Goal: Task Accomplishment & Management: Manage account settings

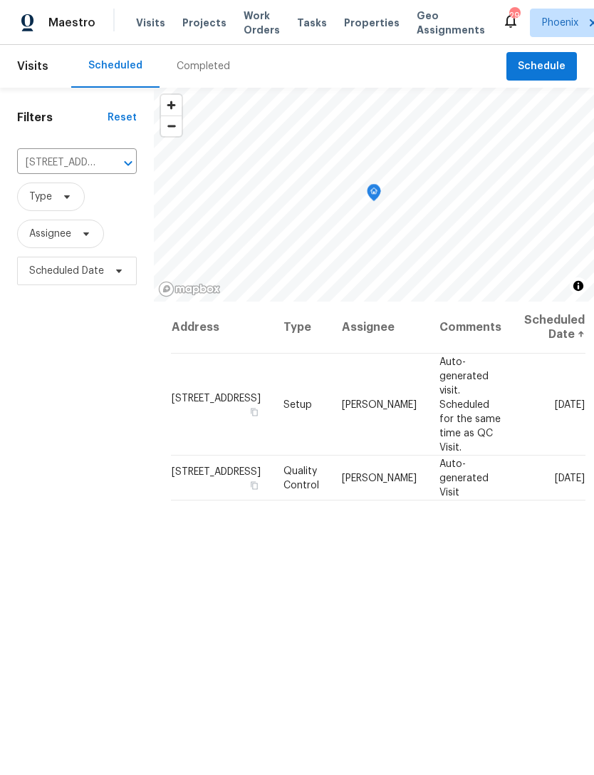
click at [107, 170] on icon "Clear" at bounding box center [110, 163] width 14 height 14
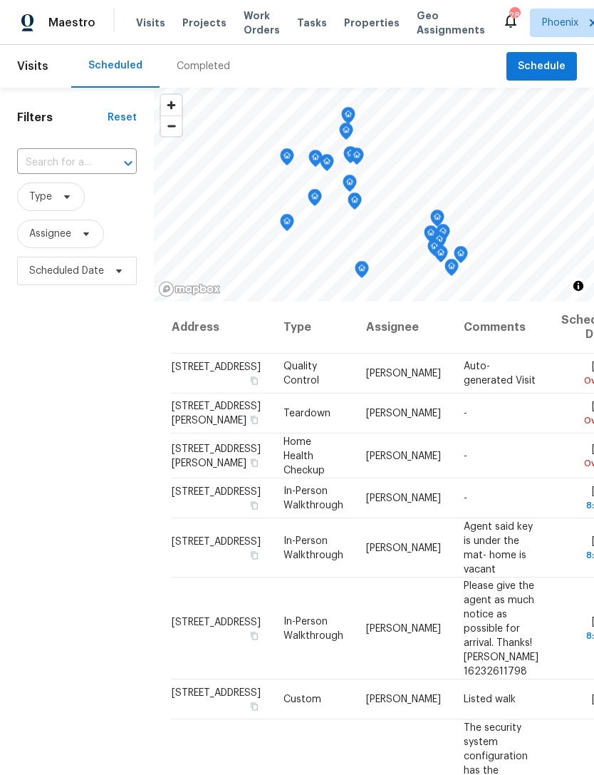
click at [202, 73] on div "Completed" at bounding box center [203, 66] width 53 height 14
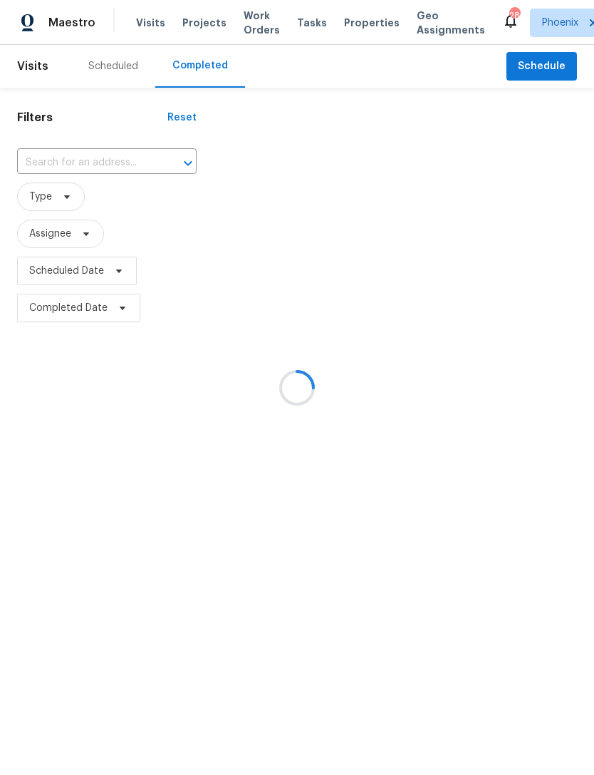
click at [77, 180] on div at bounding box center [297, 387] width 594 height 775
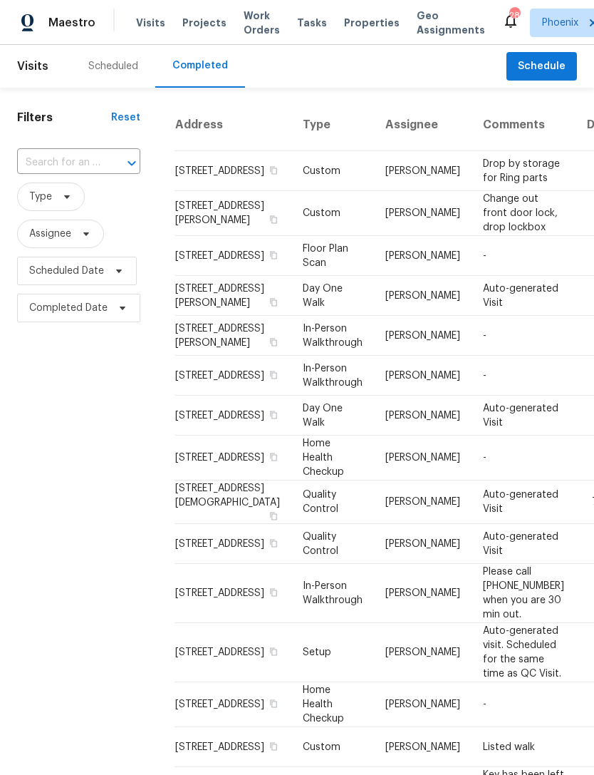
click at [54, 170] on input "text" at bounding box center [58, 163] width 83 height 22
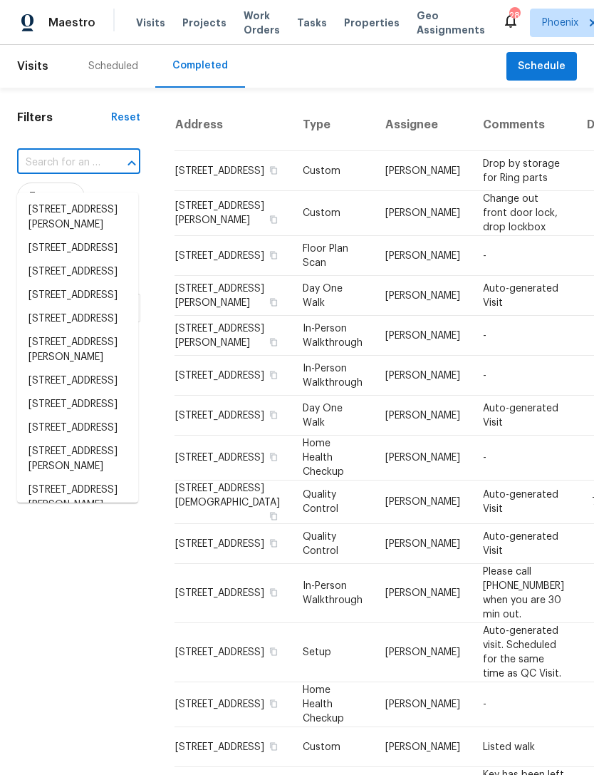
click at [60, 174] on input "text" at bounding box center [58, 163] width 83 height 22
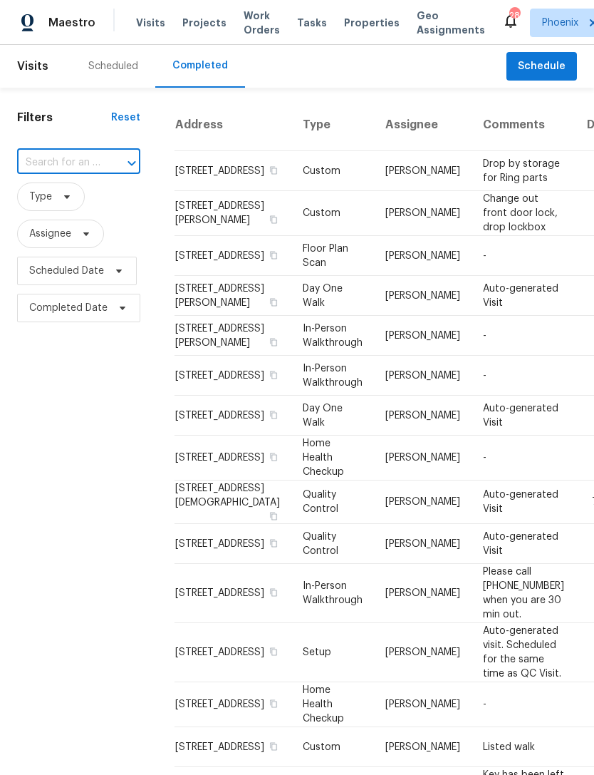
paste input "44507 W Palo Abeto Dr Maricopa, AZ 85138"
type input "44507 W Palo Abeto Dr Maricopa, AZ 85138"
click at [77, 220] on li "44507 W Palo Abeto Dr, Maricopa, AZ 85138" at bounding box center [77, 210] width 121 height 24
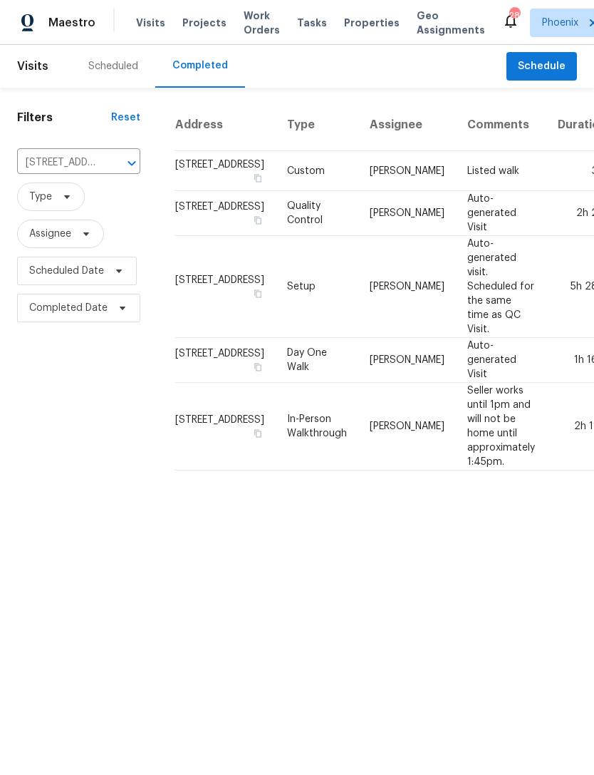
click at [109, 170] on icon "Clear" at bounding box center [113, 163] width 14 height 14
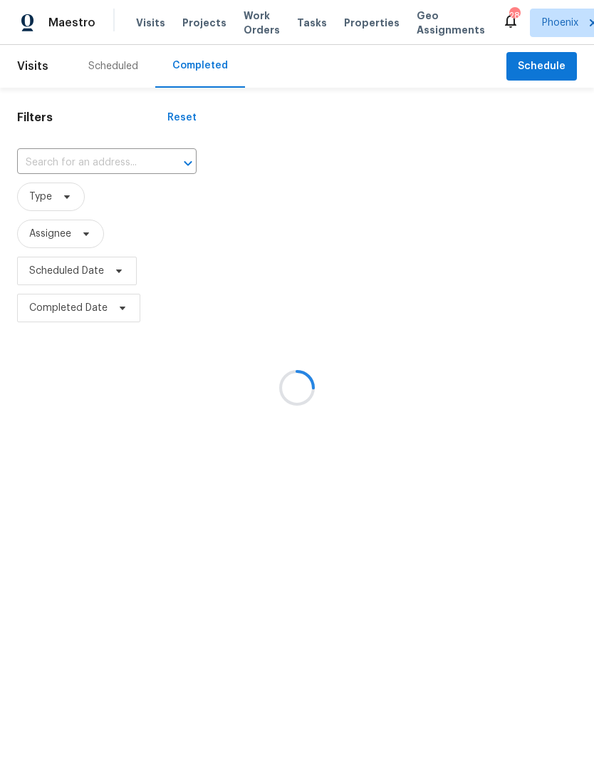
click at [66, 172] on input "text" at bounding box center [87, 163] width 140 height 22
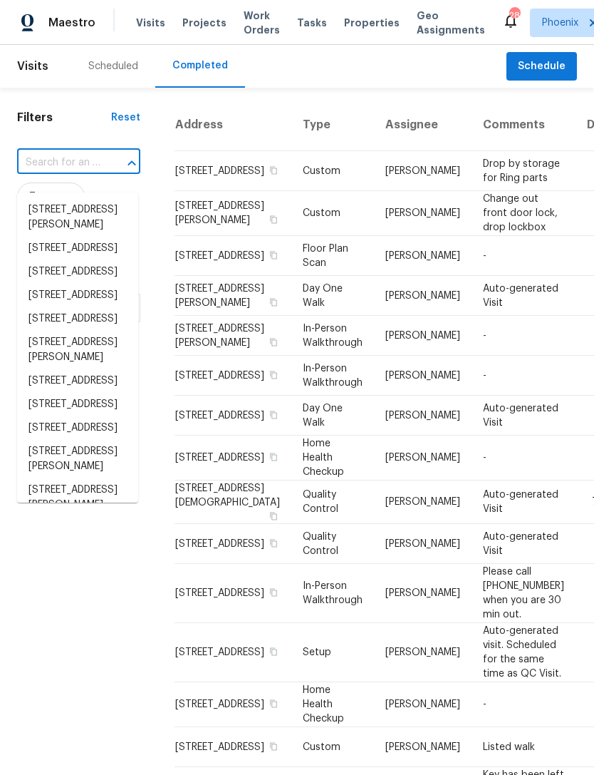
click at [56, 169] on input "text" at bounding box center [58, 163] width 83 height 22
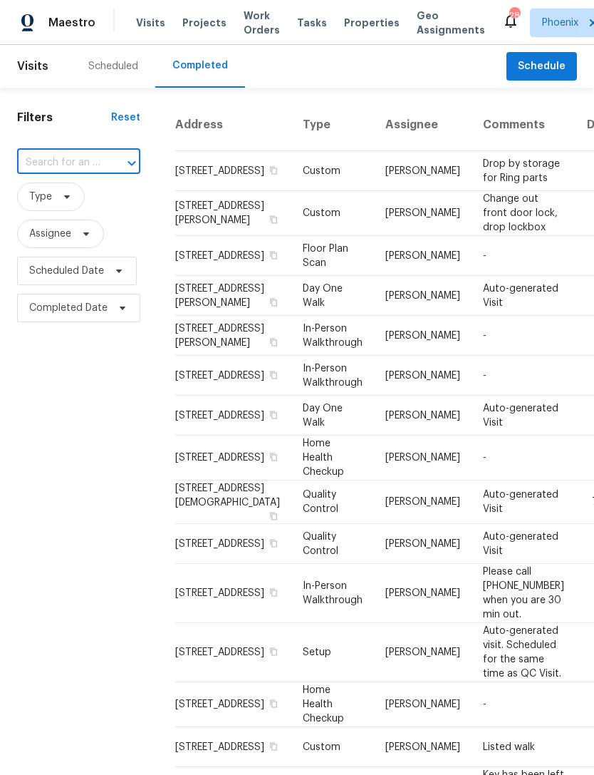
paste input "6512 S Sawgrass Dr Chandler, AZ 85249"
type input "6512 S Sawgrass Dr Chandler, AZ 85249"
click at [50, 217] on li "6512 S Sawgrass Dr, Chandler, AZ 85249" at bounding box center [77, 217] width 121 height 38
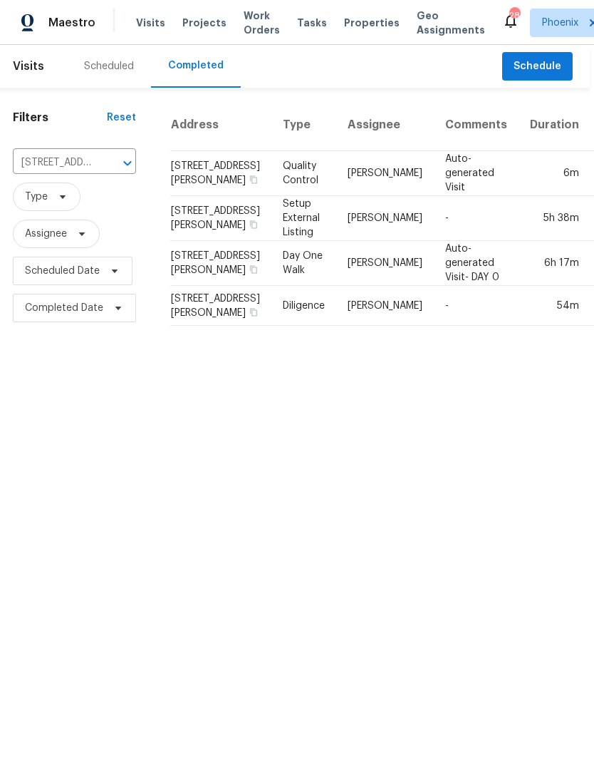
scroll to position [0, 4]
click at [555, 76] on span "Schedule" at bounding box center [539, 67] width 48 height 18
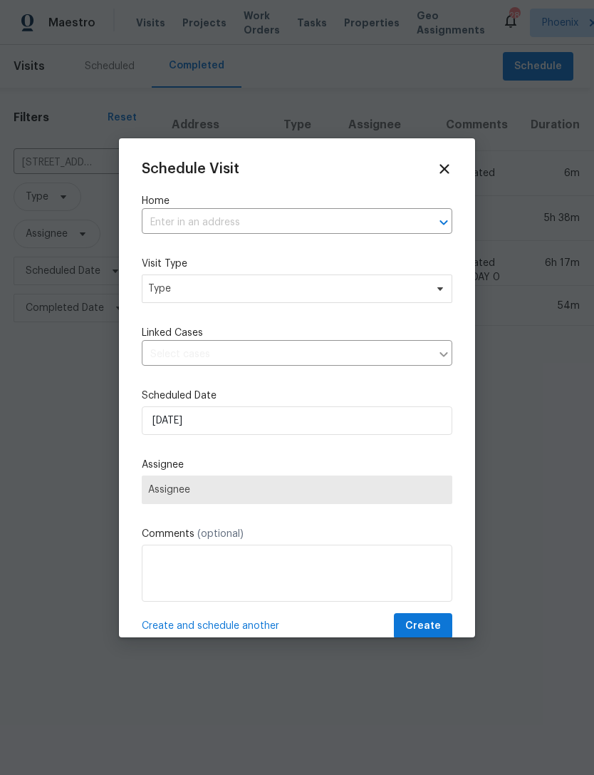
click at [224, 220] on input "text" at bounding box center [277, 223] width 271 height 22
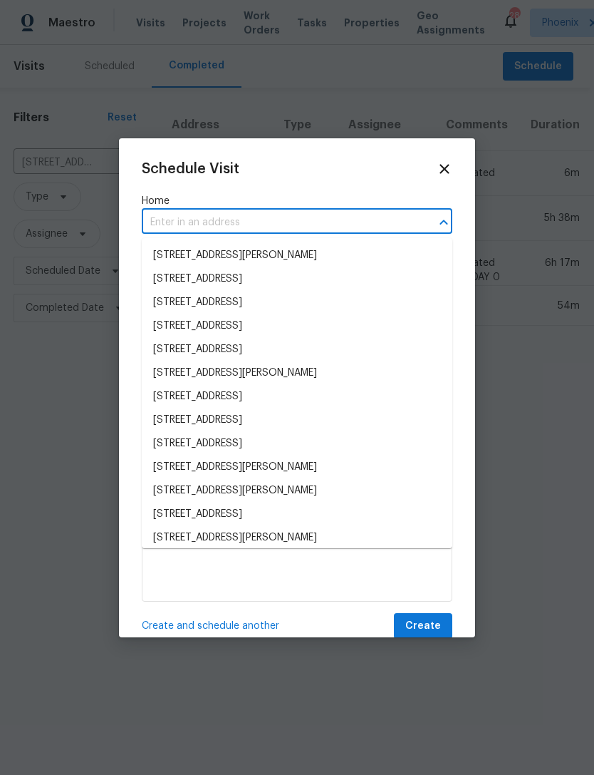
click at [183, 219] on input "text" at bounding box center [277, 223] width 271 height 22
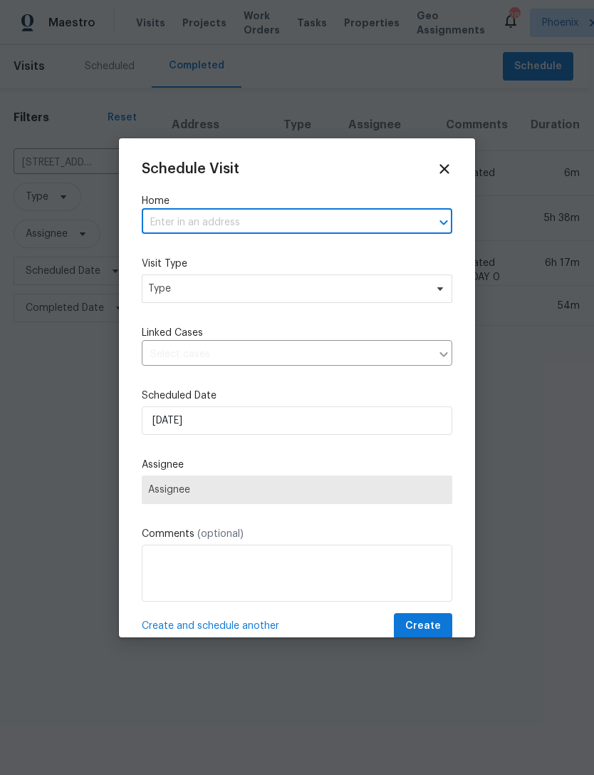
paste input "6512 S Sawgrass Dr Chandler, AZ 85249"
type input "6512 S Sawgrass Dr Chandler, AZ 85249"
click at [312, 257] on li "6512 S Sawgrass Dr, Chandler, AZ 85249" at bounding box center [297, 256] width 311 height 24
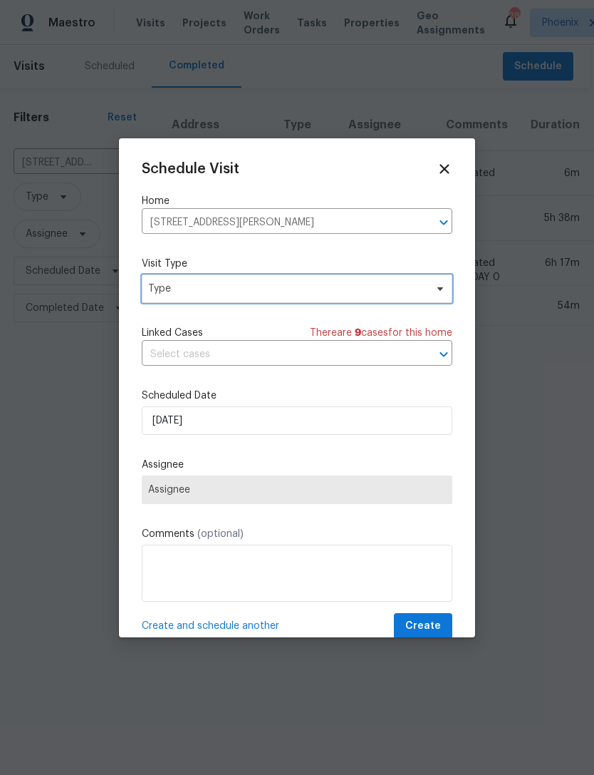
click at [265, 285] on span "Type" at bounding box center [286, 289] width 277 height 14
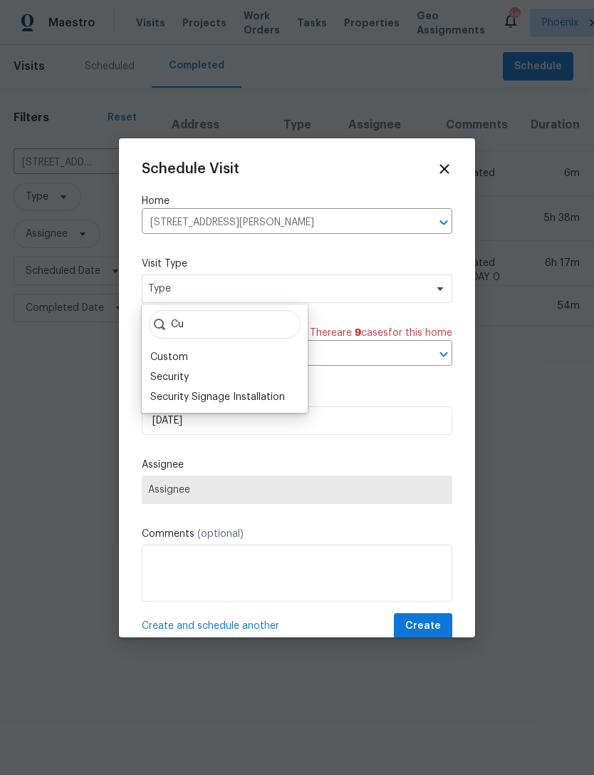
type input "Cu"
click at [177, 356] on div "Custom" at bounding box center [169, 357] width 38 height 14
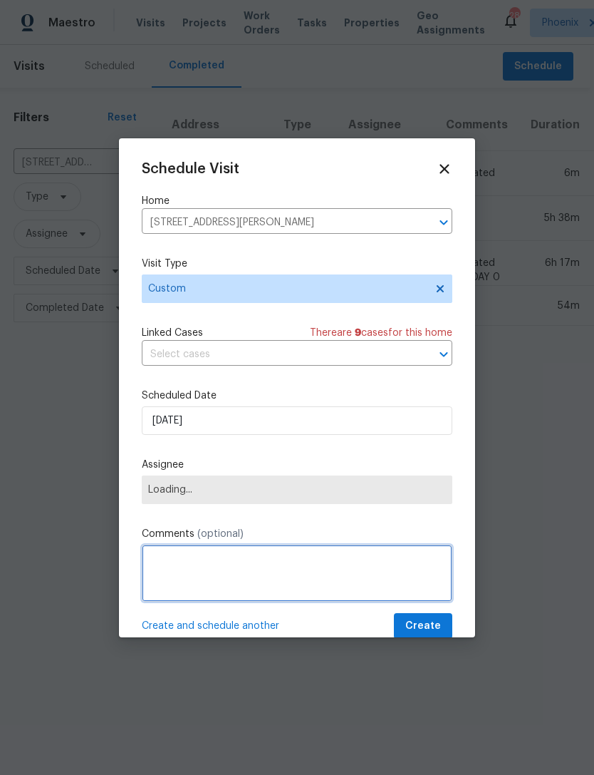
click at [242, 572] on textarea at bounding box center [297, 572] width 311 height 57
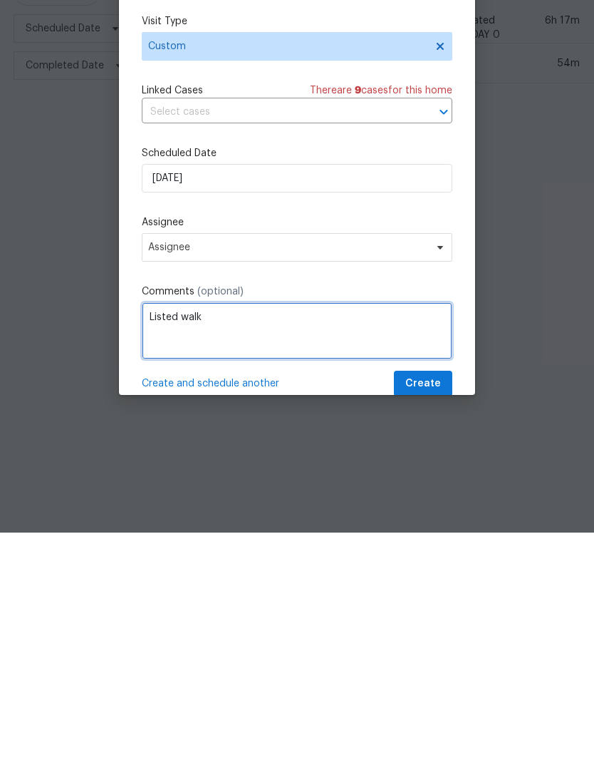
type textarea "Listed walk"
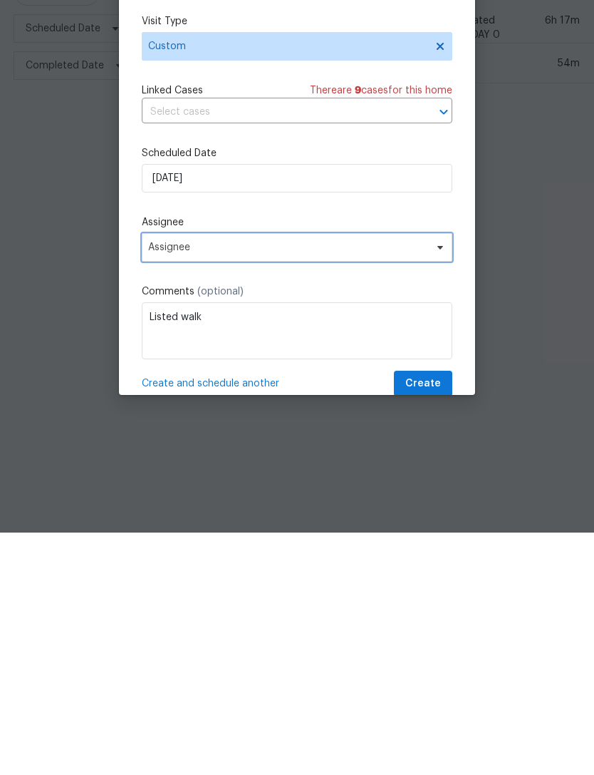
click at [365, 484] on span "Assignee" at bounding box center [287, 489] width 279 height 11
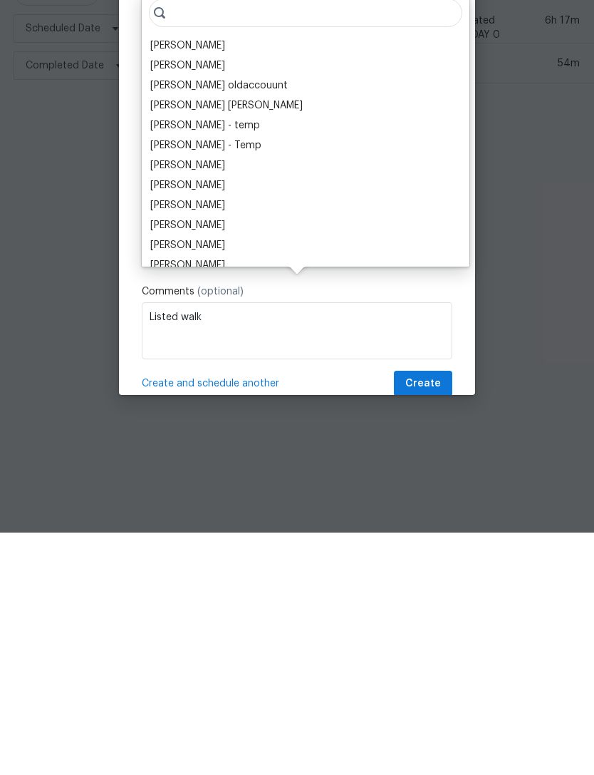
click at [225, 281] on div "[PERSON_NAME]" at bounding box center [187, 288] width 75 height 14
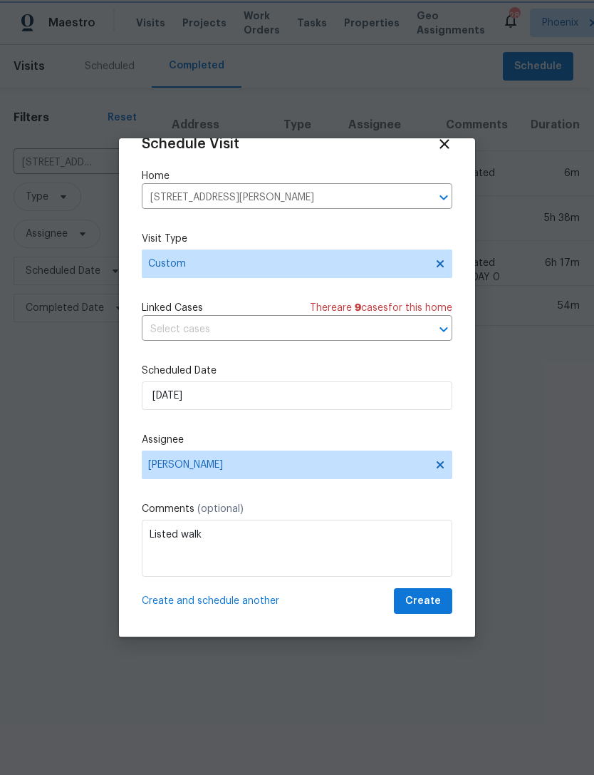
scroll to position [28, 0]
click at [423, 603] on span "Create" at bounding box center [424, 601] width 36 height 18
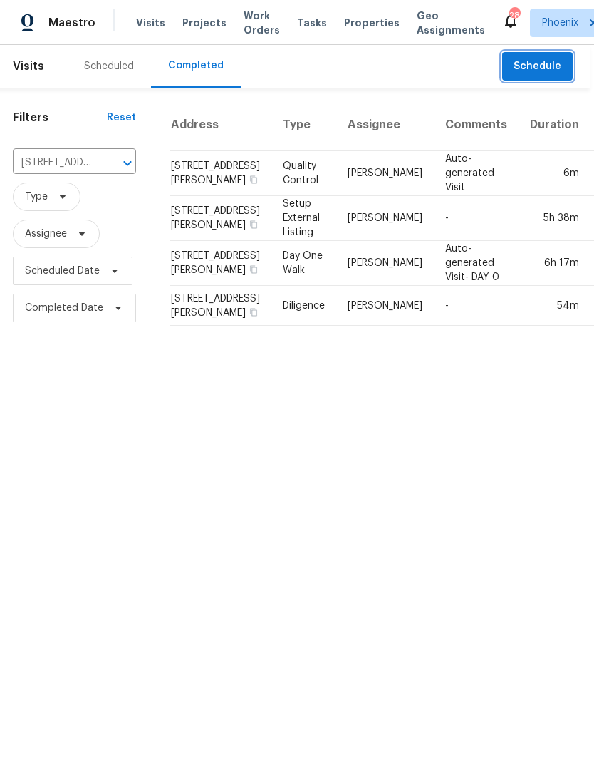
scroll to position [0, 4]
click at [100, 173] on div at bounding box center [118, 163] width 37 height 20
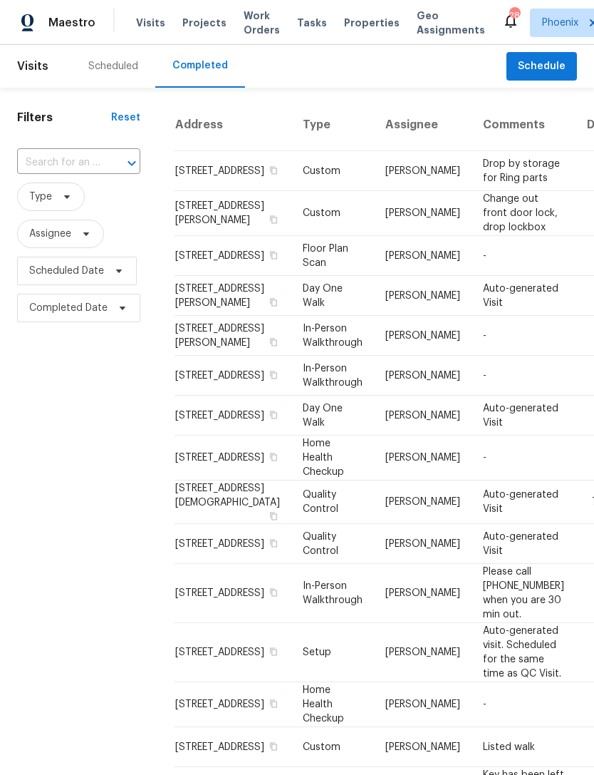
click at [55, 174] on input "text" at bounding box center [58, 163] width 83 height 22
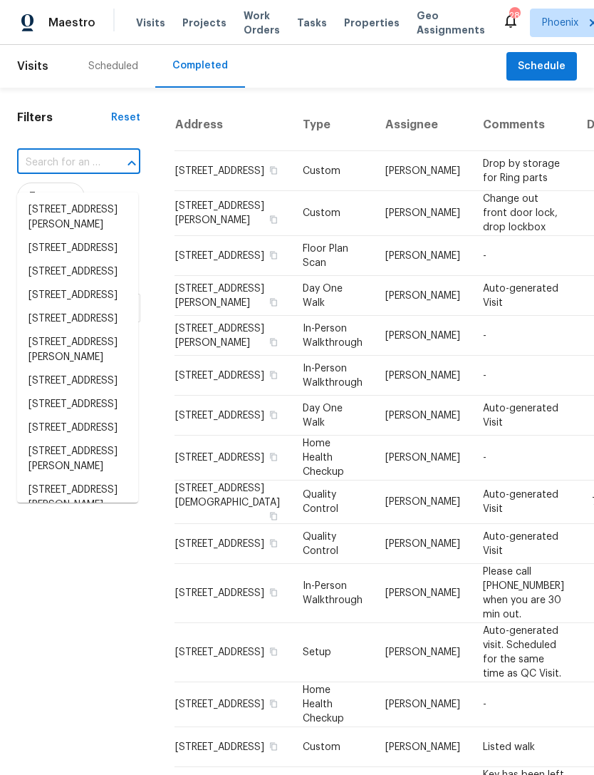
click at [48, 174] on input "text" at bounding box center [58, 163] width 83 height 22
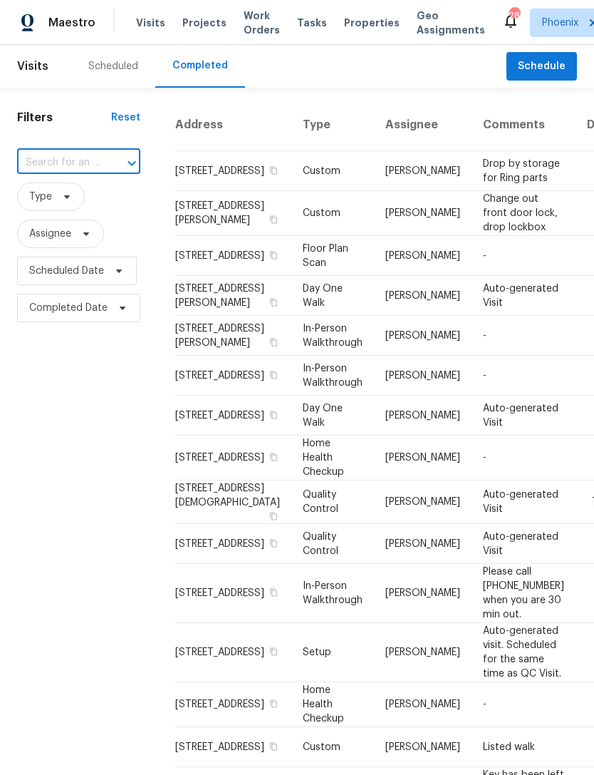
paste input "[STREET_ADDRESS][PERSON_NAME]"
type input "[STREET_ADDRESS][PERSON_NAME]"
click at [78, 218] on li "[STREET_ADDRESS][PERSON_NAME]" at bounding box center [77, 217] width 121 height 38
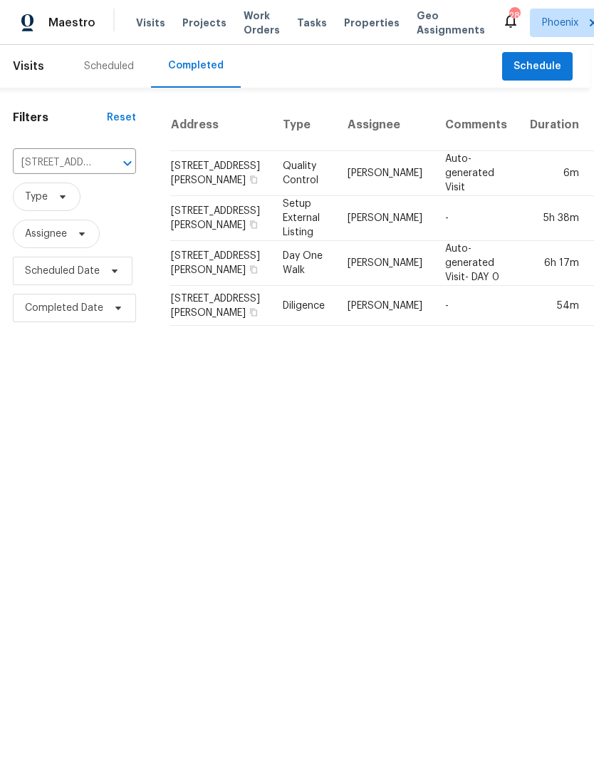
scroll to position [0, 4]
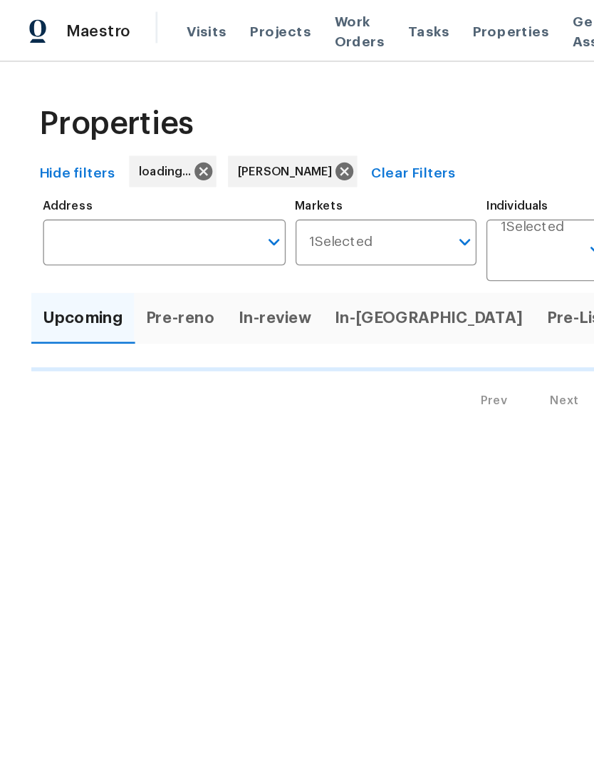
click at [477, 242] on span "Listed" at bounding box center [494, 232] width 35 height 20
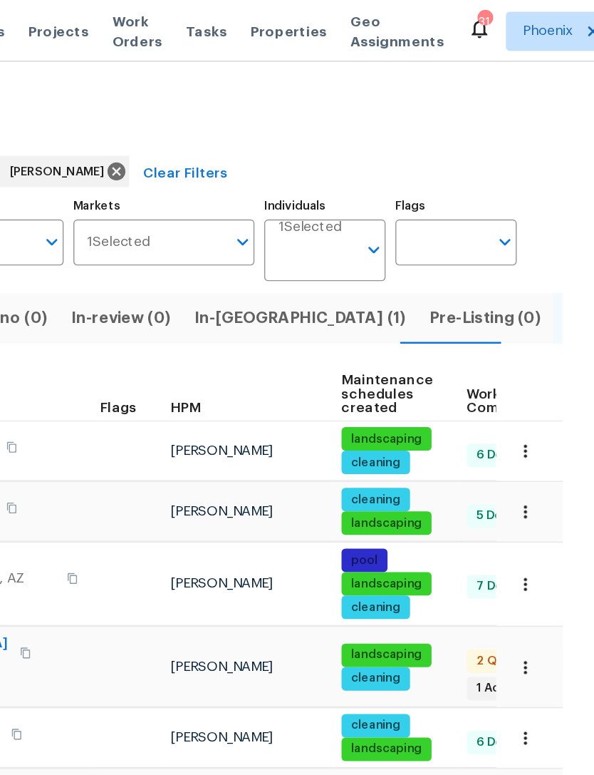
scroll to position [11, 0]
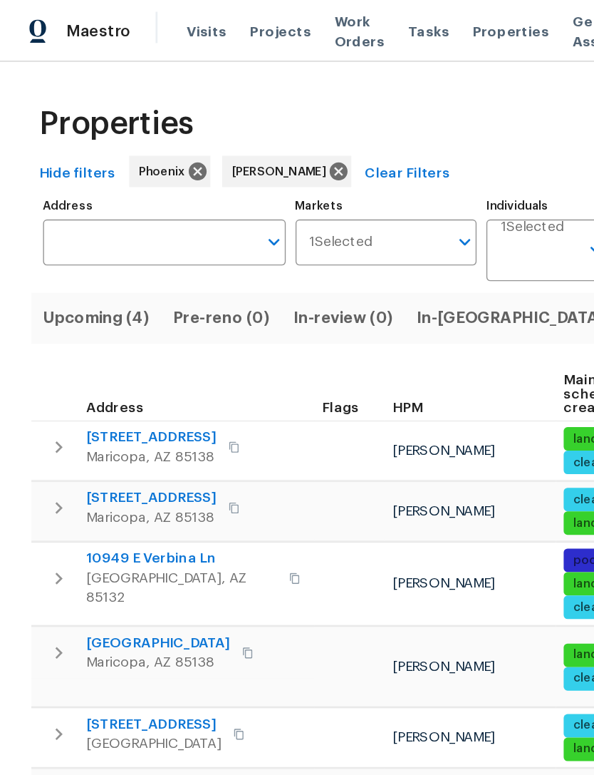
click at [79, 242] on span "Upcoming (4)" at bounding box center [70, 232] width 78 height 20
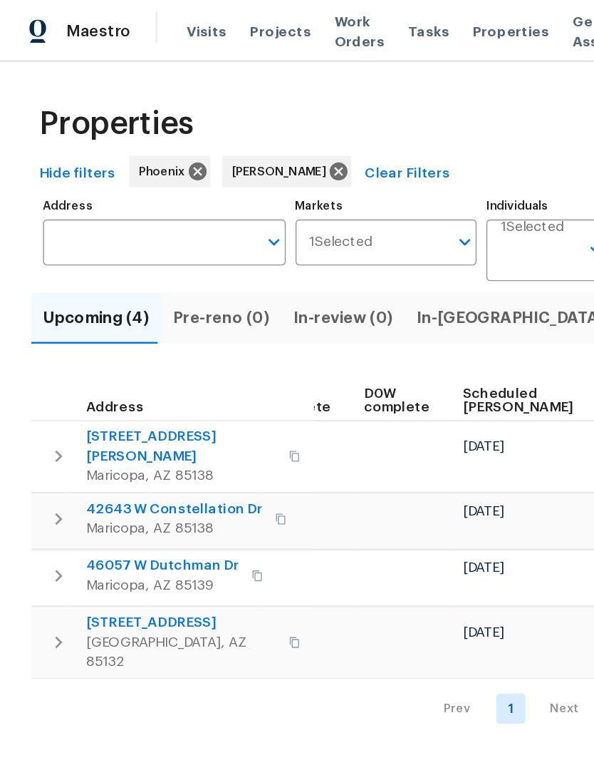
scroll to position [0, 357]
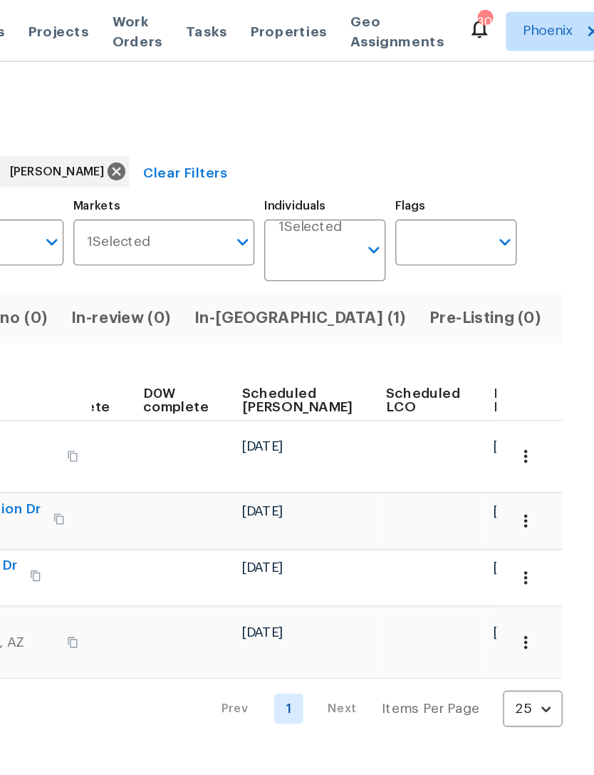
click at [521, 301] on span "Ready Date" at bounding box center [536, 292] width 31 height 20
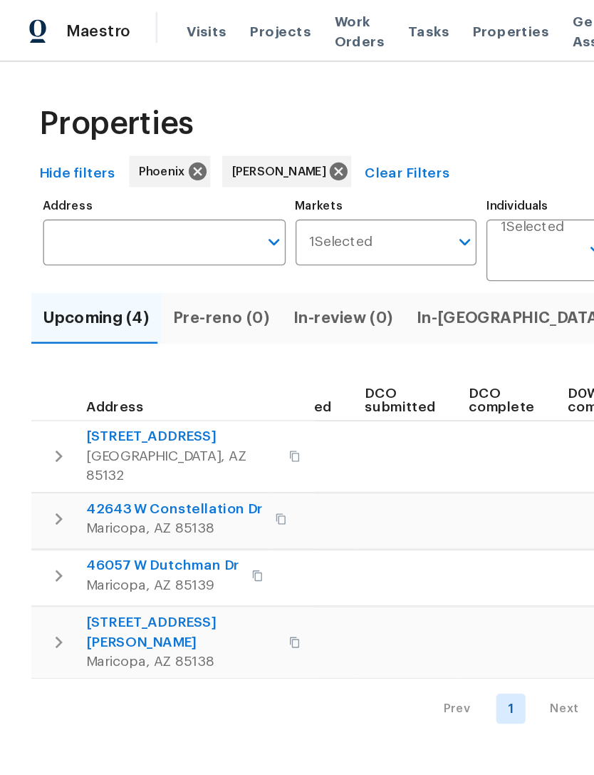
scroll to position [0, 215]
click at [323, 242] on span "In-reno (1)" at bounding box center [381, 232] width 154 height 20
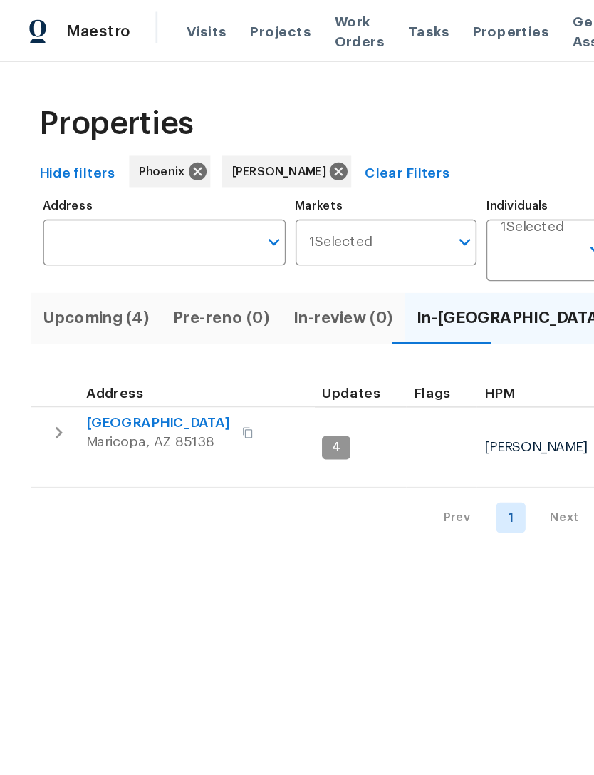
scroll to position [11, 0]
click at [113, 310] on span "[GEOGRAPHIC_DATA]" at bounding box center [115, 308] width 105 height 14
click at [475, 242] on span "Pre-Listing (0)" at bounding box center [515, 232] width 81 height 20
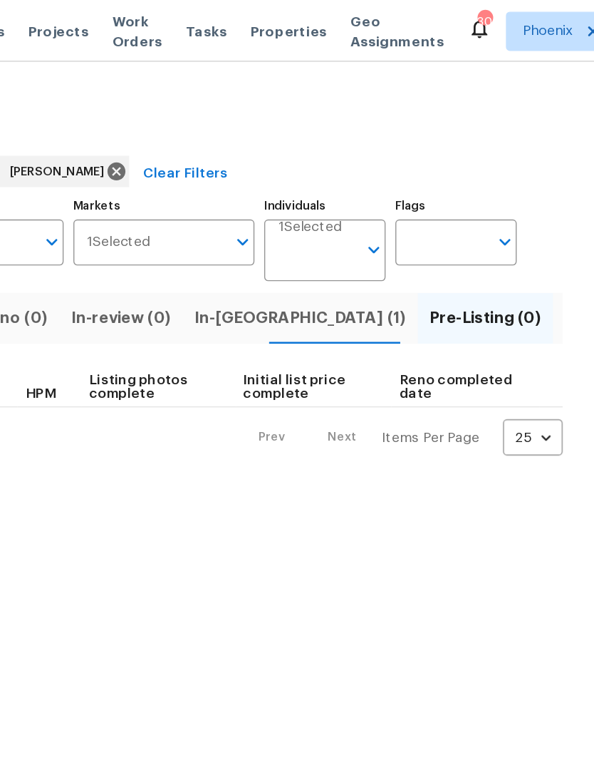
click at [573, 242] on span "Listed (19)" at bounding box center [602, 232] width 59 height 20
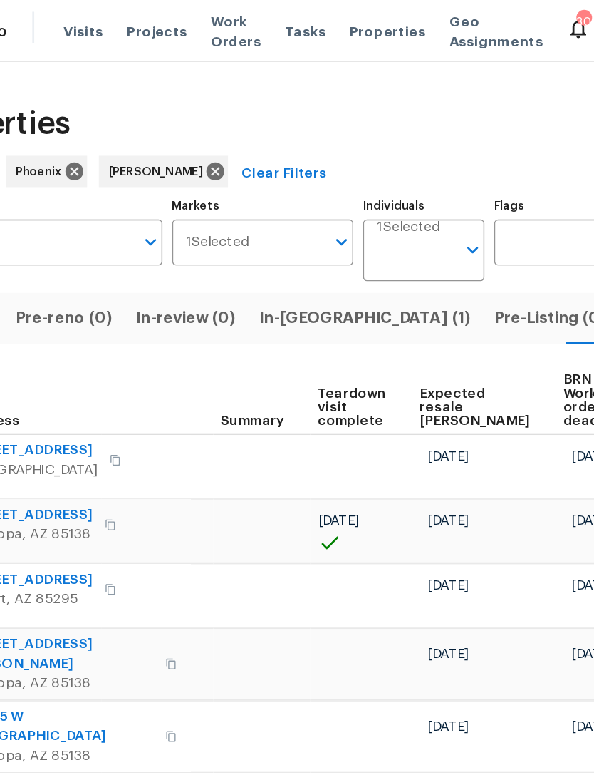
scroll to position [0, 240]
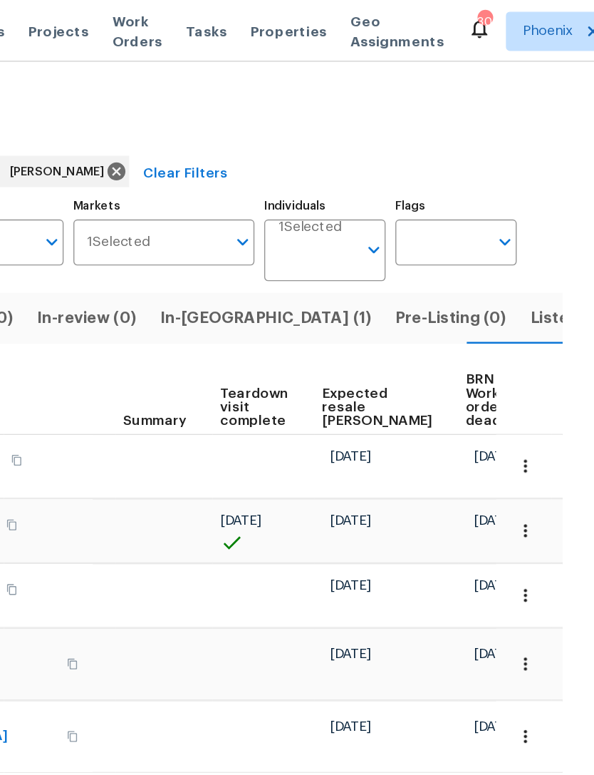
click at [548, 242] on span "Listed (19)" at bounding box center [577, 232] width 59 height 20
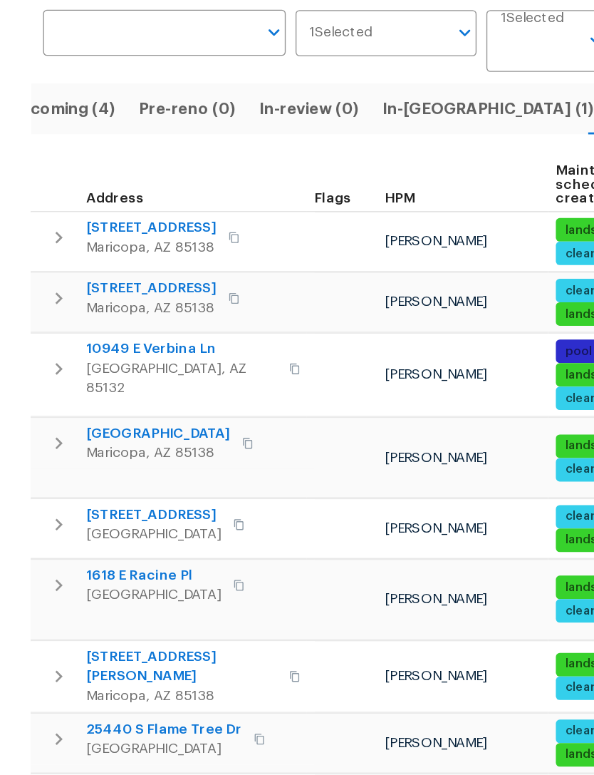
click at [63, 311] on span "44507 W Palo Abeto Dr" at bounding box center [110, 318] width 95 height 14
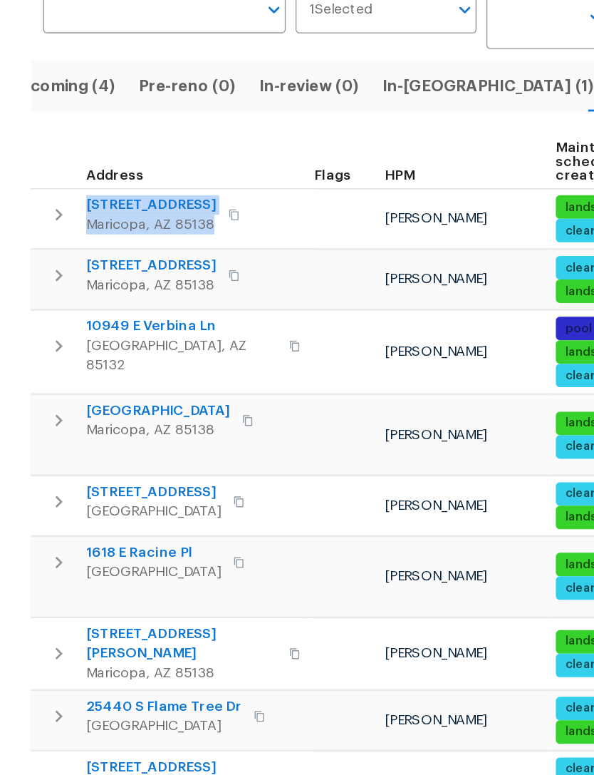
copy div "44507 W Palo Abeto Dr Maricopa, AZ 85138"
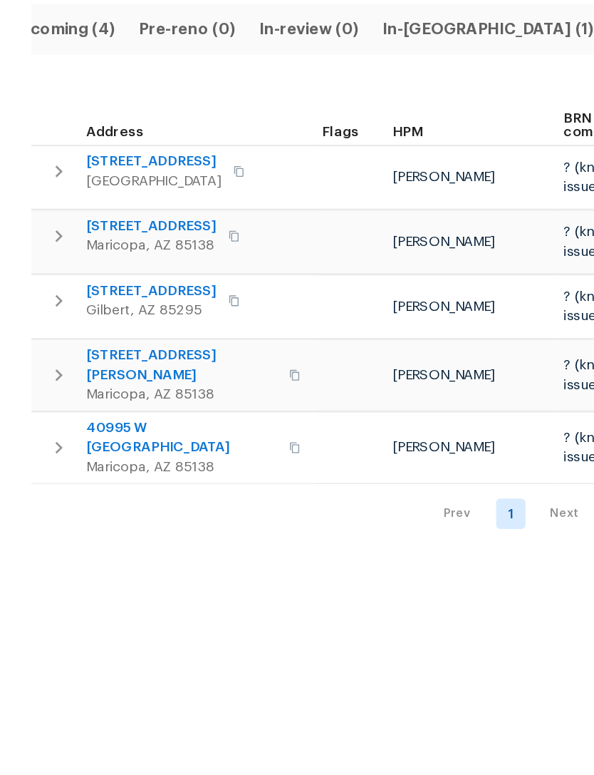
scroll to position [0, 25]
click at [289, 222] on span "In-reno (1)" at bounding box center [356, 232] width 154 height 20
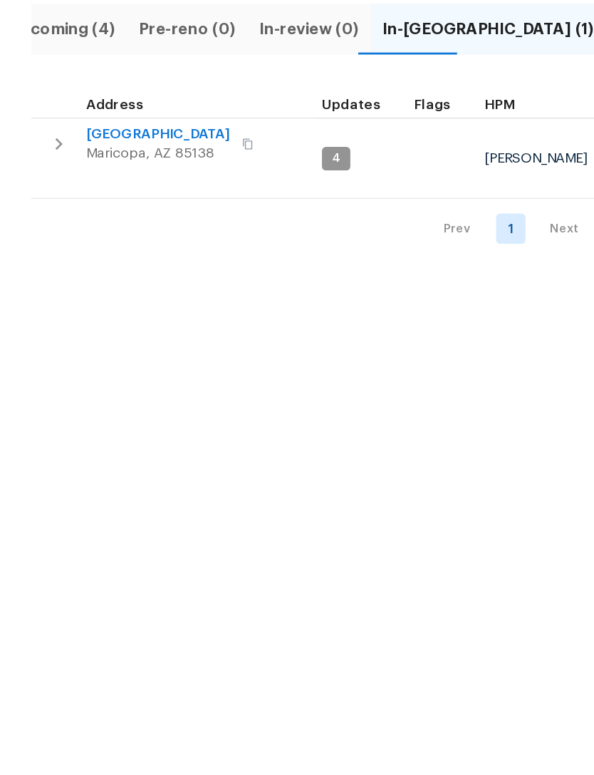
click at [116, 301] on span "42549 W Monteverde Dr" at bounding box center [115, 308] width 105 height 14
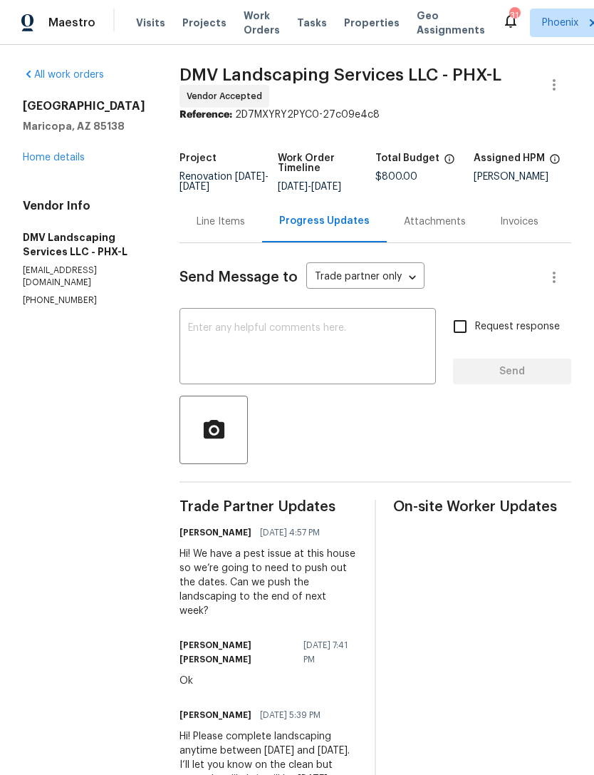
click at [249, 24] on span "Work Orders" at bounding box center [262, 23] width 36 height 29
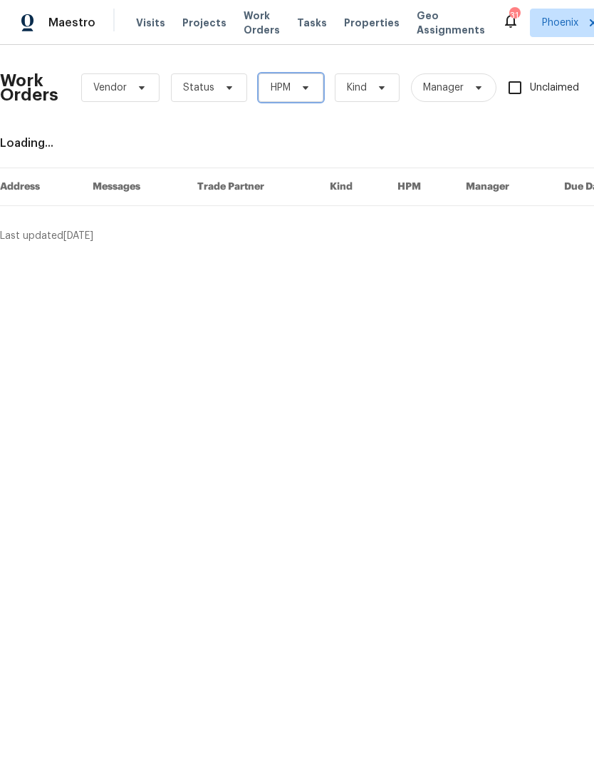
click at [306, 90] on icon at bounding box center [306, 88] width 6 height 4
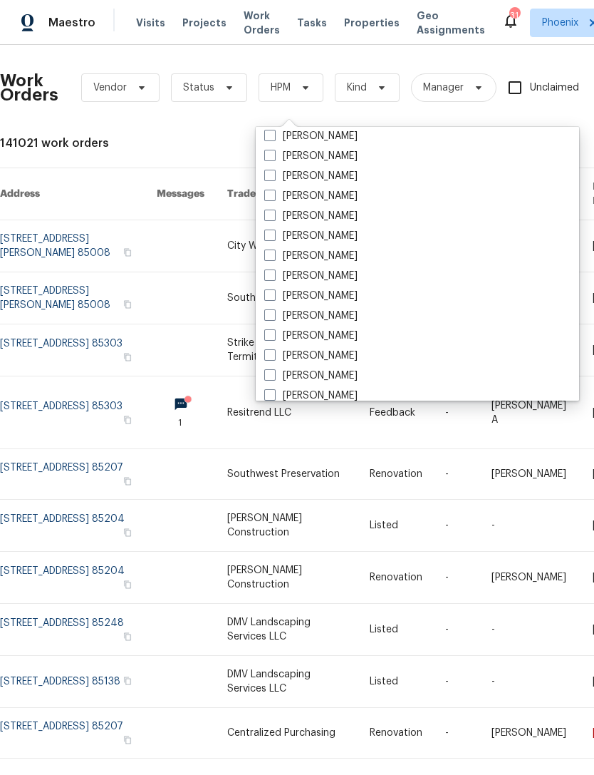
scroll to position [806, 0]
click at [358, 157] on label "[PERSON_NAME]" at bounding box center [310, 155] width 93 height 14
click at [274, 157] on input "[PERSON_NAME]" at bounding box center [268, 152] width 9 height 9
checkbox input "true"
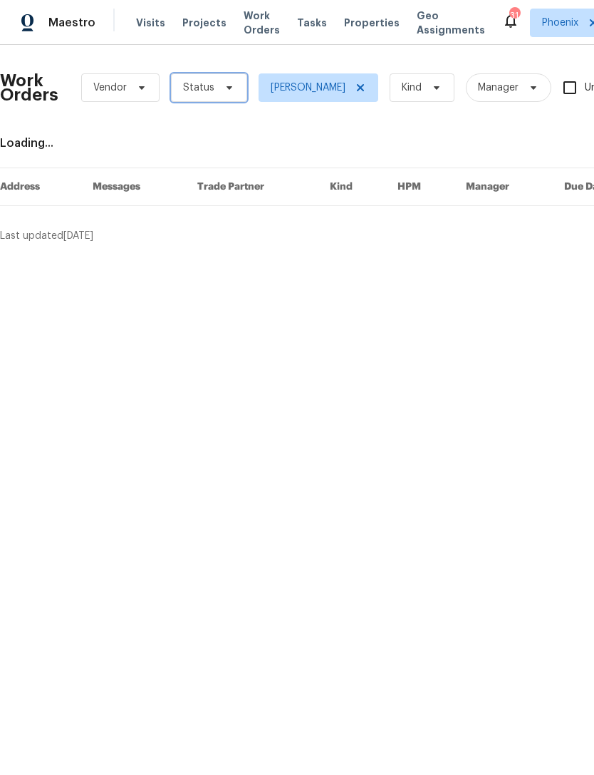
click at [211, 95] on span "Status" at bounding box center [198, 88] width 31 height 14
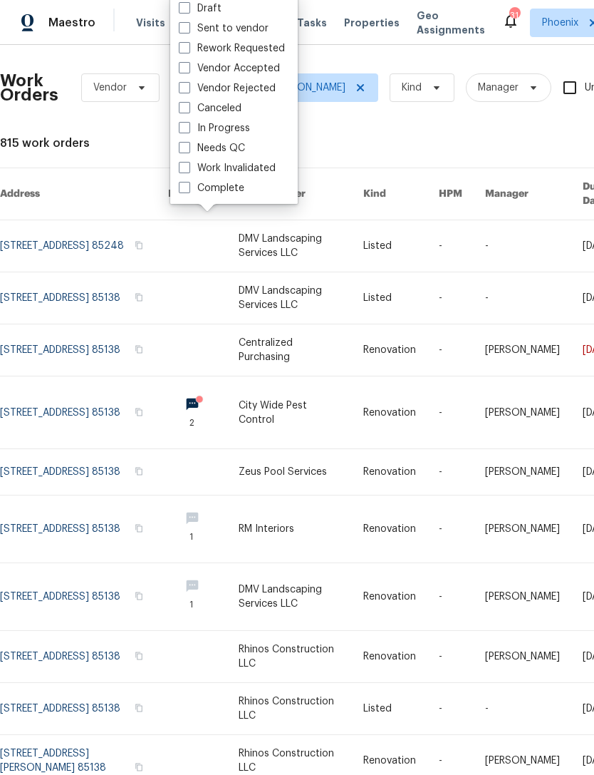
click at [242, 126] on label "In Progress" at bounding box center [214, 128] width 71 height 14
click at [188, 126] on input "In Progress" at bounding box center [183, 125] width 9 height 9
checkbox input "true"
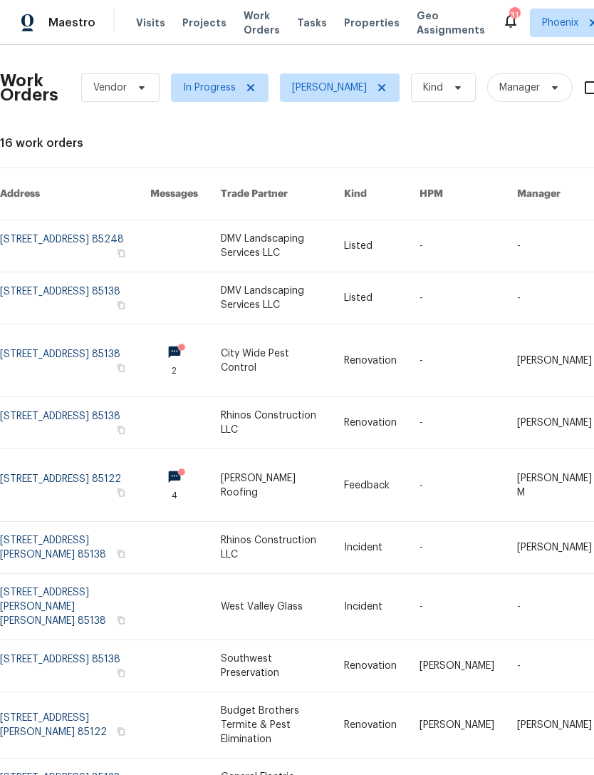
click at [71, 357] on link at bounding box center [75, 360] width 150 height 72
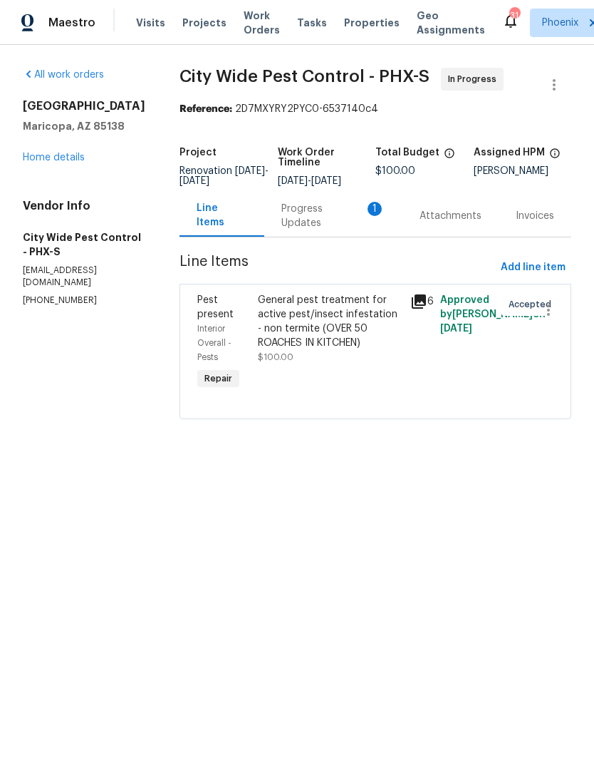
click at [341, 229] on div "Progress Updates 1" at bounding box center [333, 216] width 138 height 42
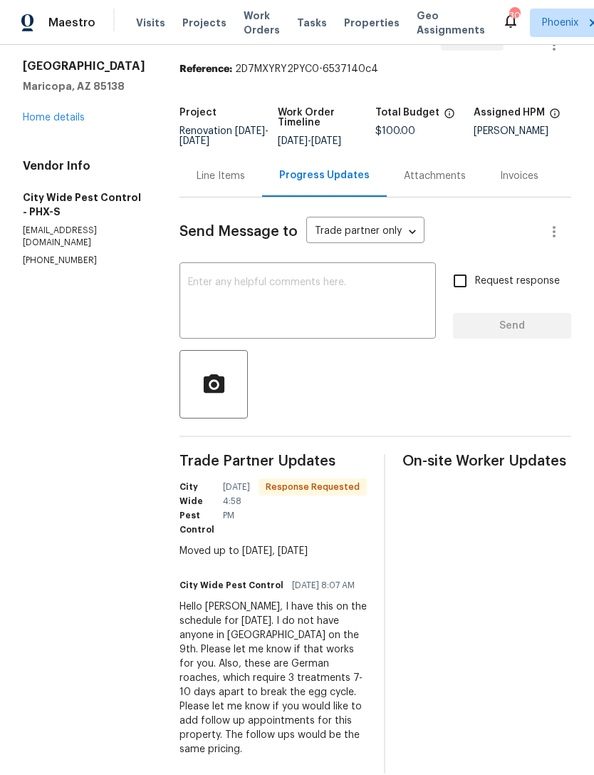
scroll to position [9, 0]
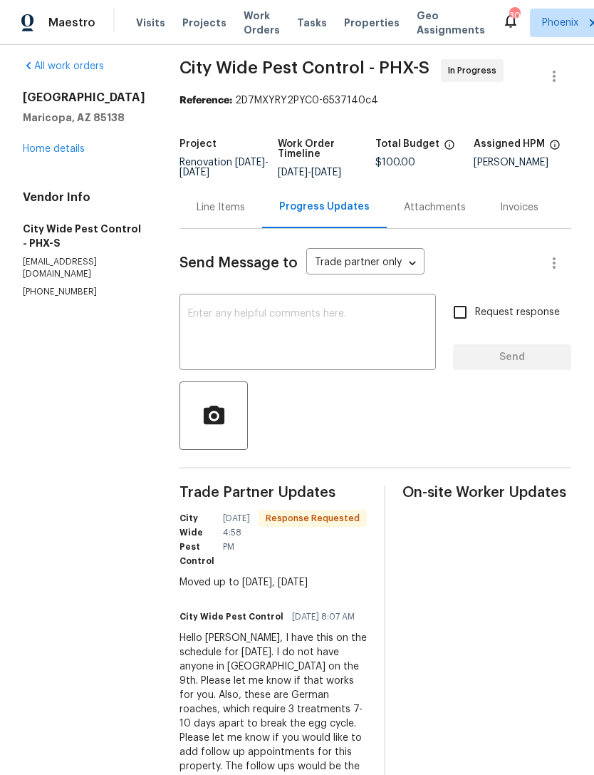
click at [293, 353] on textarea at bounding box center [307, 334] width 239 height 50
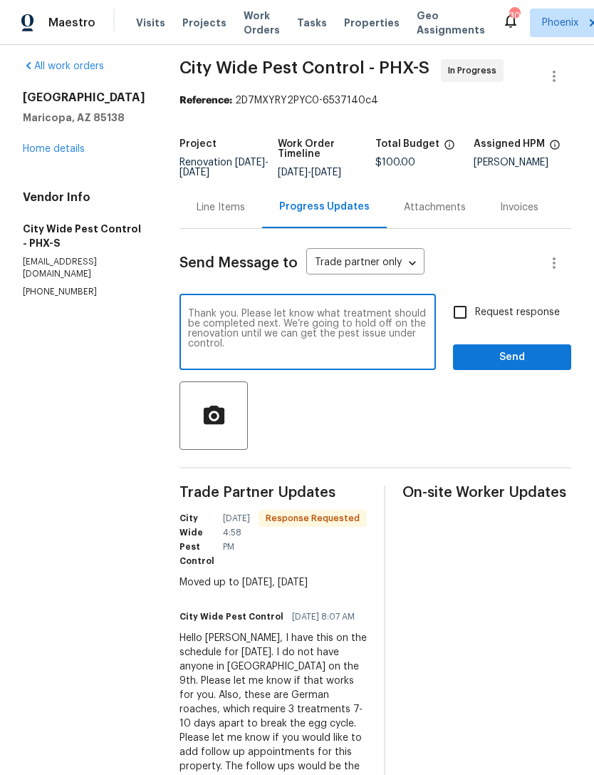
type textarea "Thank you. Please let know what treatment should be completed next. We’re going…"
click at [540, 366] on span "Send" at bounding box center [512, 357] width 95 height 18
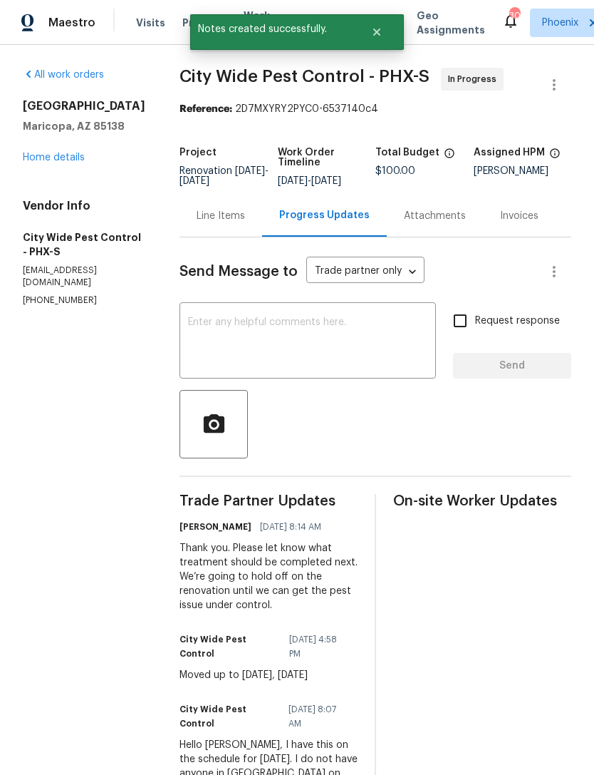
click at [69, 162] on link "Home details" at bounding box center [54, 158] width 62 height 10
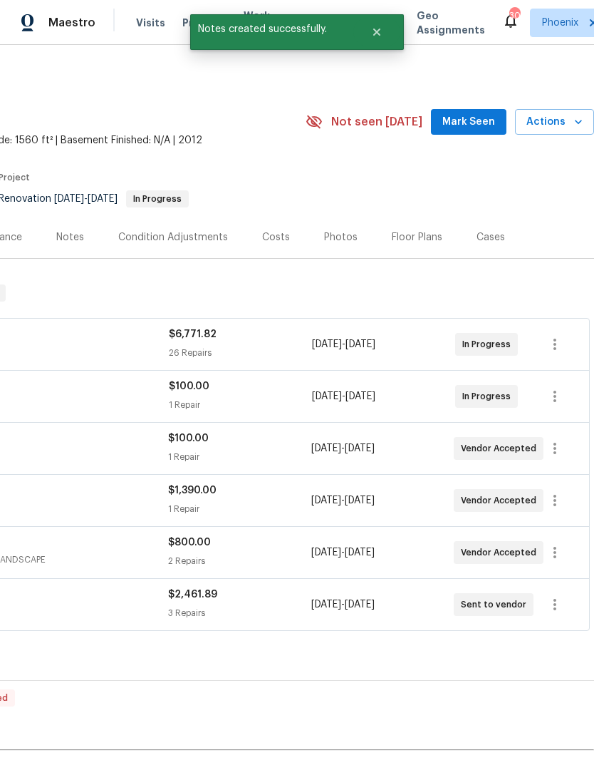
scroll to position [0, 211]
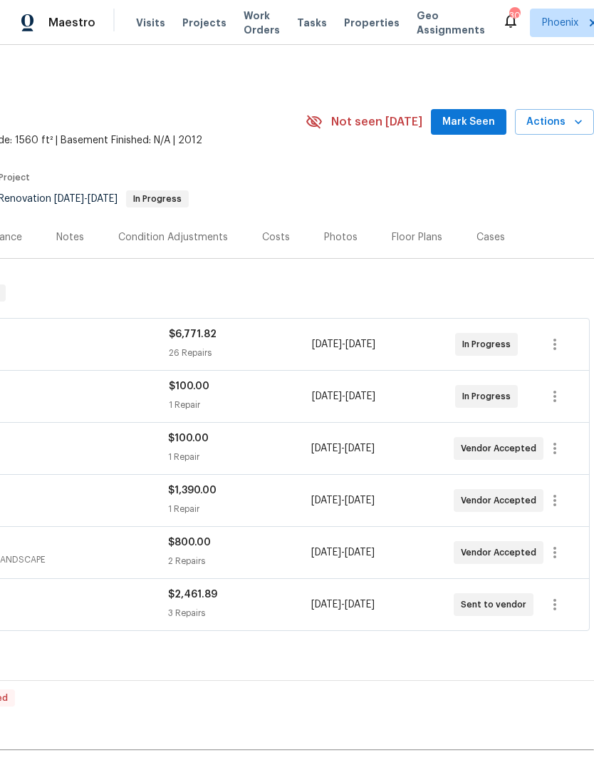
click at [393, 651] on div "Back to all projects 42549 W Monteverde Dr, Maricopa, AZ 85138 3 Beds | 2 Baths…" at bounding box center [191, 454] width 805 height 785
click at [475, 131] on span "Mark Seen" at bounding box center [469, 122] width 53 height 18
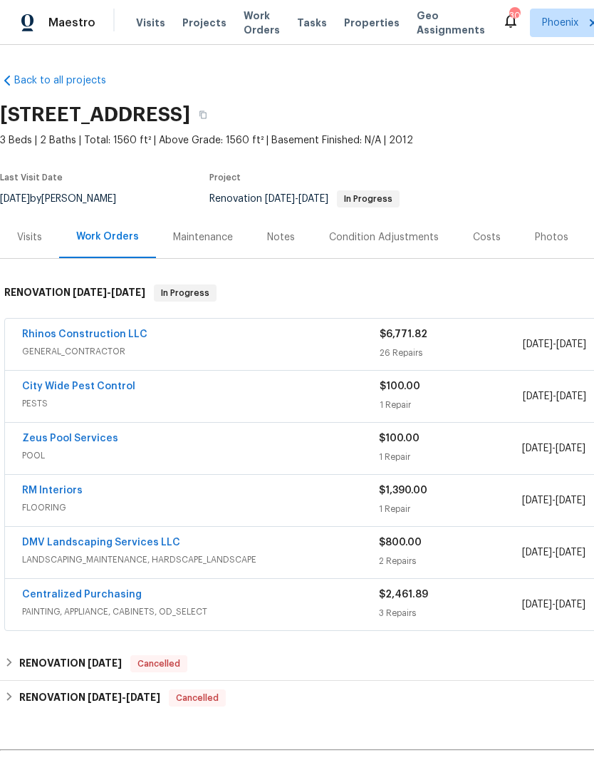
scroll to position [0, 0]
click at [261, 23] on span "Work Orders" at bounding box center [262, 23] width 36 height 29
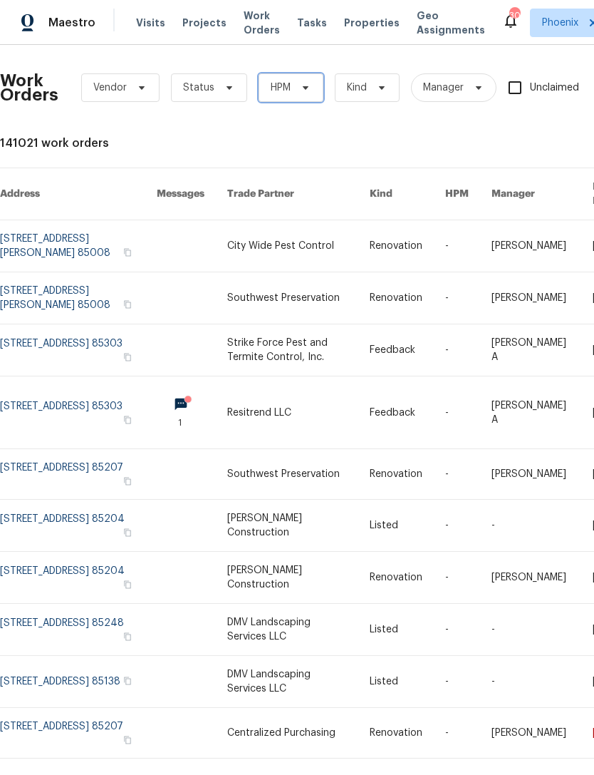
click at [304, 93] on icon at bounding box center [305, 87] width 11 height 11
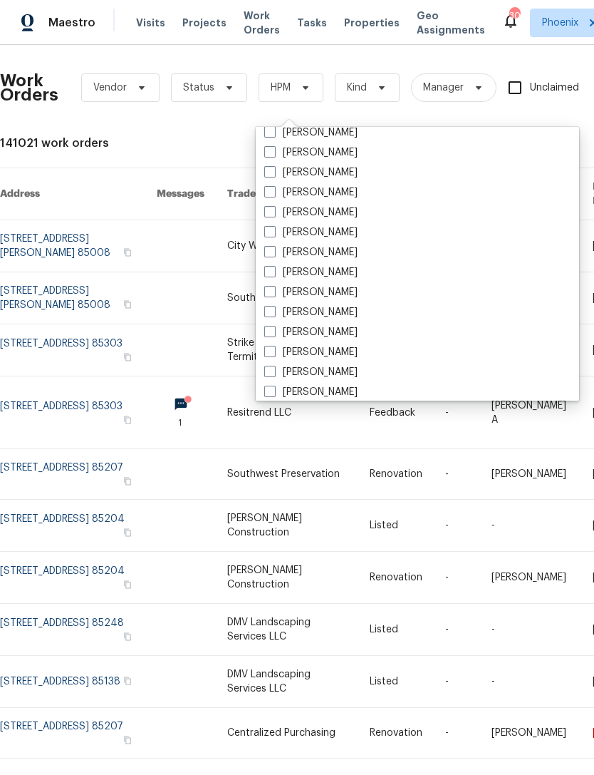
scroll to position [585, 0]
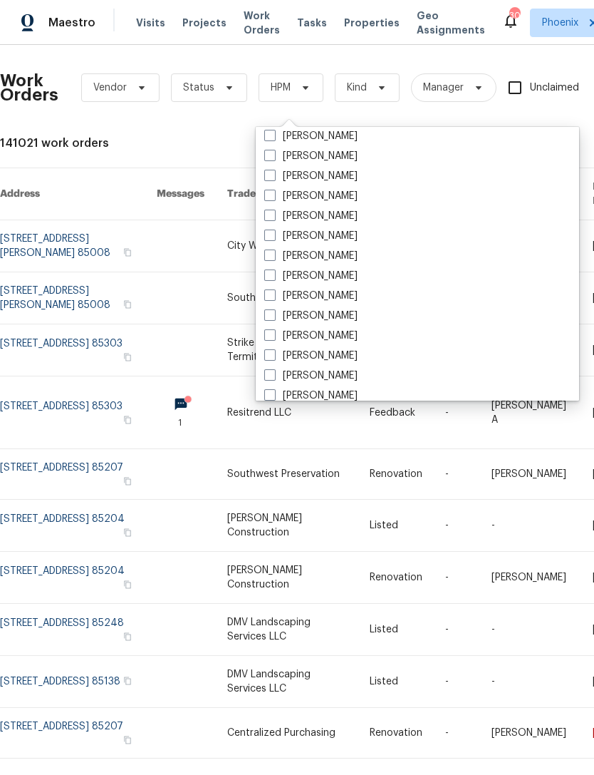
click at [358, 371] on label "[PERSON_NAME]" at bounding box center [310, 375] width 93 height 14
click at [274, 371] on input "[PERSON_NAME]" at bounding box center [268, 372] width 9 height 9
checkbox input "true"
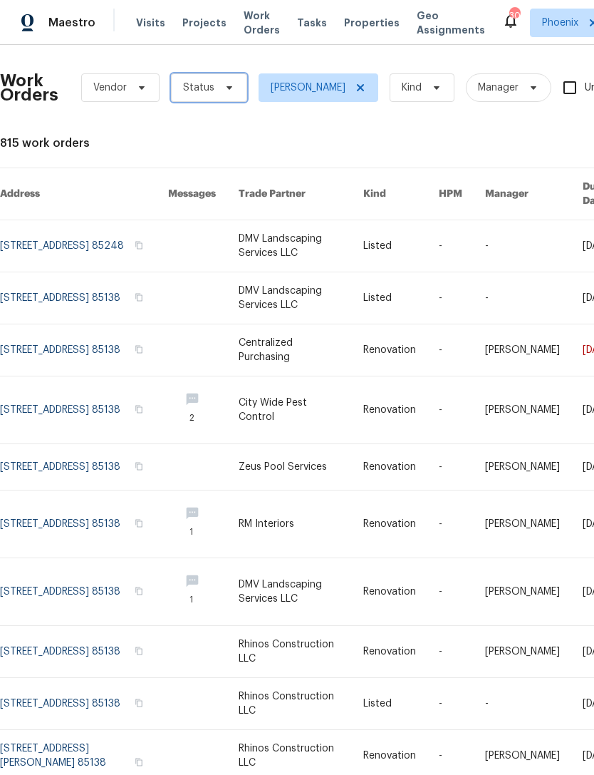
click at [224, 93] on icon at bounding box center [229, 87] width 11 height 11
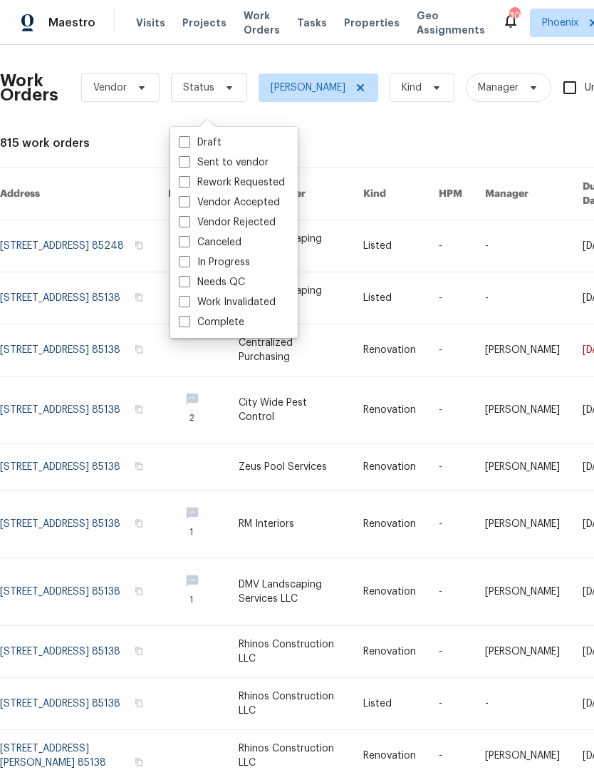
click at [254, 162] on label "Sent to vendor" at bounding box center [224, 162] width 90 height 14
click at [188, 162] on input "Sent to vendor" at bounding box center [183, 159] width 9 height 9
checkbox input "true"
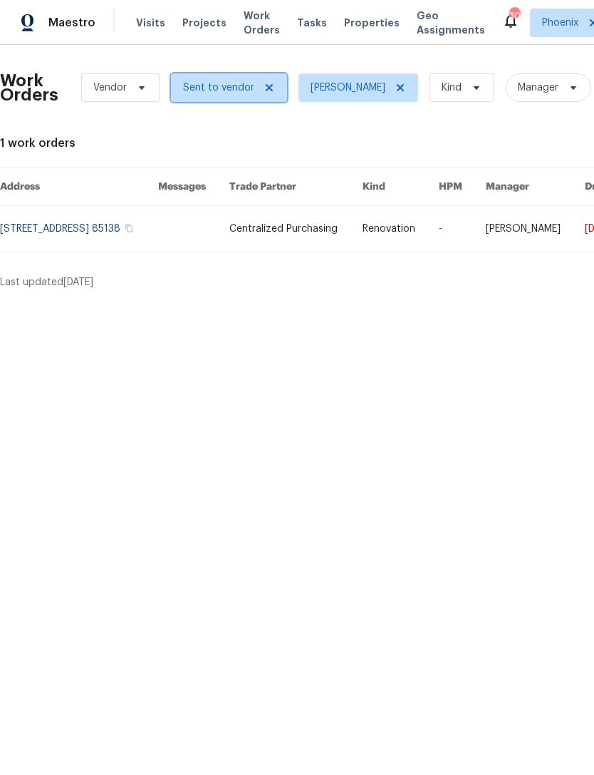
click at [268, 93] on icon at bounding box center [269, 87] width 11 height 11
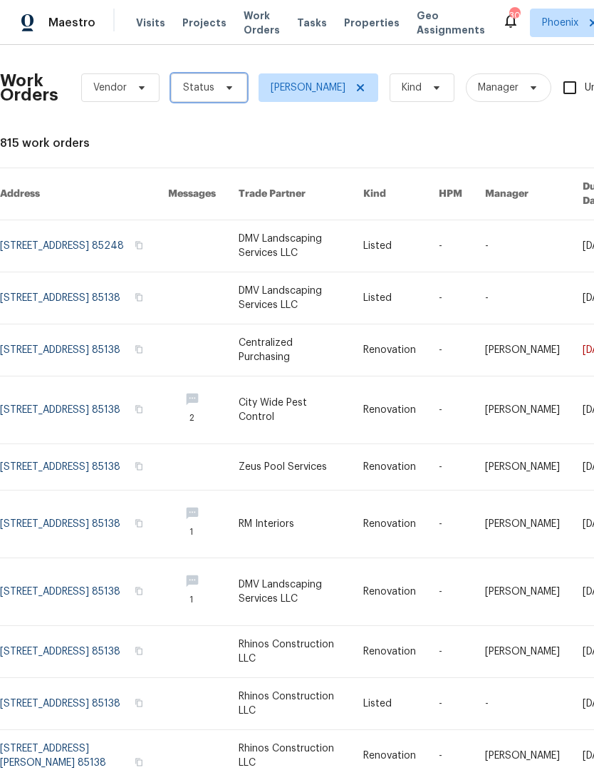
click at [219, 93] on span at bounding box center [227, 87] width 16 height 11
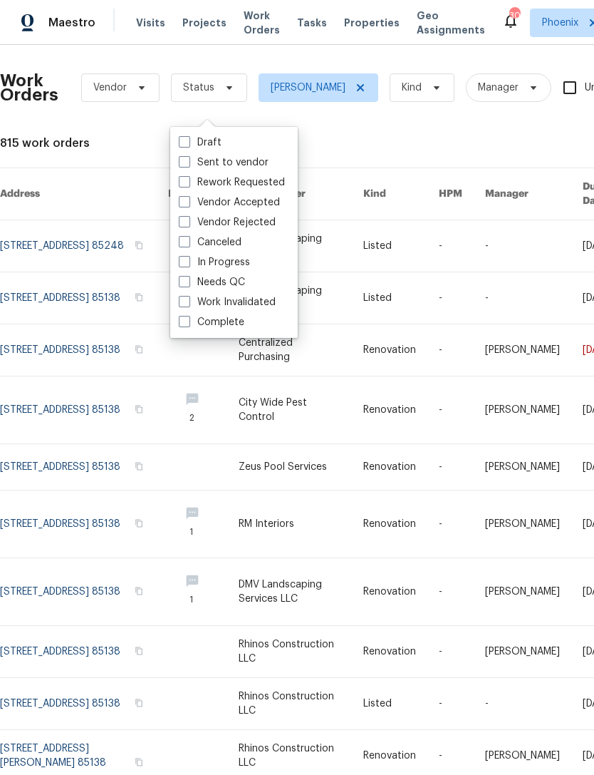
click at [236, 267] on label "In Progress" at bounding box center [214, 262] width 71 height 14
click at [188, 264] on input "In Progress" at bounding box center [183, 259] width 9 height 9
checkbox input "true"
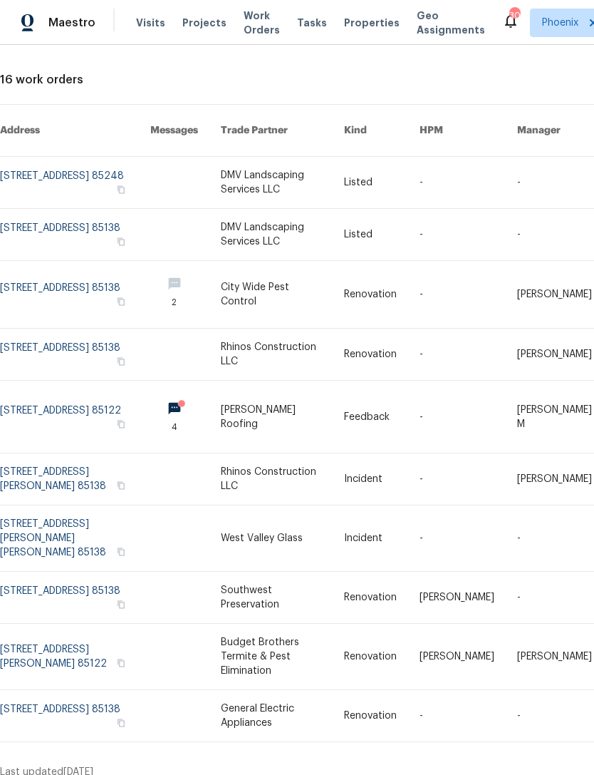
scroll to position [62, 0]
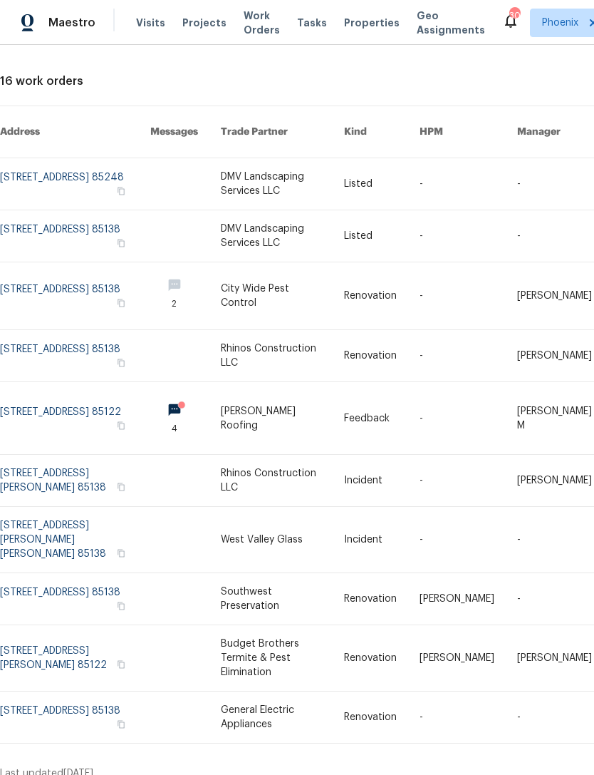
click at [66, 440] on link at bounding box center [75, 418] width 150 height 72
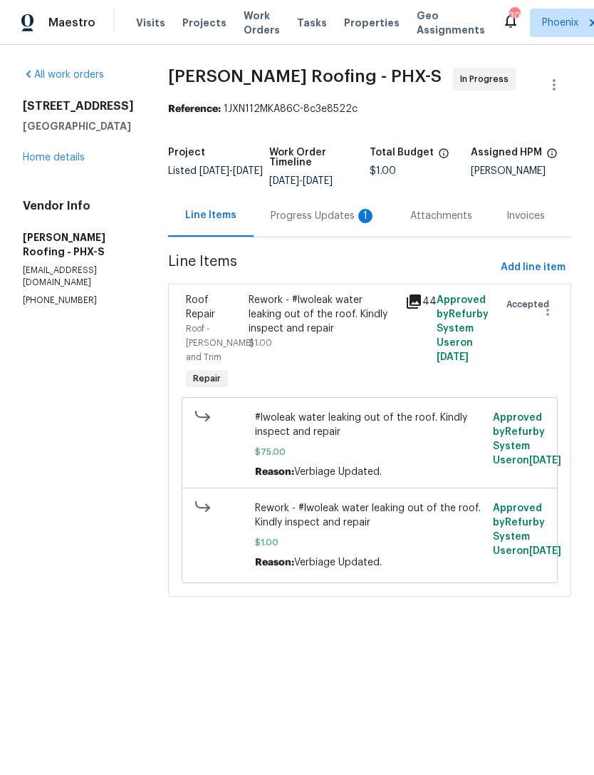
click at [60, 162] on link "Home details" at bounding box center [54, 158] width 62 height 10
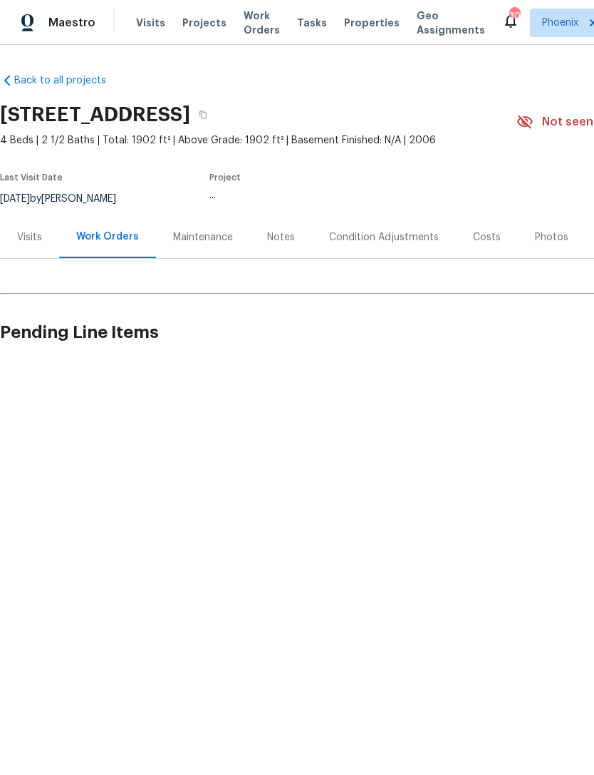
click at [249, 29] on span "Work Orders" at bounding box center [262, 23] width 36 height 29
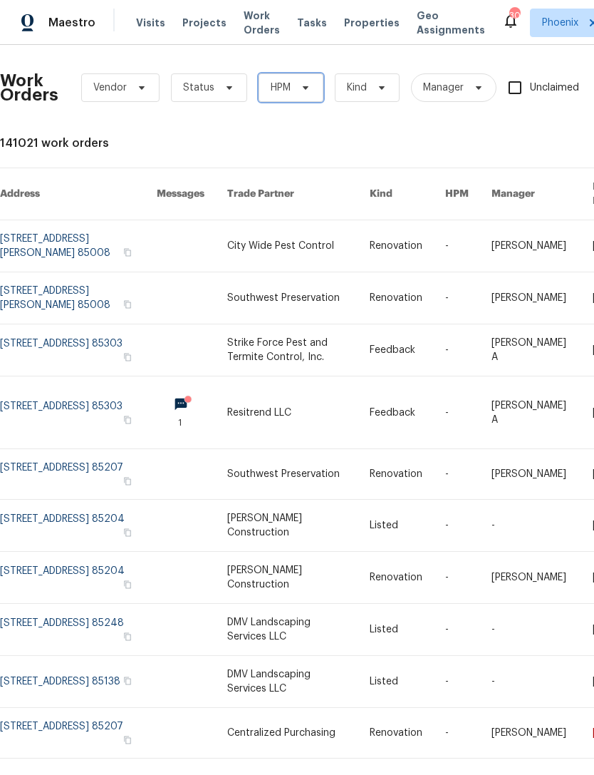
click at [290, 102] on span "HPM" at bounding box center [291, 87] width 65 height 29
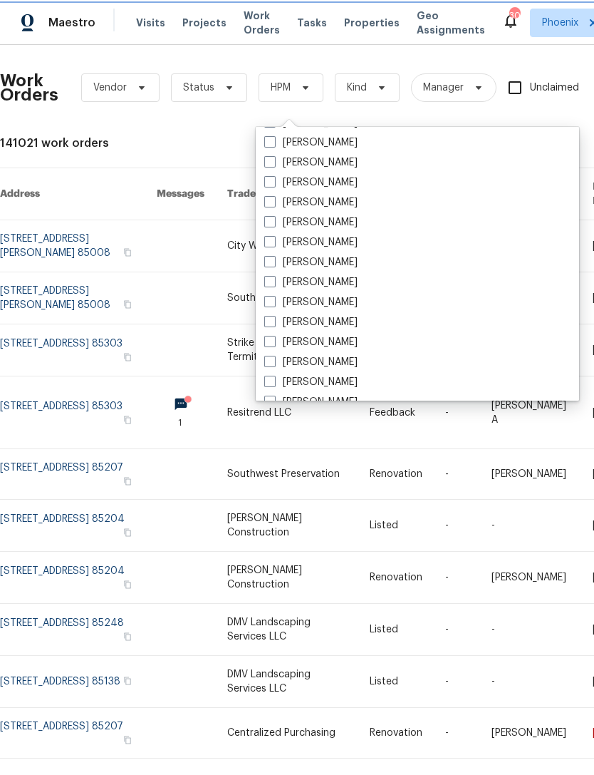
scroll to position [761, 0]
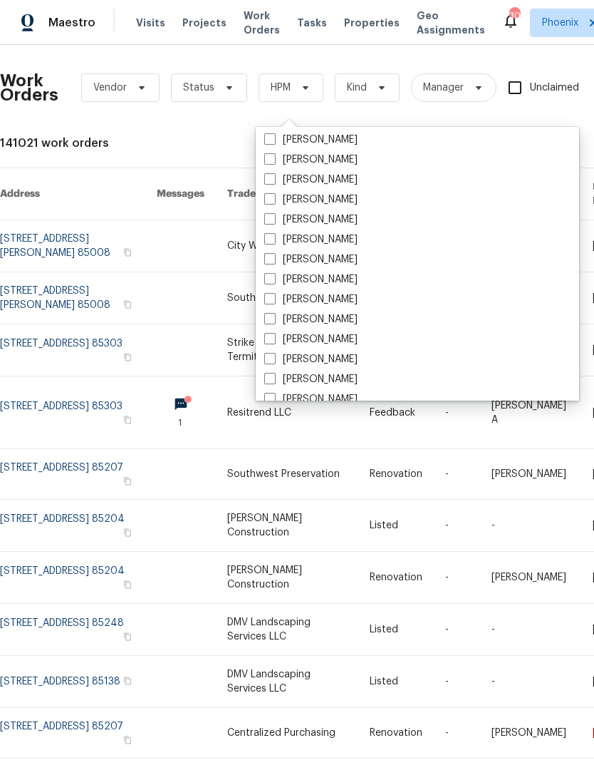
click at [358, 201] on label "[PERSON_NAME]" at bounding box center [310, 199] width 93 height 14
click at [274, 201] on input "[PERSON_NAME]" at bounding box center [268, 196] width 9 height 9
checkbox input "true"
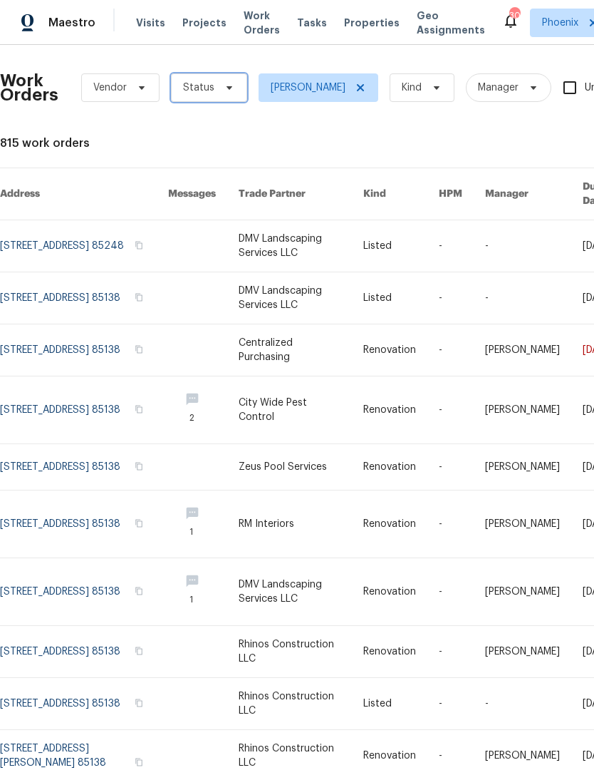
click at [224, 93] on icon at bounding box center [229, 87] width 11 height 11
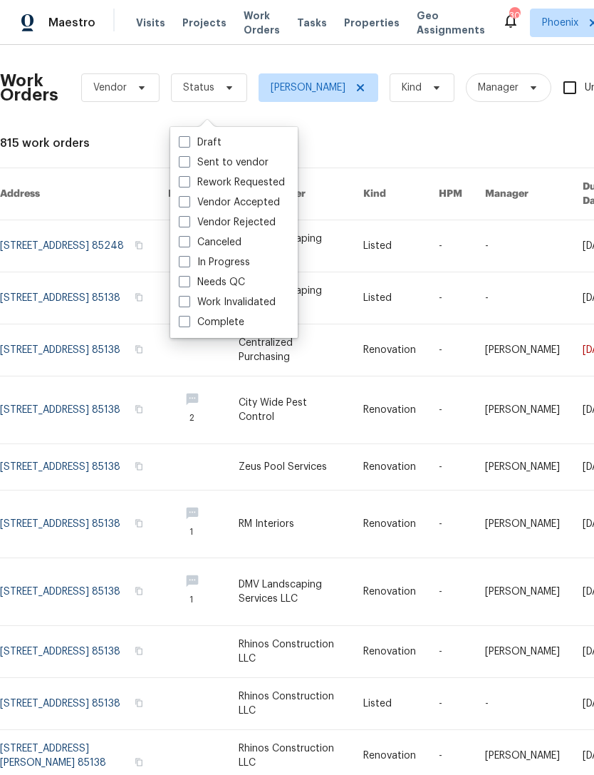
click at [236, 257] on label "In Progress" at bounding box center [214, 262] width 71 height 14
click at [188, 257] on input "In Progress" at bounding box center [183, 259] width 9 height 9
checkbox input "true"
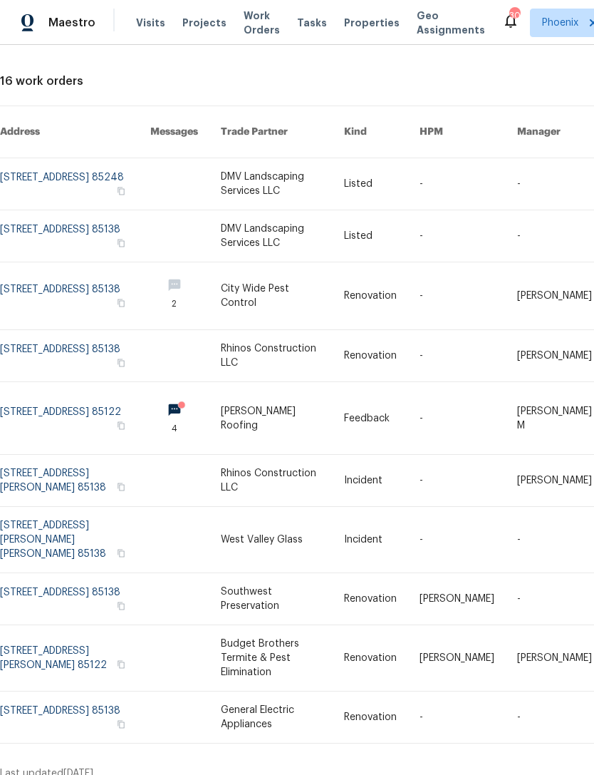
scroll to position [62, 0]
click at [64, 502] on link at bounding box center [75, 480] width 150 height 51
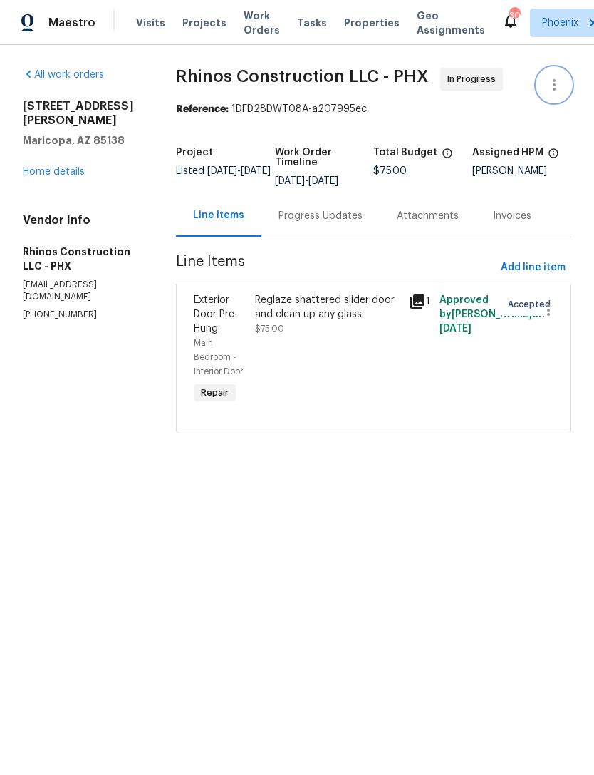
click at [553, 93] on icon "button" at bounding box center [554, 84] width 17 height 17
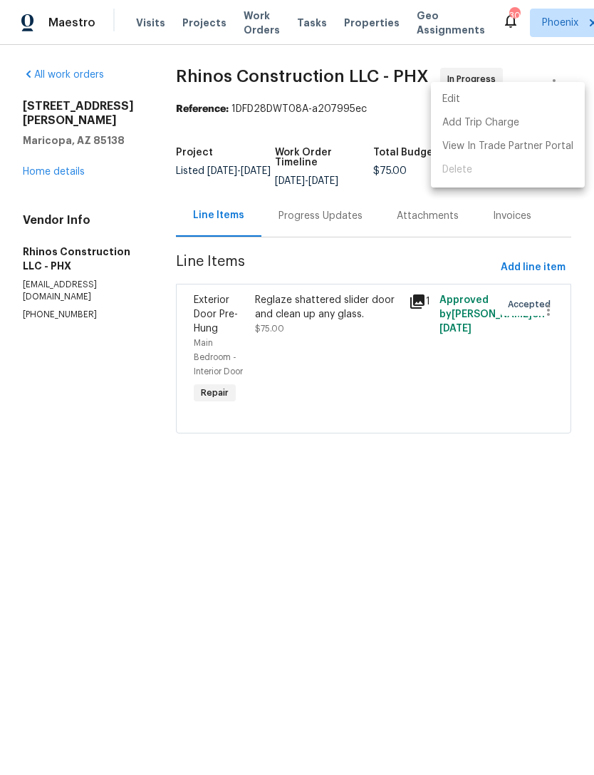
click at [451, 102] on li "Edit" at bounding box center [508, 100] width 154 height 24
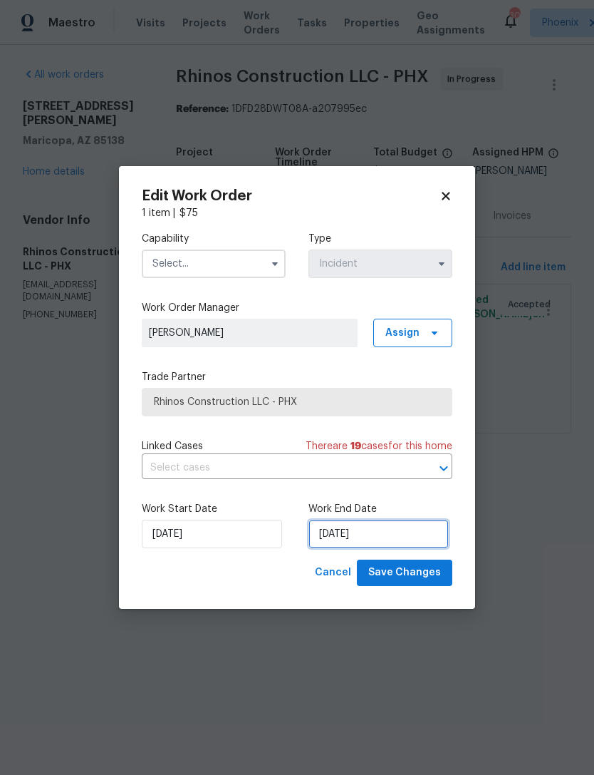
click at [394, 535] on input "9/19/2025" at bounding box center [379, 534] width 140 height 29
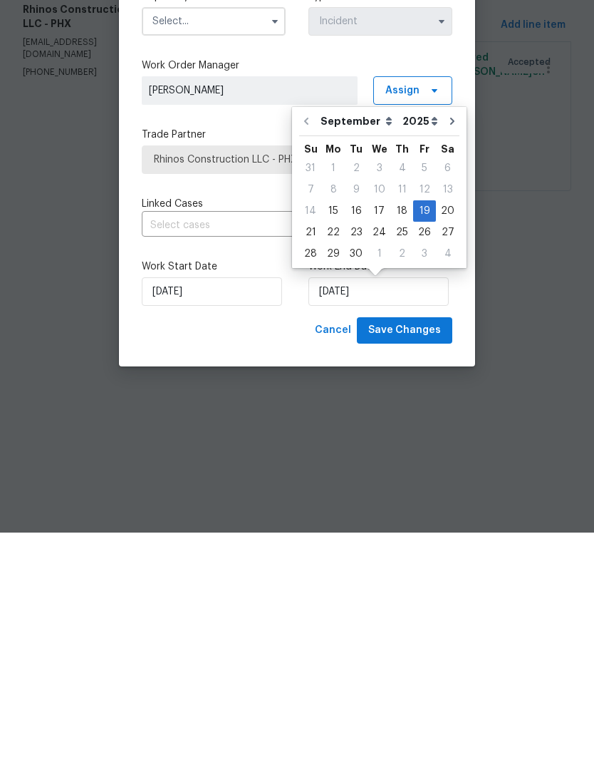
click at [450, 360] on icon "Go to next month" at bounding box center [452, 363] width 4 height 7
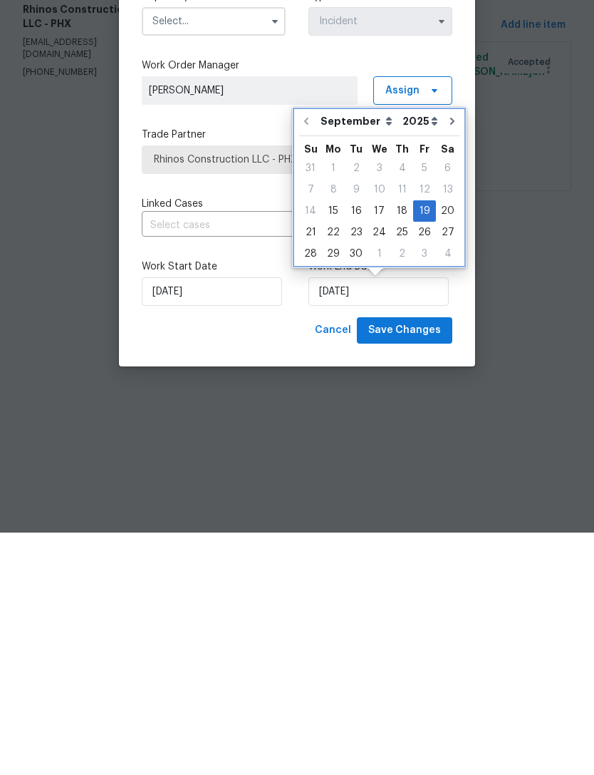
type input "10/19/2025"
select select "9"
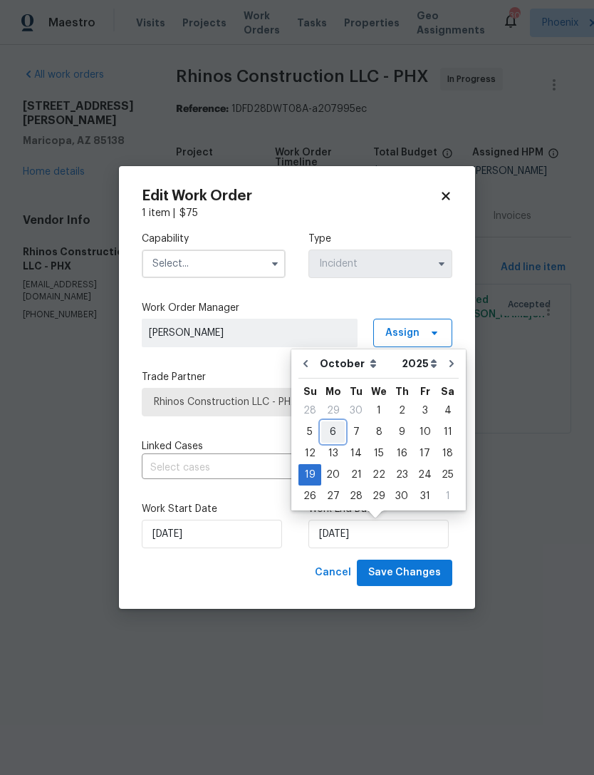
click at [333, 426] on div "6" at bounding box center [333, 432] width 24 height 20
type input "[DATE]"
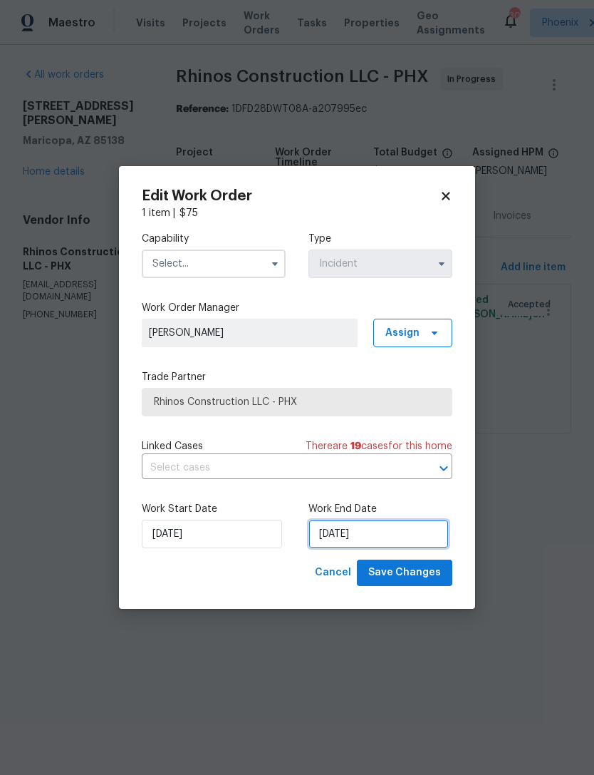
click at [376, 537] on input "[DATE]" at bounding box center [379, 534] width 140 height 29
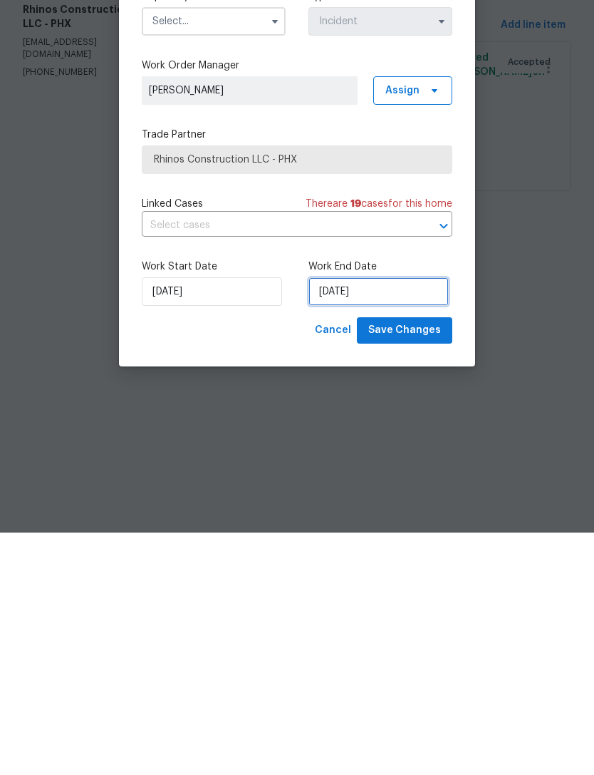
select select "9"
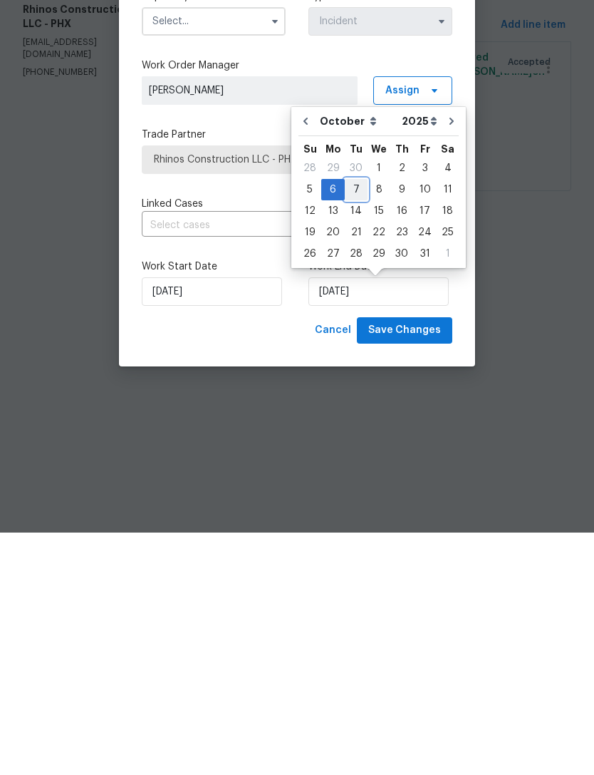
click at [354, 422] on div "7" at bounding box center [356, 432] width 23 height 20
type input "[DATE]"
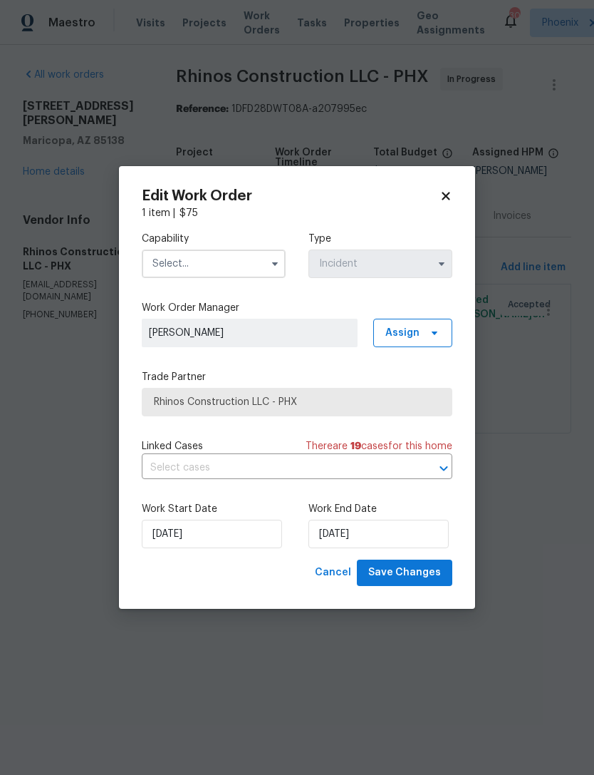
click at [249, 259] on input "text" at bounding box center [214, 263] width 144 height 29
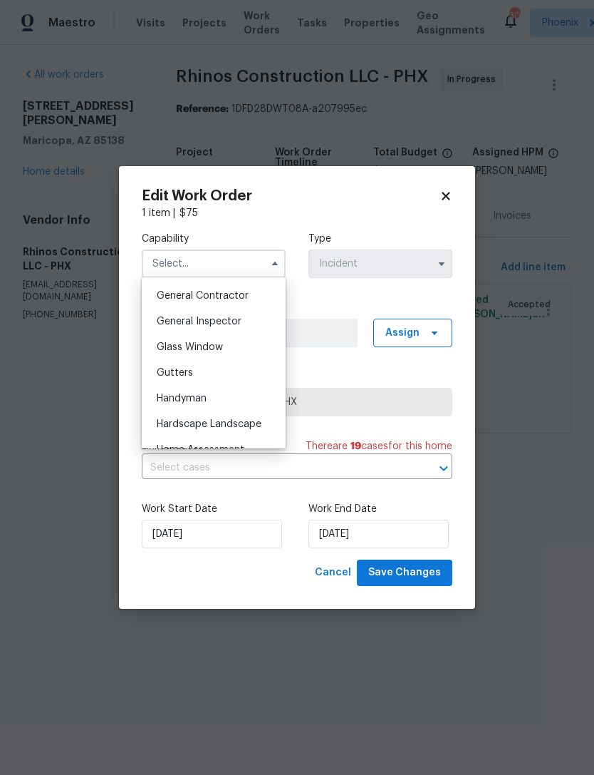
scroll to position [674, 0]
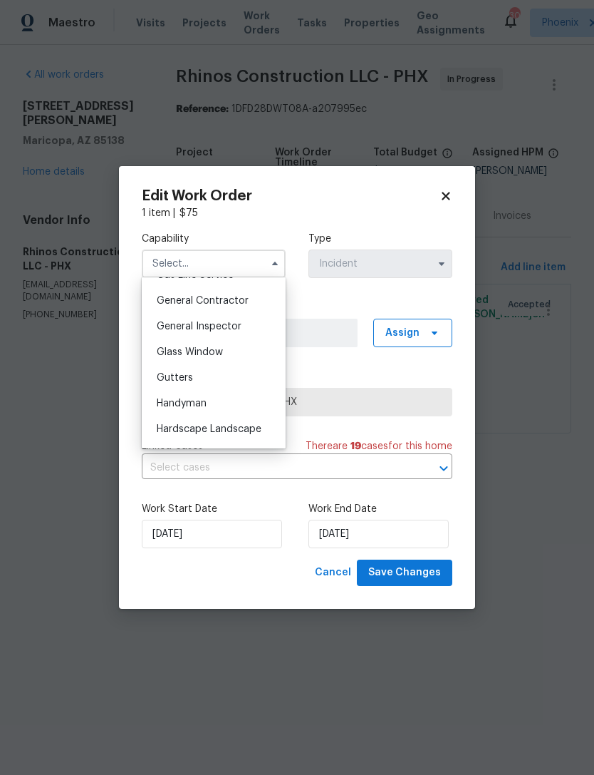
click at [227, 297] on span "General Contractor" at bounding box center [203, 301] width 92 height 10
type input "General Contractor"
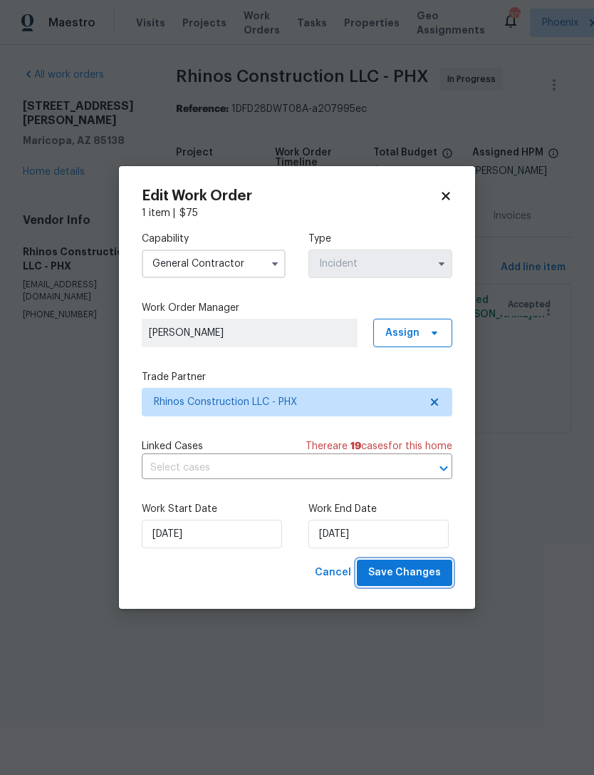
click at [433, 573] on span "Save Changes" at bounding box center [404, 573] width 73 height 18
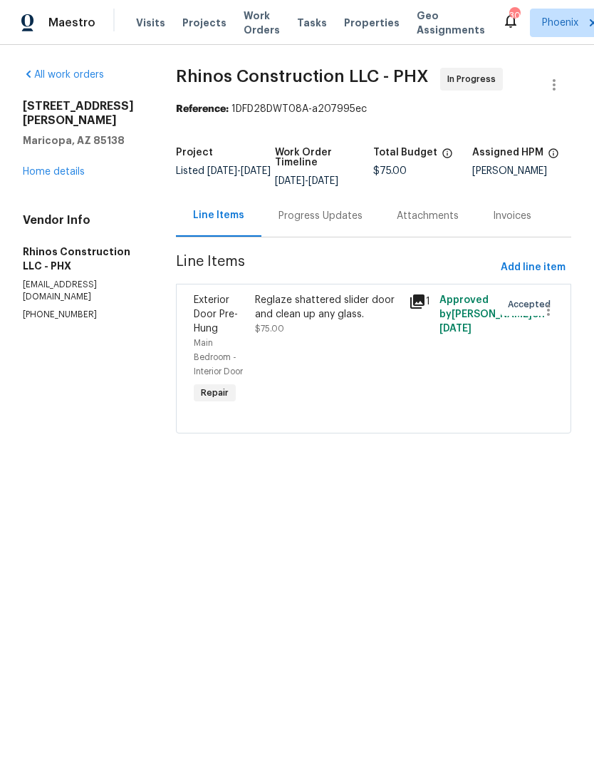
click at [247, 32] on span "Work Orders" at bounding box center [262, 23] width 36 height 29
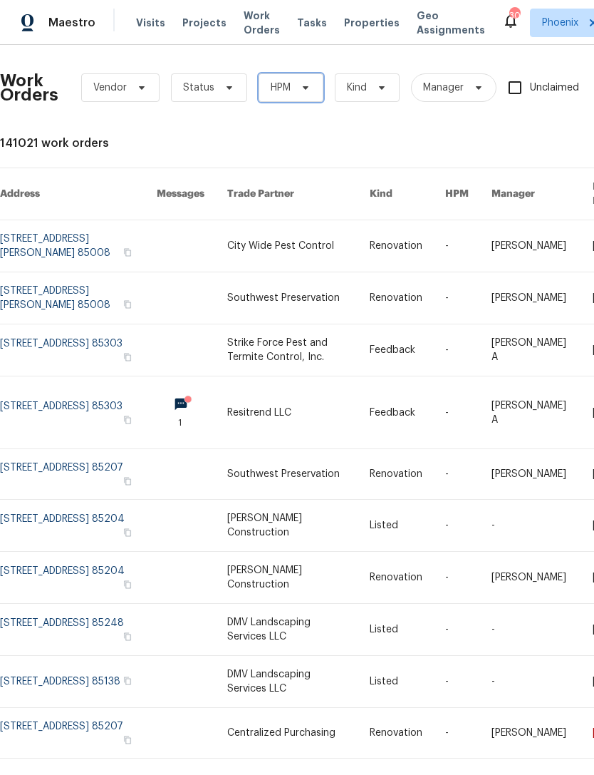
click at [304, 93] on icon at bounding box center [305, 87] width 11 height 11
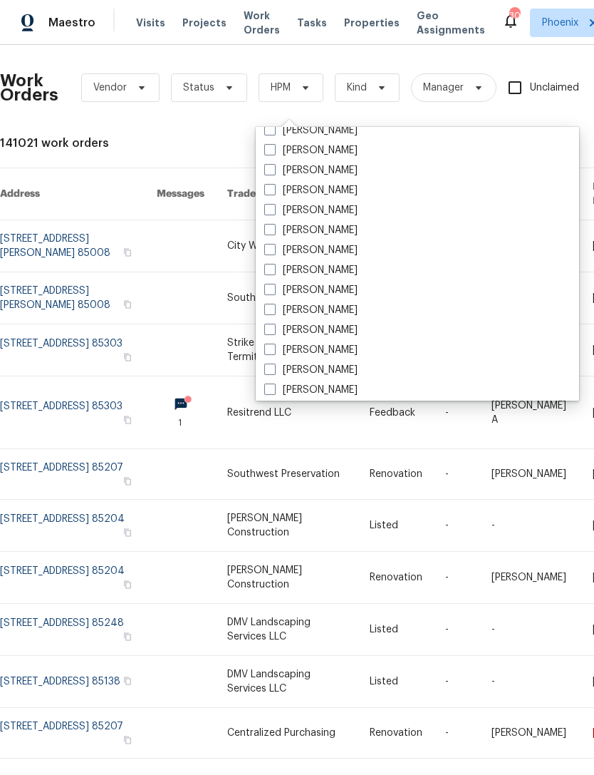
scroll to position [670, 0]
click at [358, 294] on label "[PERSON_NAME]" at bounding box center [310, 291] width 93 height 14
click at [274, 293] on input "[PERSON_NAME]" at bounding box center [268, 288] width 9 height 9
checkbox input "true"
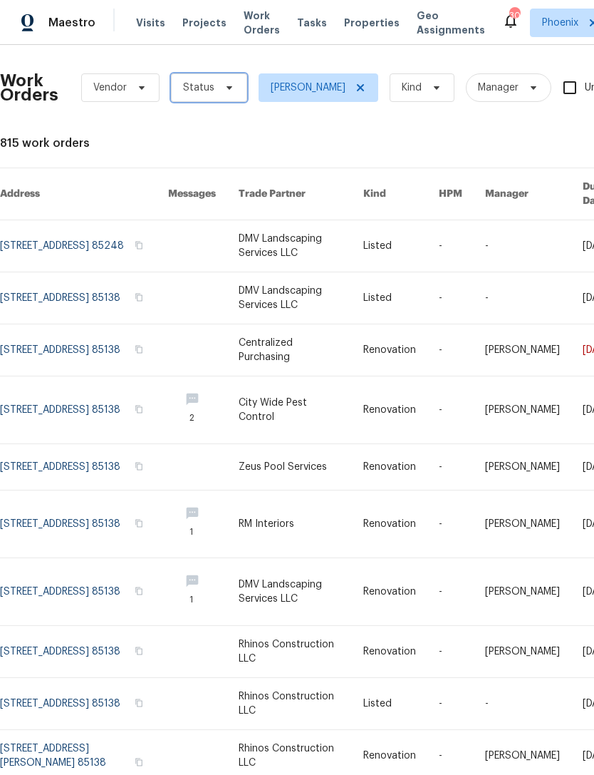
click at [210, 95] on span "Status" at bounding box center [198, 88] width 31 height 14
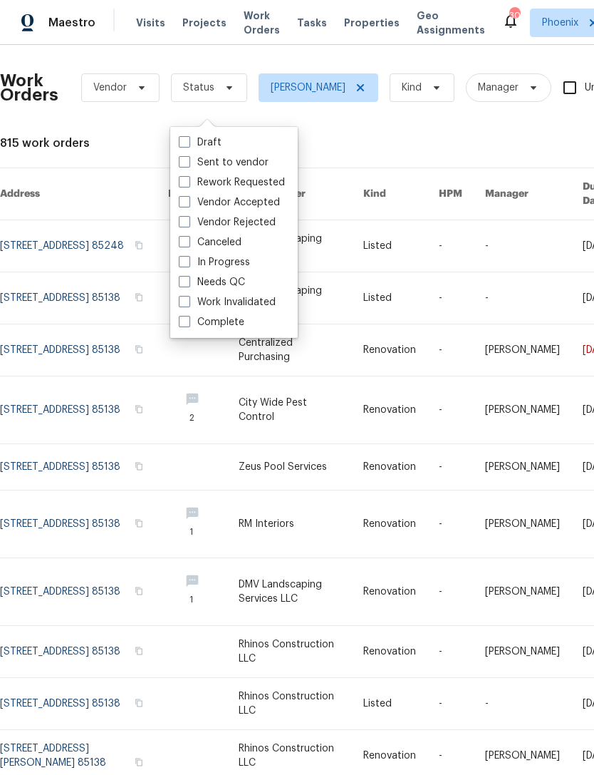
click at [237, 257] on label "In Progress" at bounding box center [214, 262] width 71 height 14
click at [188, 257] on input "In Progress" at bounding box center [183, 259] width 9 height 9
checkbox input "true"
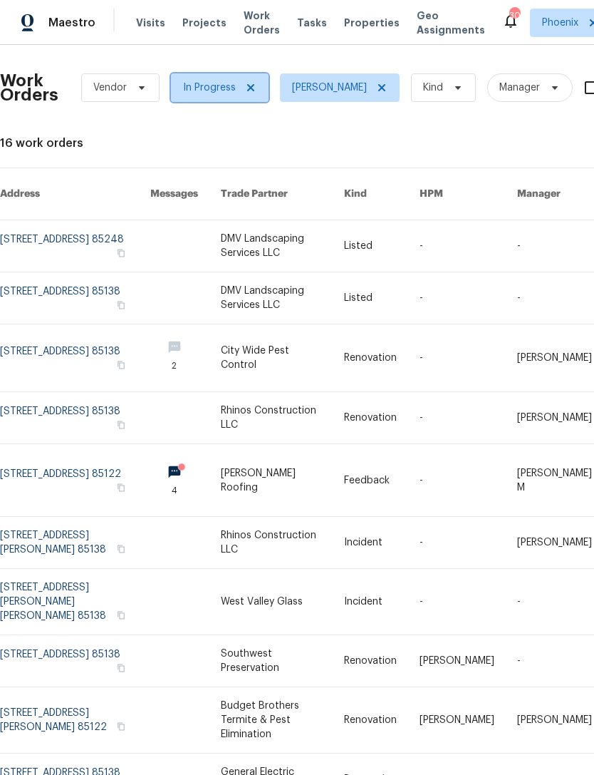
click at [242, 93] on span at bounding box center [249, 87] width 16 height 11
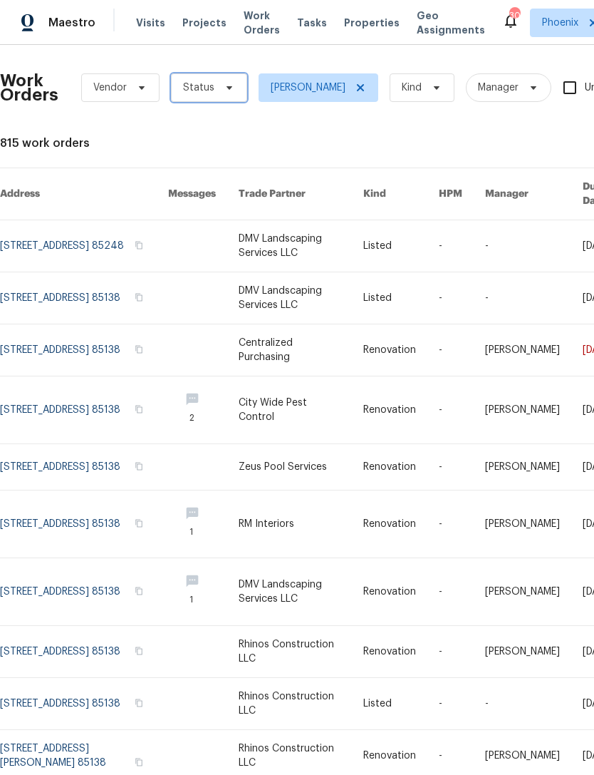
click at [219, 93] on span at bounding box center [227, 87] width 16 height 11
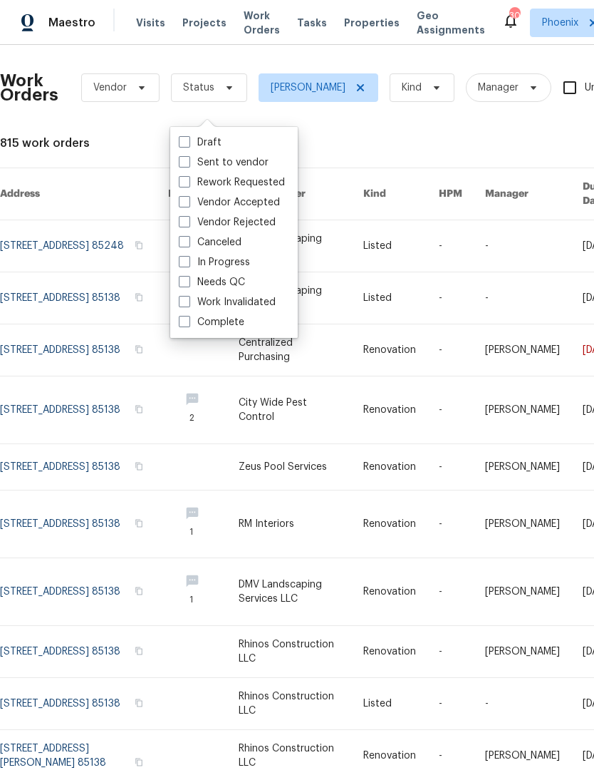
click at [267, 202] on label "Vendor Accepted" at bounding box center [229, 202] width 101 height 14
click at [188, 202] on input "Vendor Accepted" at bounding box center [183, 199] width 9 height 9
checkbox input "true"
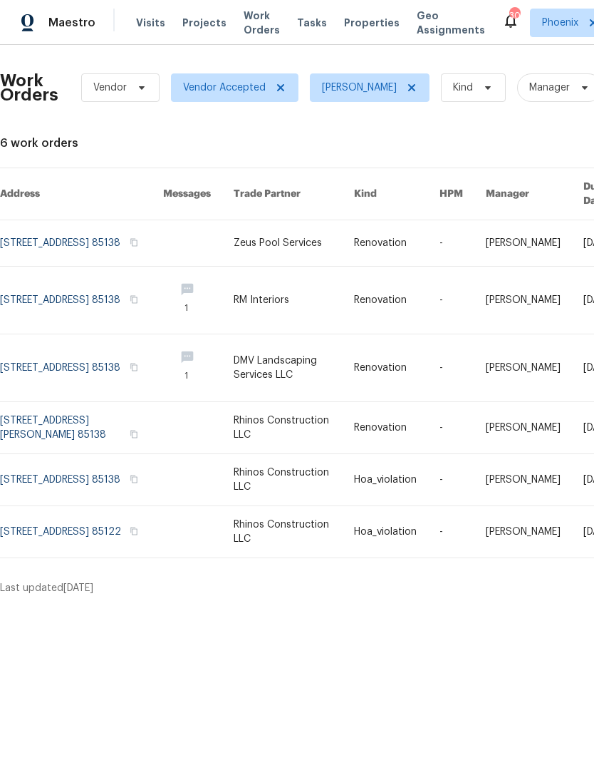
click at [206, 557] on link at bounding box center [198, 531] width 71 height 51
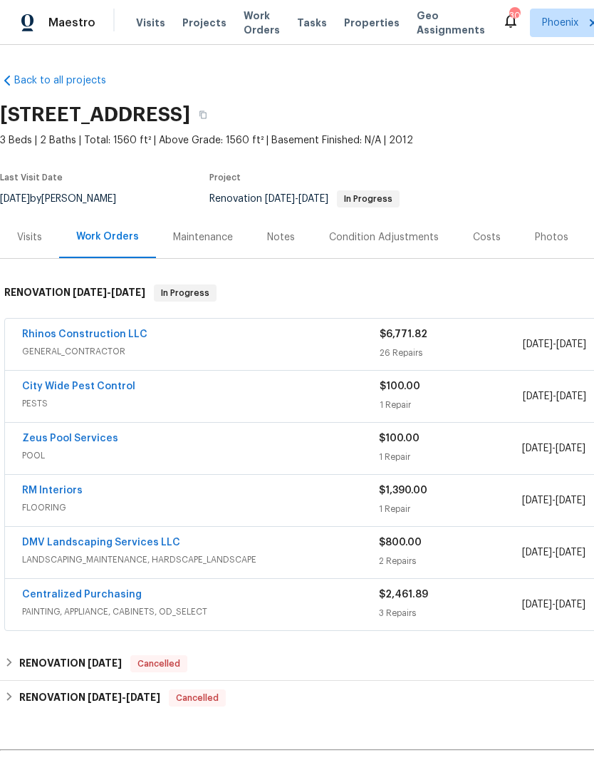
click at [284, 244] on div "Notes" at bounding box center [281, 237] width 28 height 14
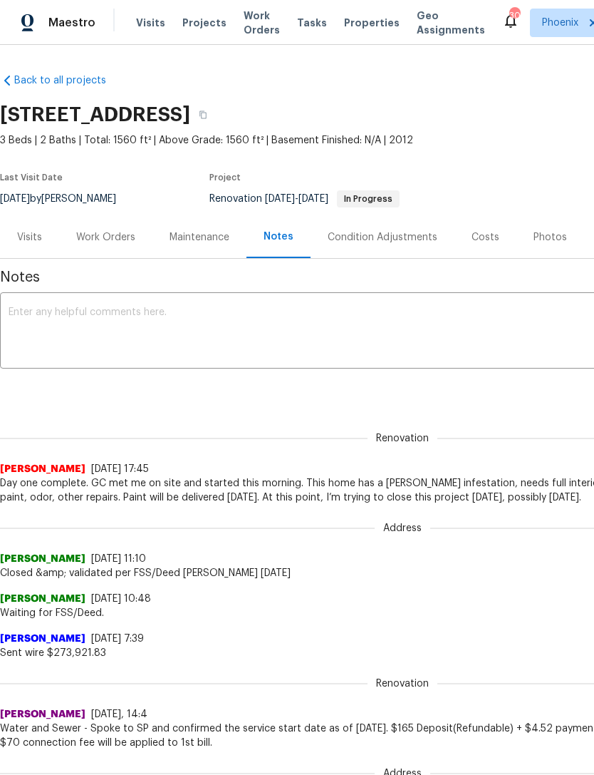
click at [242, 344] on textarea at bounding box center [403, 332] width 788 height 50
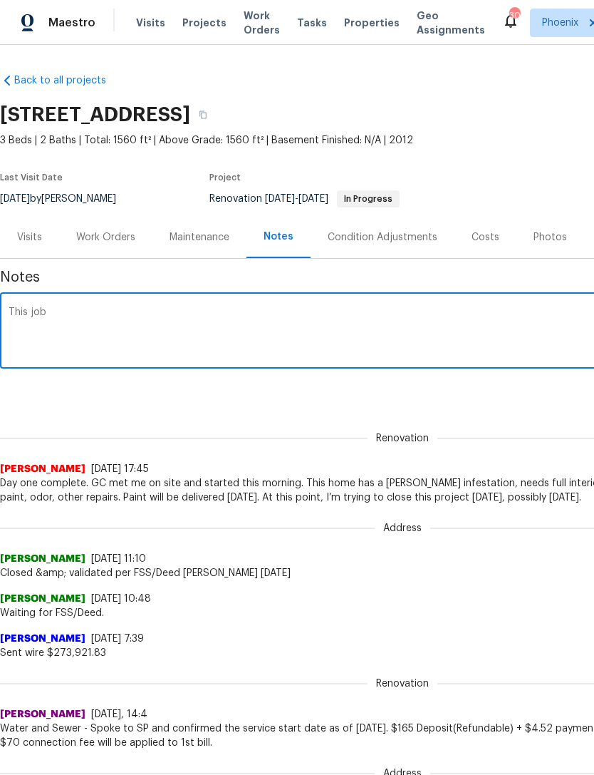
type textarea "This"
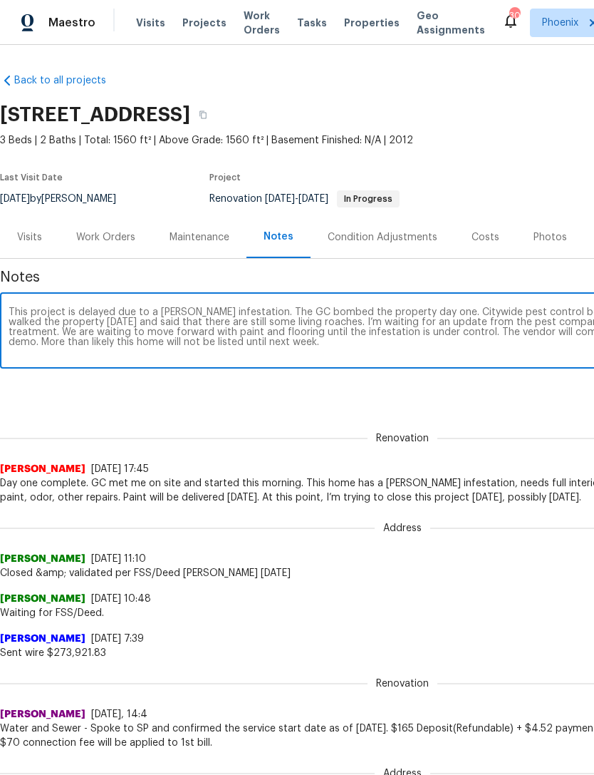
type textarea "This project is delayed due to a roach infestation. The GC bombed the property …"
click at [525, 428] on div "Renovation Melissa Muralt-Ochoa 10/2/25, 17:45 Day one complete. GC met me on s…" at bounding box center [402, 460] width 805 height 90
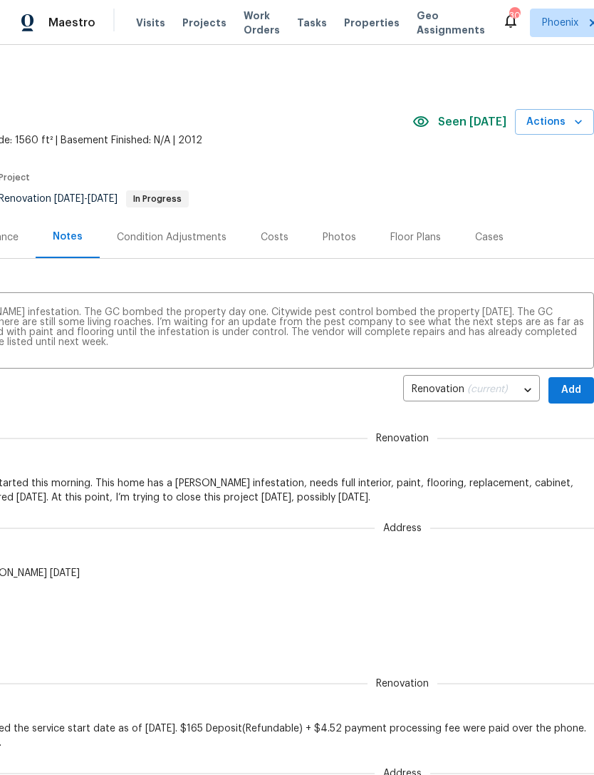
scroll to position [0, 211]
click at [572, 399] on span "Add" at bounding box center [571, 390] width 23 height 18
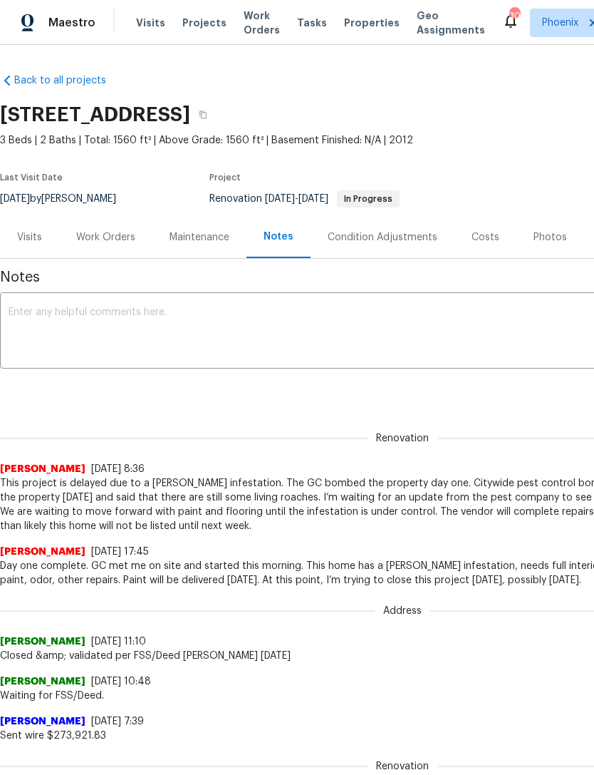
scroll to position [0, 0]
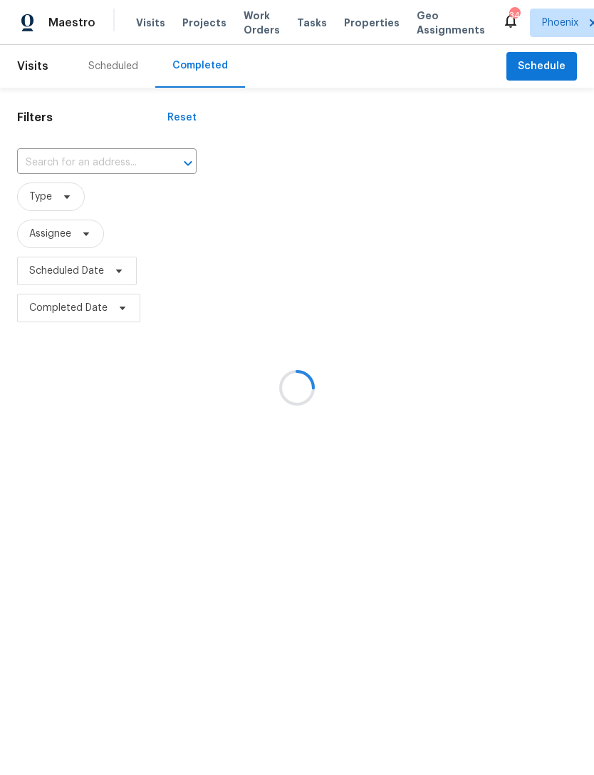
click at [68, 178] on div at bounding box center [297, 387] width 594 height 775
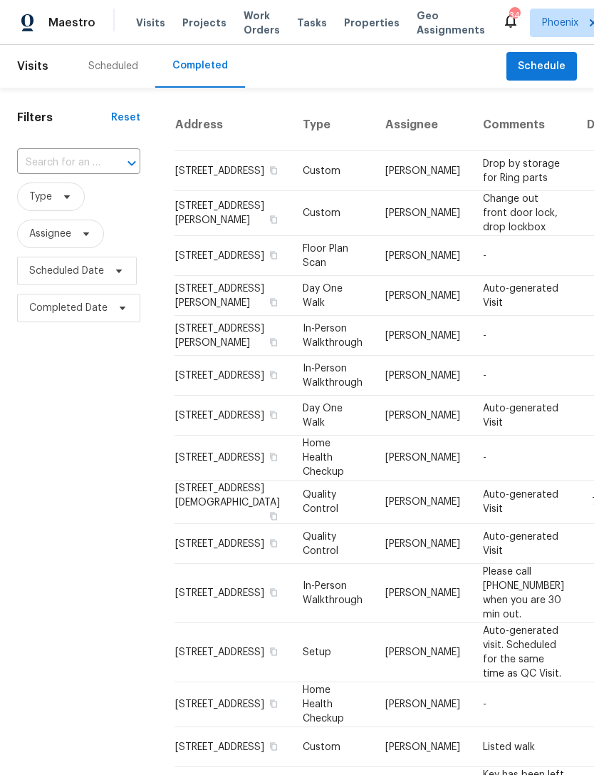
click at [53, 174] on input "text" at bounding box center [58, 163] width 83 height 22
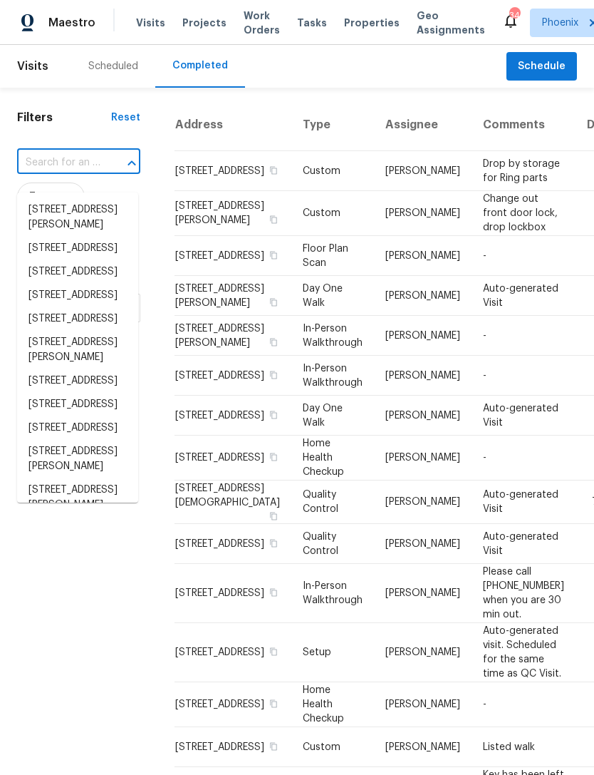
click at [56, 171] on input "text" at bounding box center [58, 163] width 83 height 22
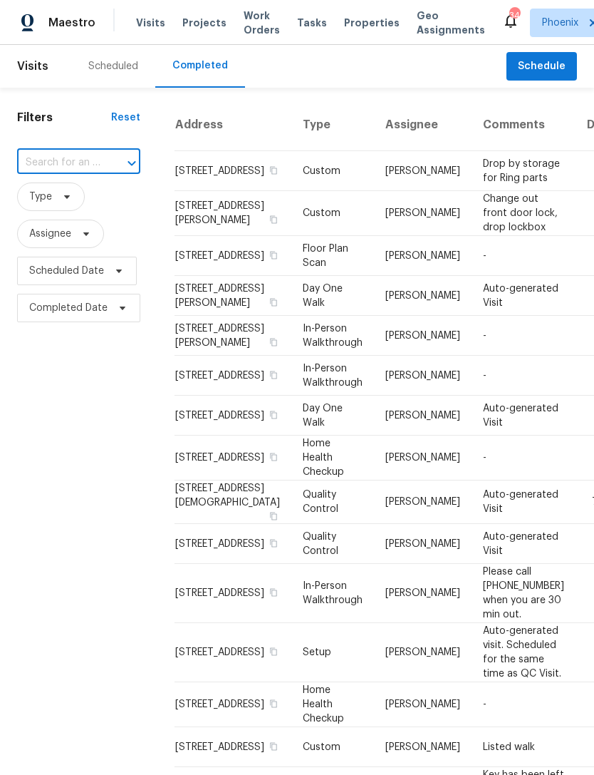
paste input "[STREET_ADDRESS][PERSON_NAME]"
type input "[STREET_ADDRESS][PERSON_NAME]"
click at [60, 222] on li "[STREET_ADDRESS][PERSON_NAME]" at bounding box center [77, 217] width 121 height 38
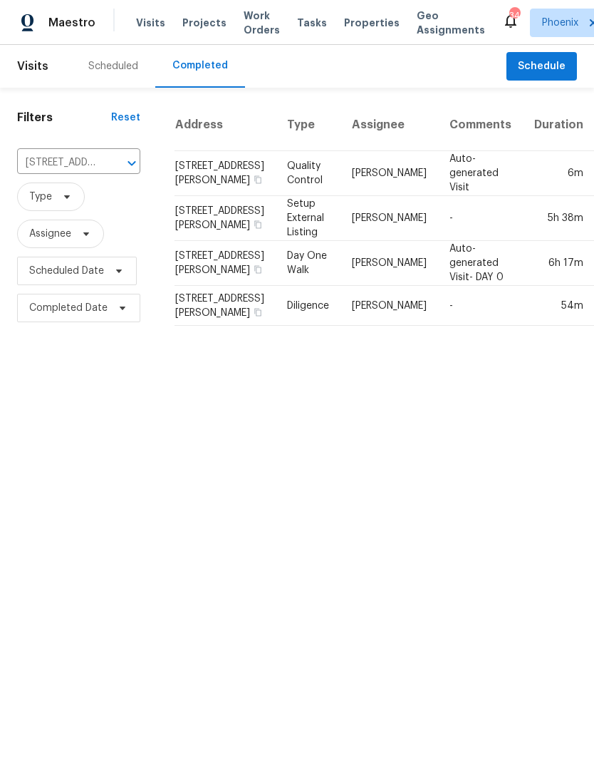
click at [111, 73] on div "Scheduled" at bounding box center [113, 66] width 50 height 14
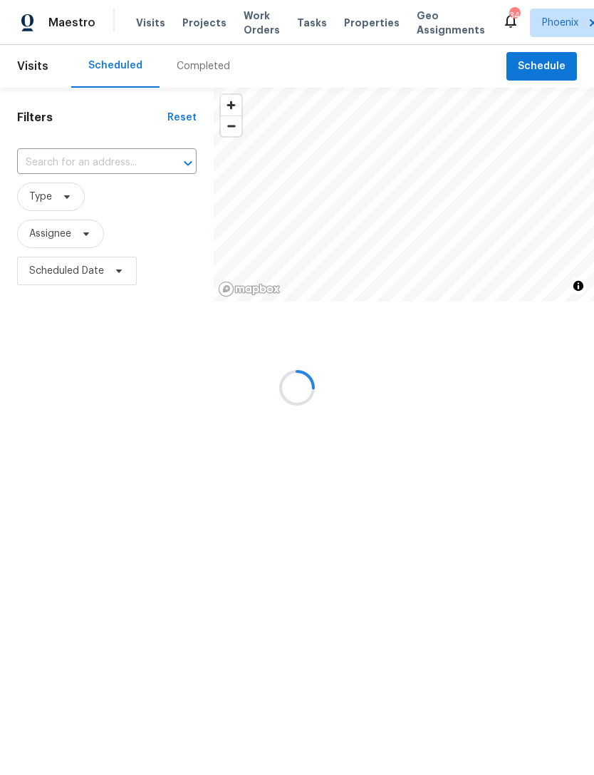
click at [73, 174] on input "text" at bounding box center [87, 163] width 140 height 22
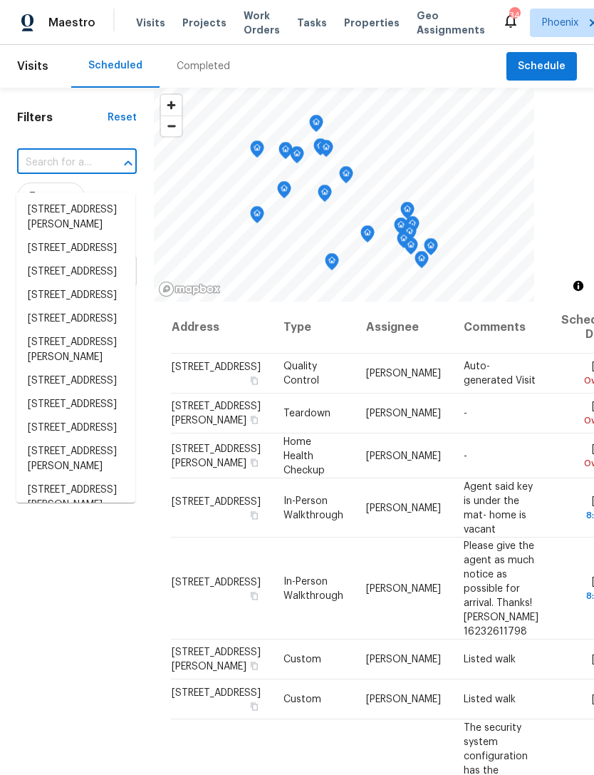
click at [53, 172] on input "text" at bounding box center [57, 163] width 80 height 22
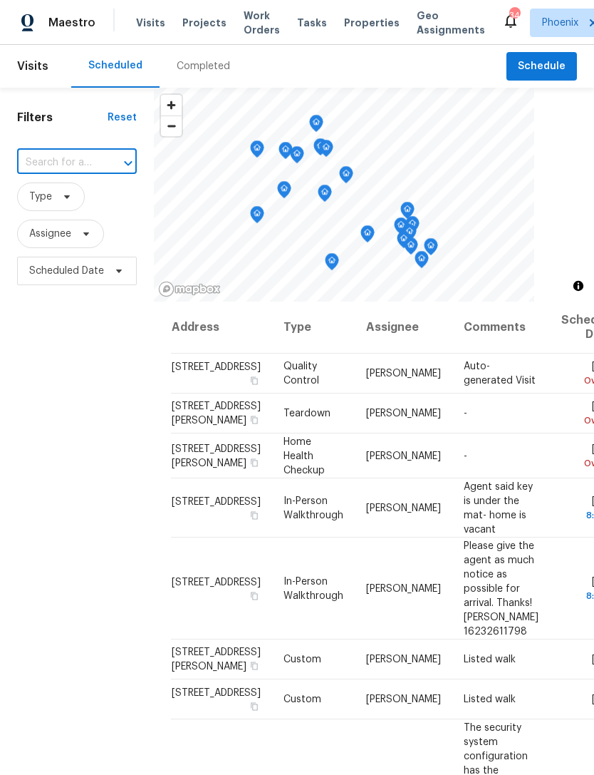
paste input "[STREET_ADDRESS][PERSON_NAME]"
type input "[STREET_ADDRESS][PERSON_NAME]"
click at [88, 213] on li "6512 S Sawgrass Dr, Chandler, AZ 85249" at bounding box center [75, 217] width 119 height 38
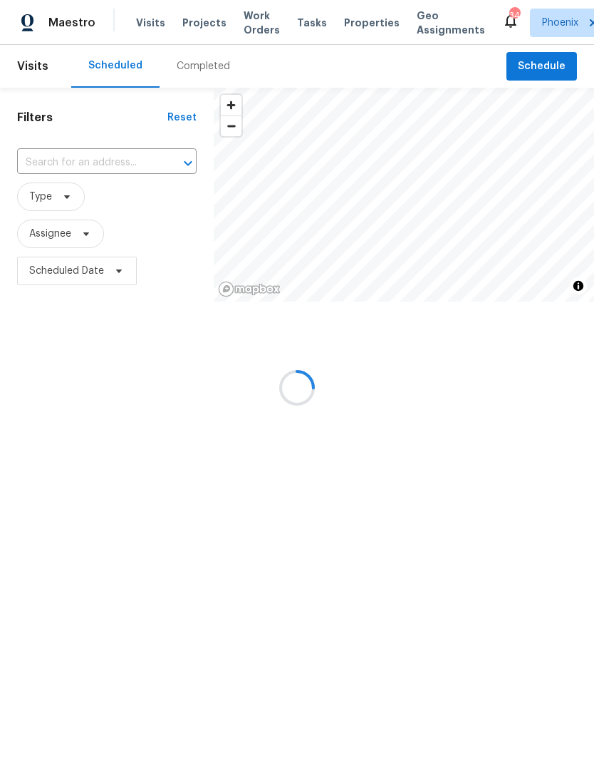
type input "6512 S Sawgrass Dr, Chandler, AZ 85249"
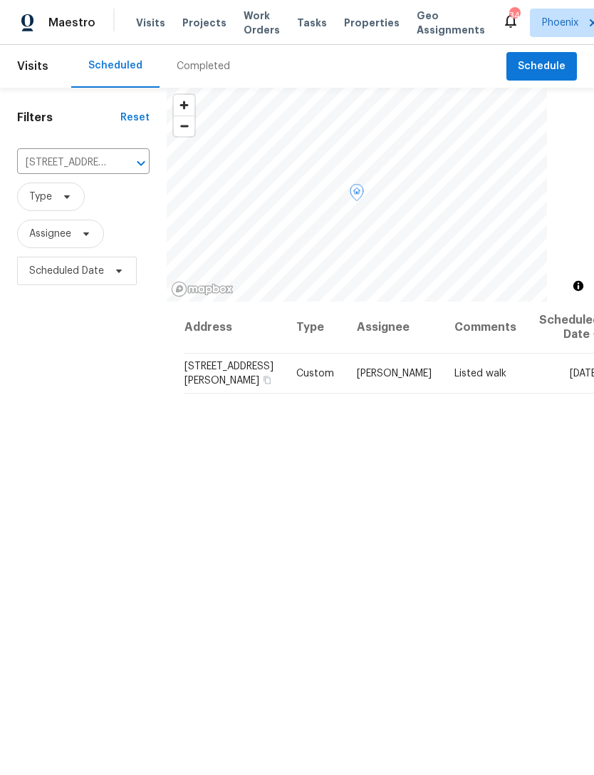
click at [0, 0] on icon at bounding box center [0, 0] width 0 height 0
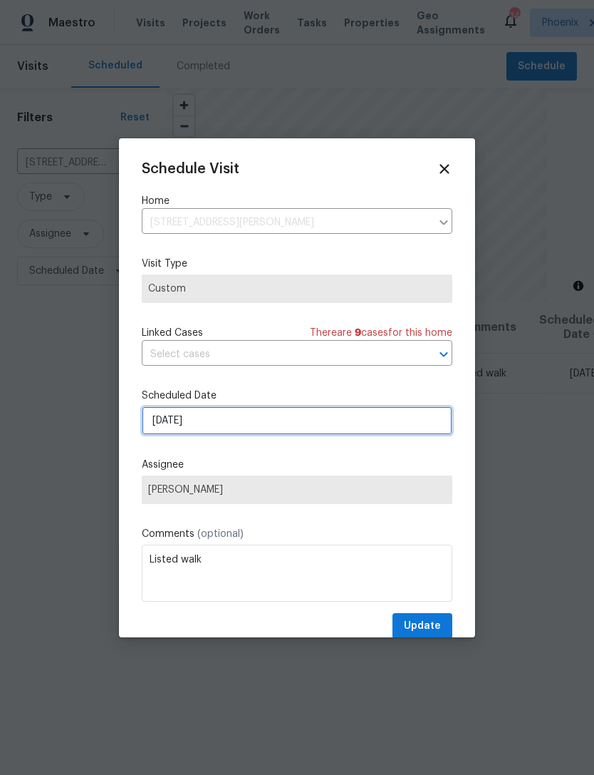
click at [309, 417] on input "[DATE]" at bounding box center [297, 420] width 311 height 29
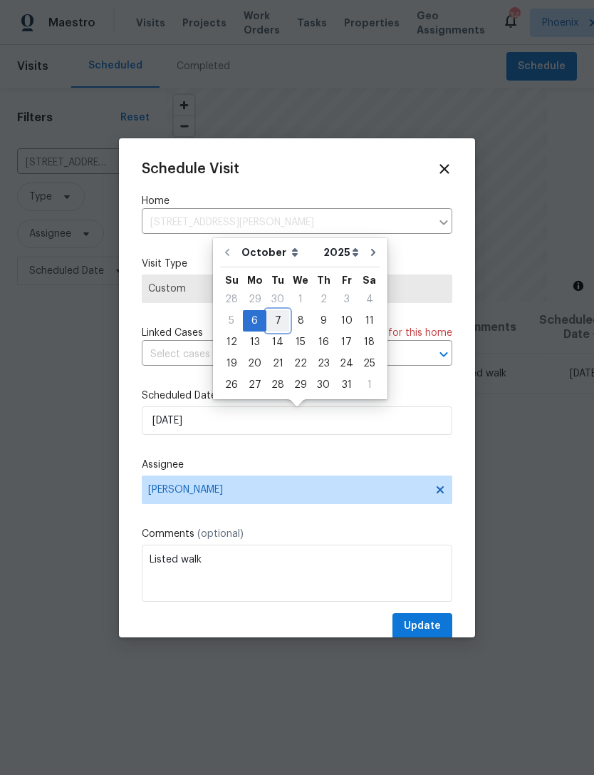
click at [271, 318] on div "7" at bounding box center [278, 321] width 23 height 20
type input "[DATE]"
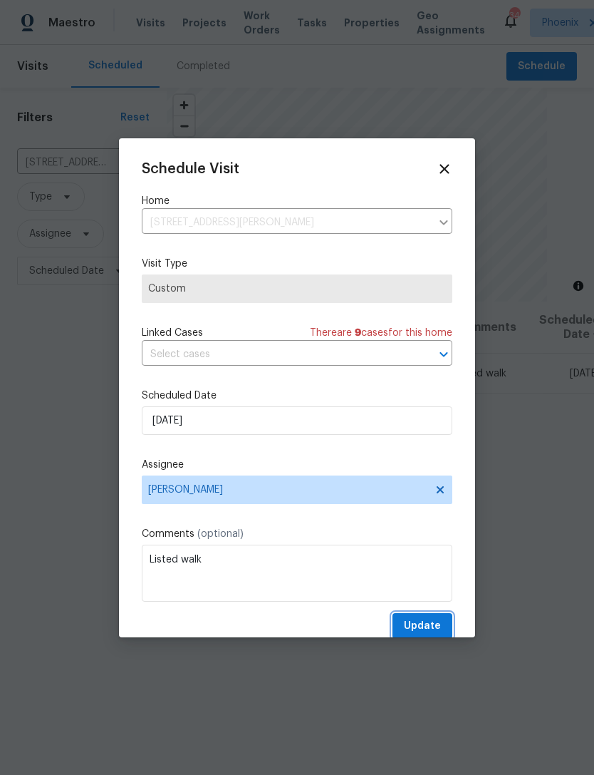
click at [436, 628] on span "Update" at bounding box center [422, 626] width 37 height 18
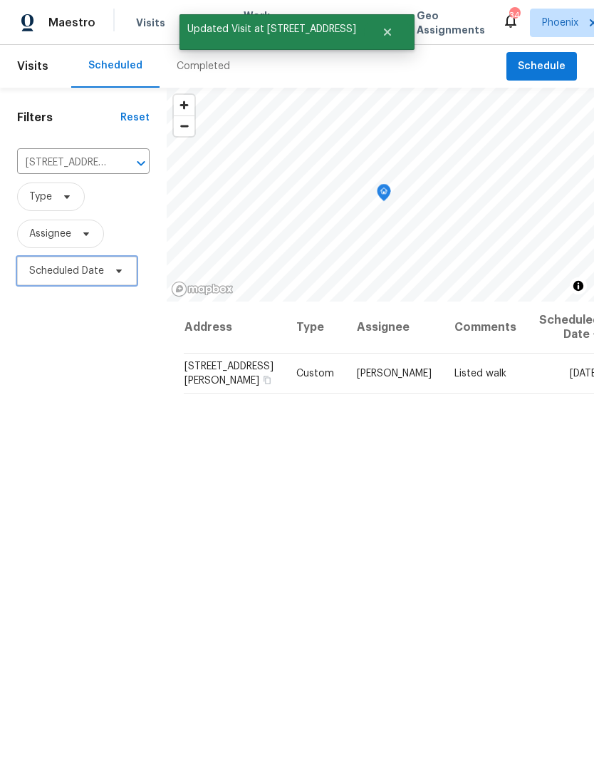
click at [18, 285] on span "Scheduled Date" at bounding box center [77, 271] width 120 height 29
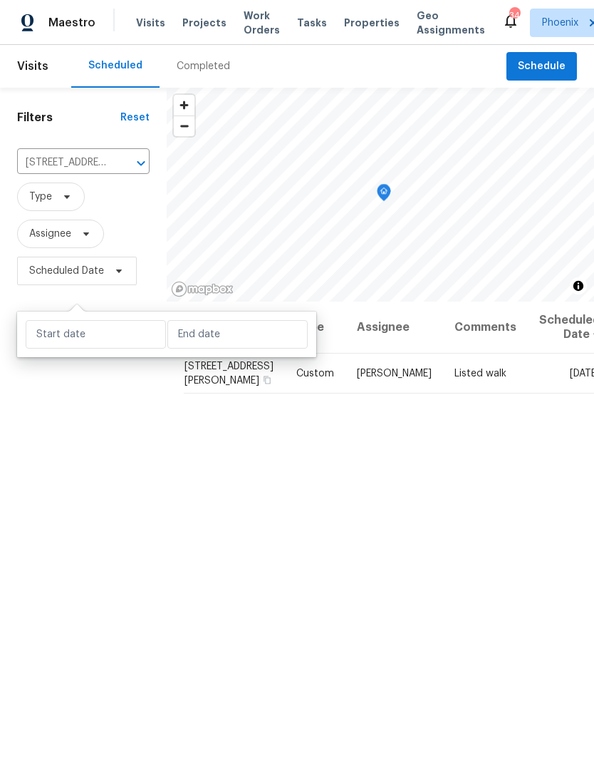
click at [204, 73] on div "Completed" at bounding box center [203, 66] width 53 height 14
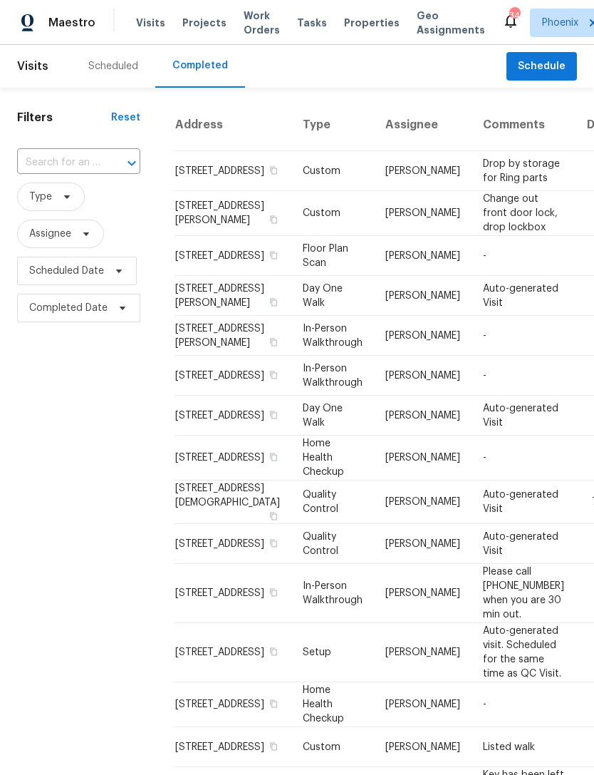
click at [66, 168] on input "text" at bounding box center [58, 163] width 83 height 22
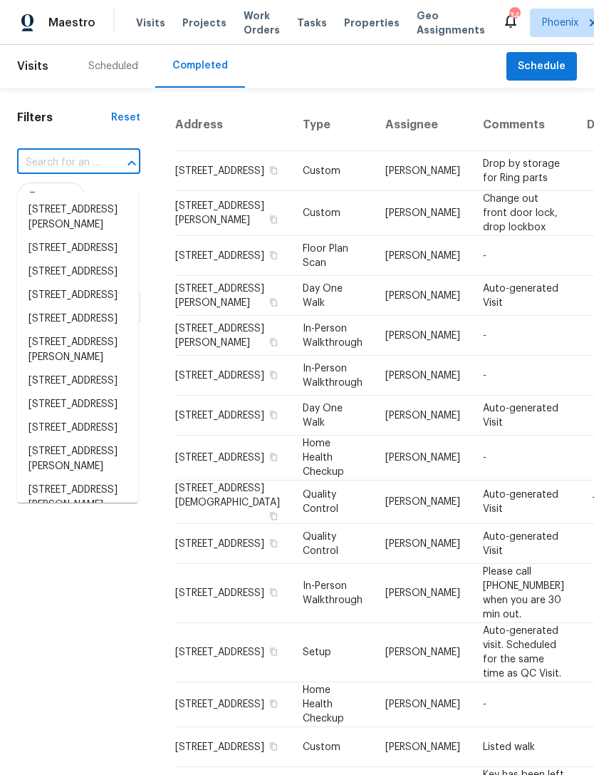
click at [60, 173] on input "text" at bounding box center [58, 163] width 83 height 22
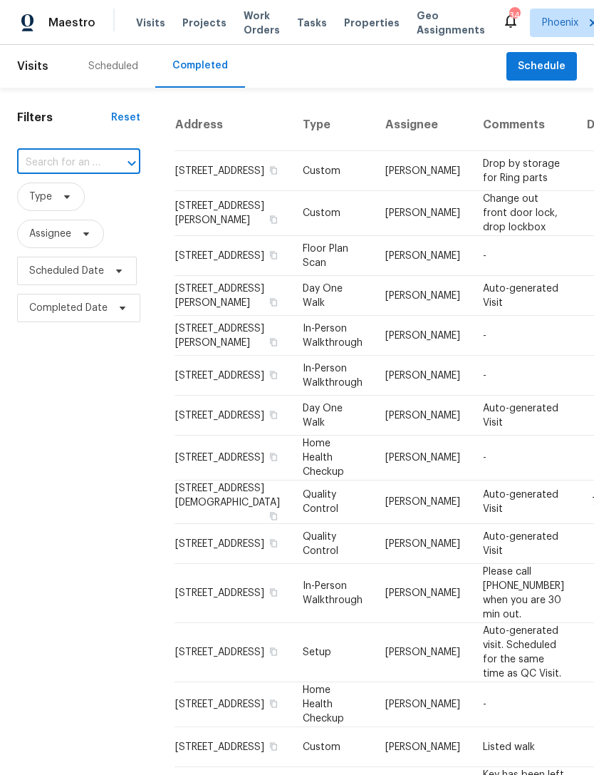
paste input "3318 W White Canyon Rd San Tan Valley, AZ 85144"
type input "3318 W White Canyon Rd San Tan Valley, AZ 85144"
click at [71, 219] on li "3318 W White Canyon Rd, San Tan Valley, AZ 85144" at bounding box center [77, 210] width 121 height 24
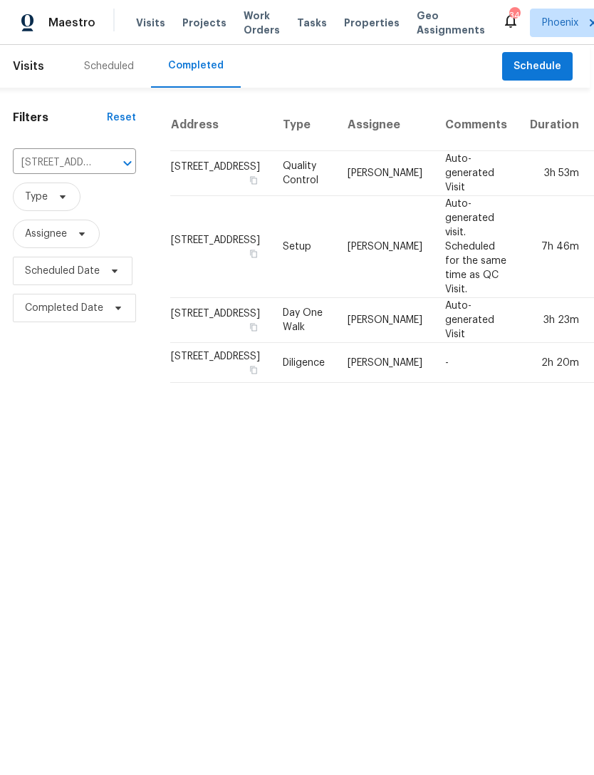
scroll to position [0, 4]
click at [554, 76] on span "Schedule" at bounding box center [539, 67] width 48 height 18
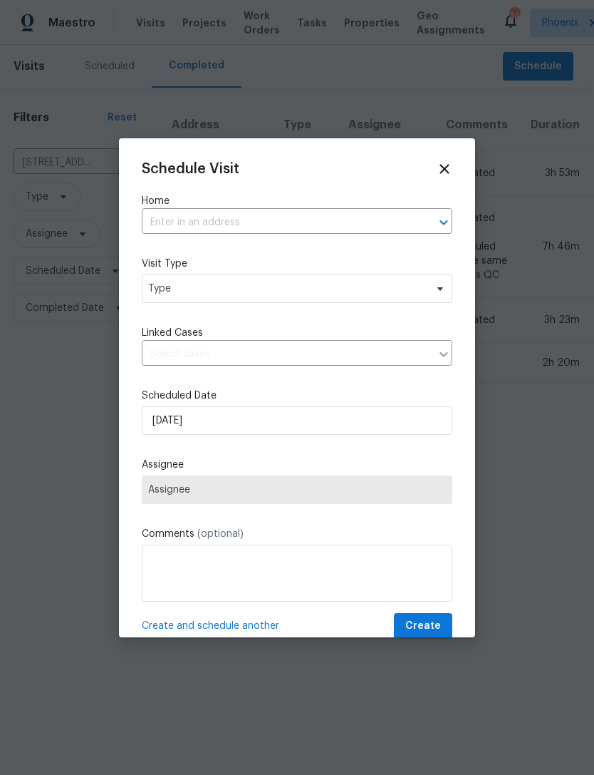
click at [227, 220] on input "text" at bounding box center [277, 223] width 271 height 22
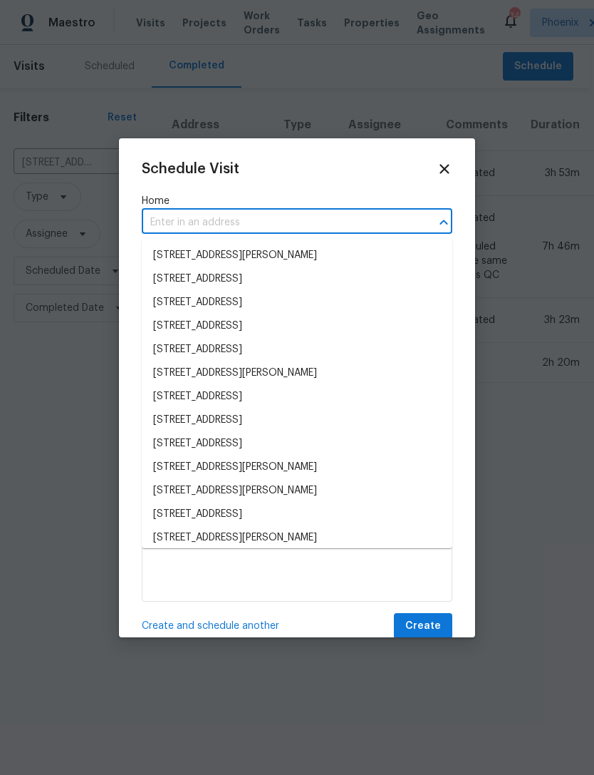
click at [180, 216] on input "text" at bounding box center [277, 223] width 271 height 22
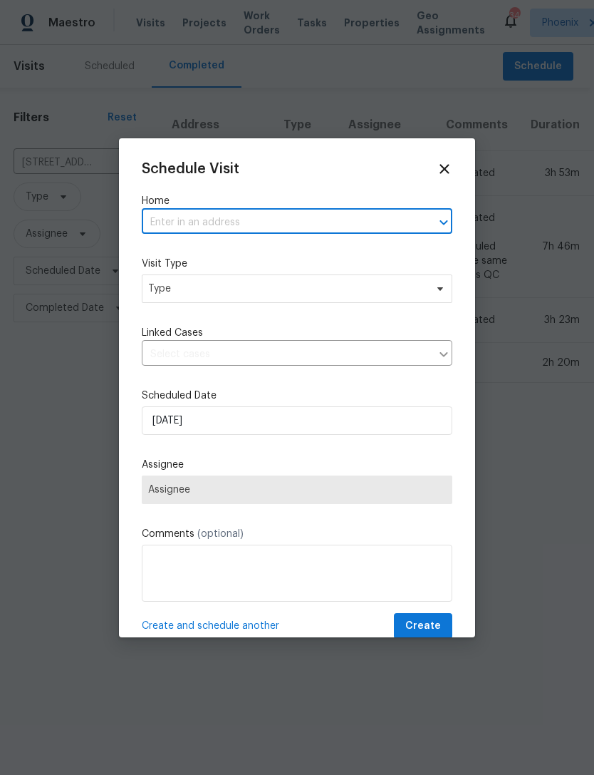
paste input "3318 W White Canyon Rd San Tan Valley, AZ 85144"
type input "3318 W White Canyon Rd San Tan Valley, AZ 85144"
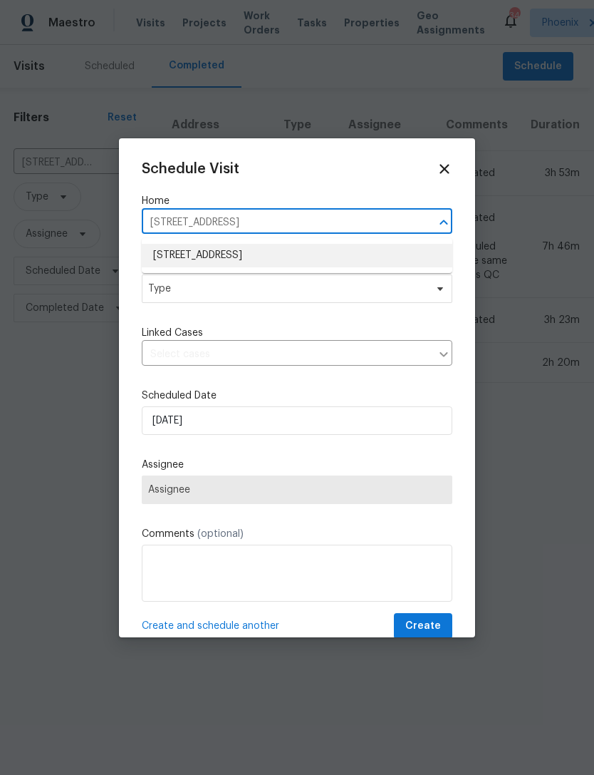
click at [289, 252] on li "3318 W White Canyon Rd, San Tan Valley, AZ 85144" at bounding box center [297, 256] width 311 height 24
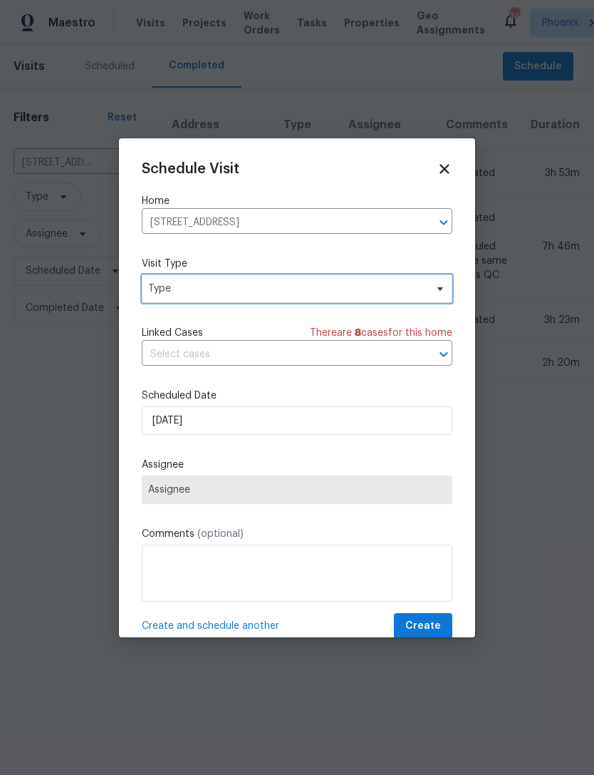
click at [247, 290] on span "Type" at bounding box center [286, 289] width 277 height 14
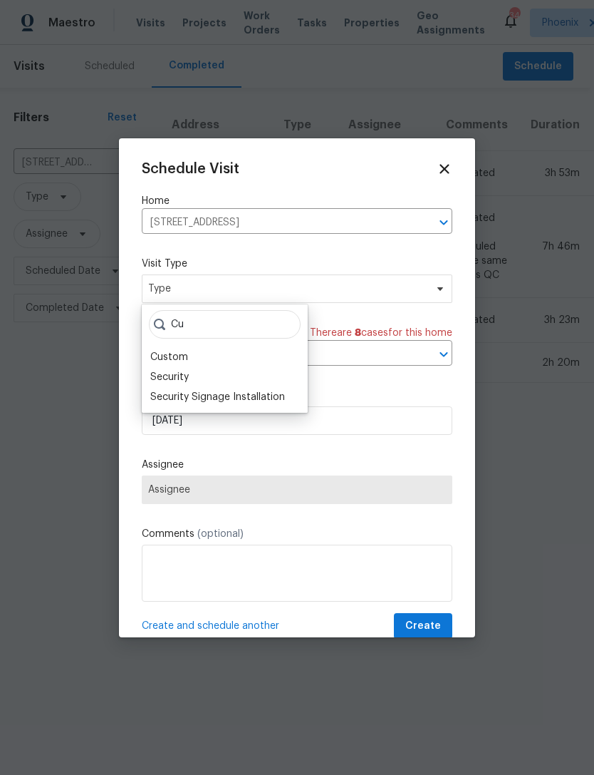
type input "Cu"
click at [175, 355] on div "Custom" at bounding box center [169, 357] width 38 height 14
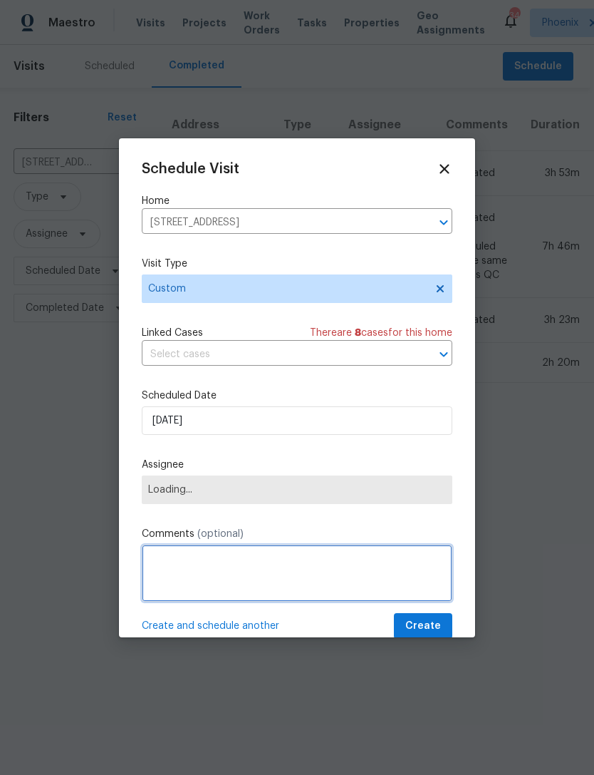
click at [232, 575] on textarea at bounding box center [297, 572] width 311 height 57
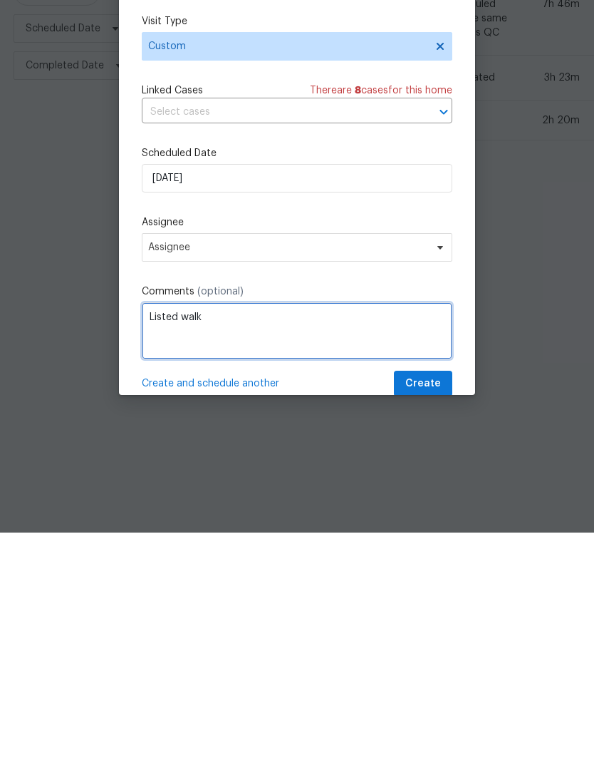
type textarea "Listed walk"
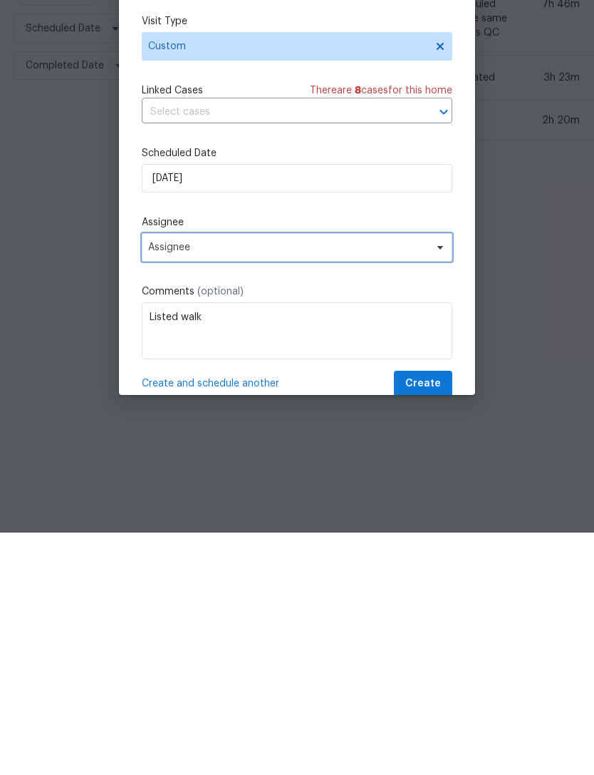
click at [358, 484] on span "Assignee" at bounding box center [287, 489] width 279 height 11
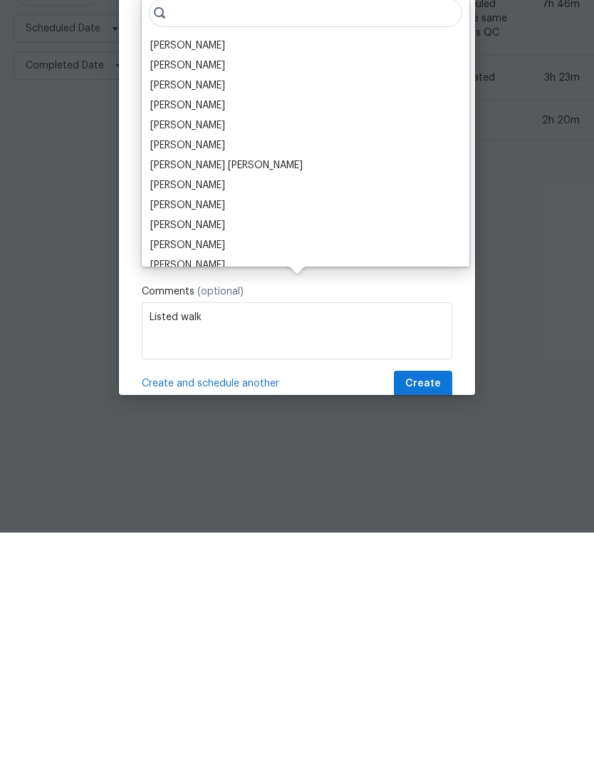
click at [225, 281] on div "[PERSON_NAME]" at bounding box center [187, 288] width 75 height 14
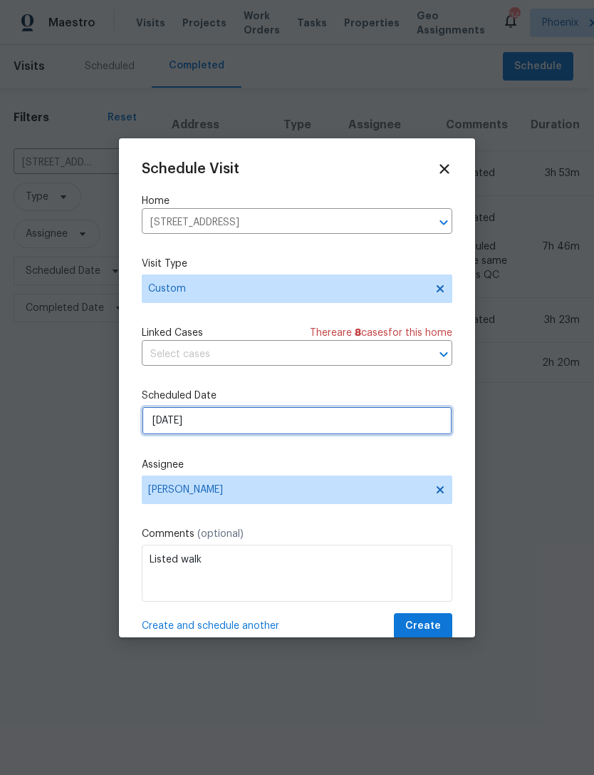
click at [286, 426] on input "[DATE]" at bounding box center [297, 420] width 311 height 29
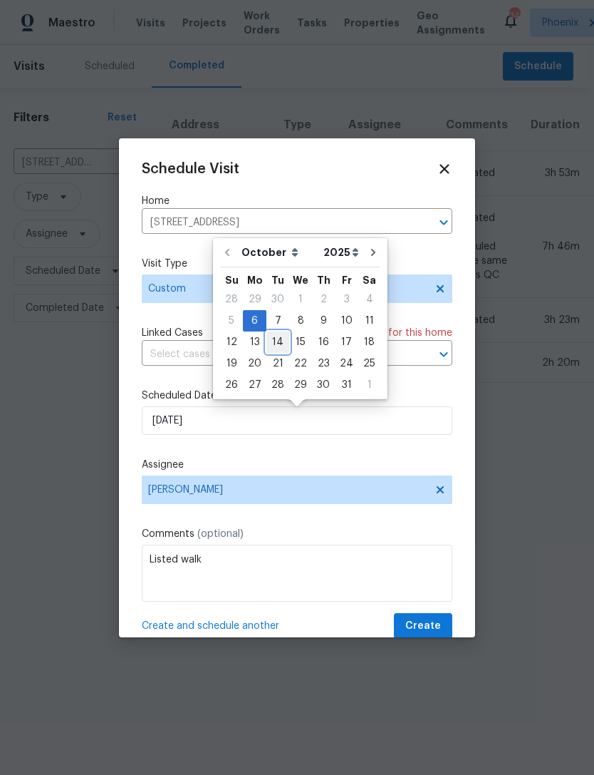
click at [277, 340] on div "14" at bounding box center [278, 342] width 23 height 20
type input "10/14/2025"
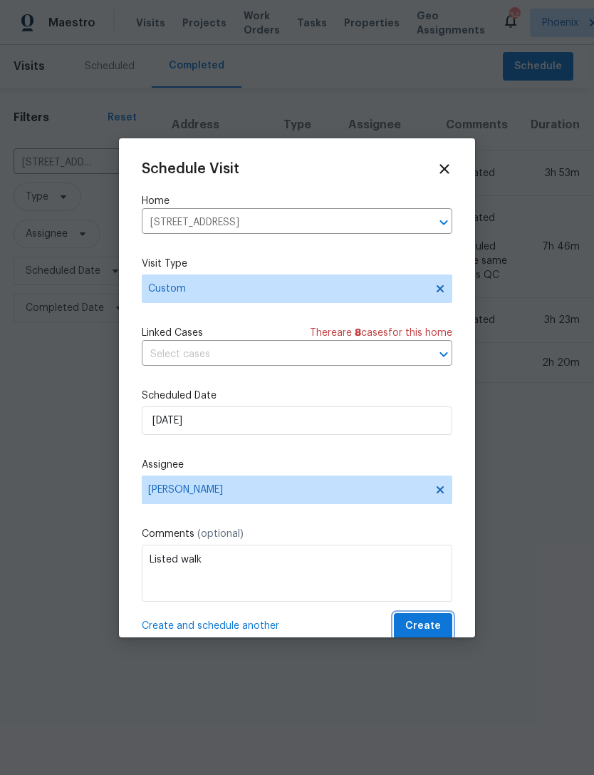
click at [432, 629] on span "Create" at bounding box center [424, 626] width 36 height 18
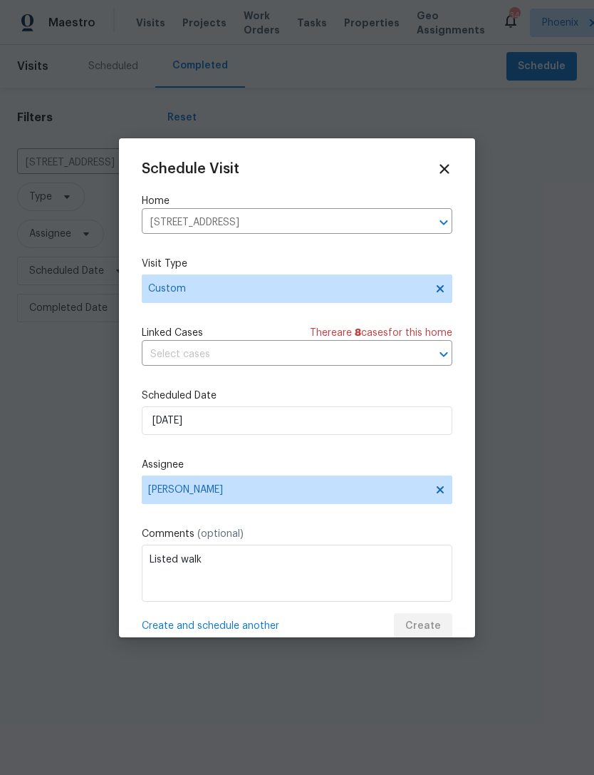
scroll to position [0, 0]
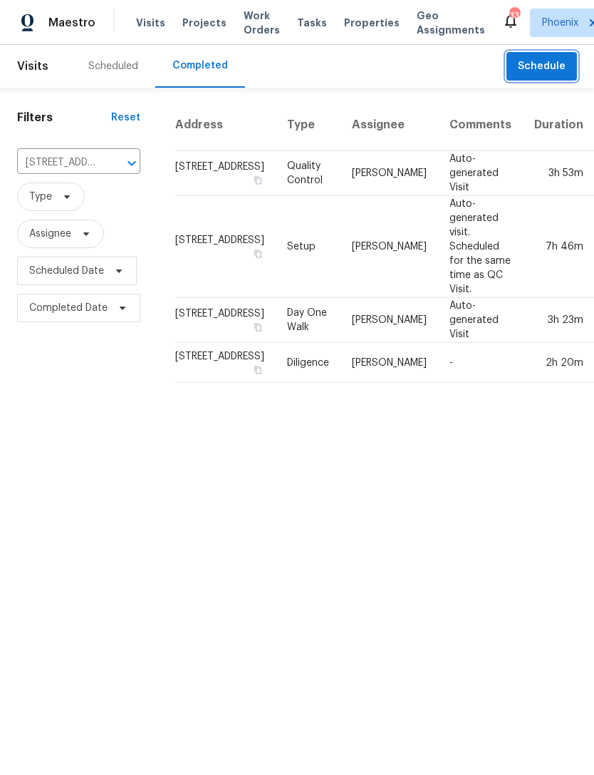
click at [553, 76] on span "Schedule" at bounding box center [542, 67] width 48 height 18
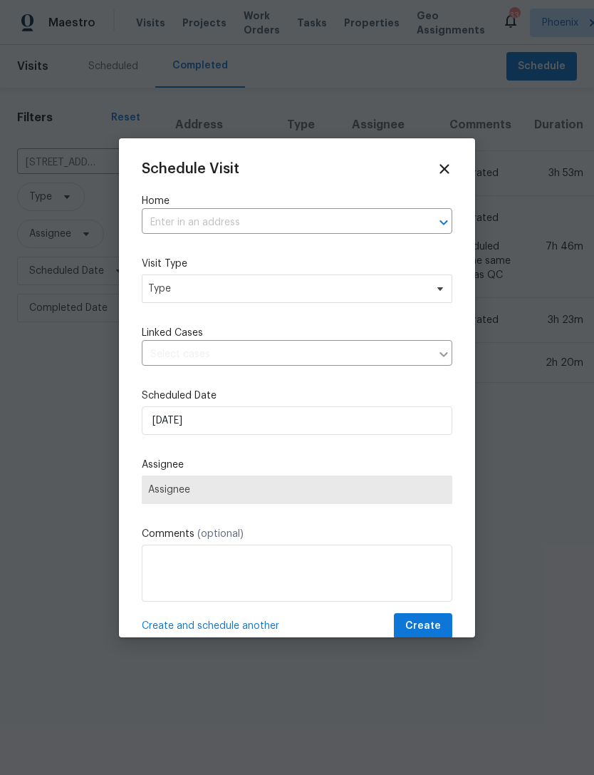
click at [261, 222] on input "text" at bounding box center [277, 223] width 271 height 22
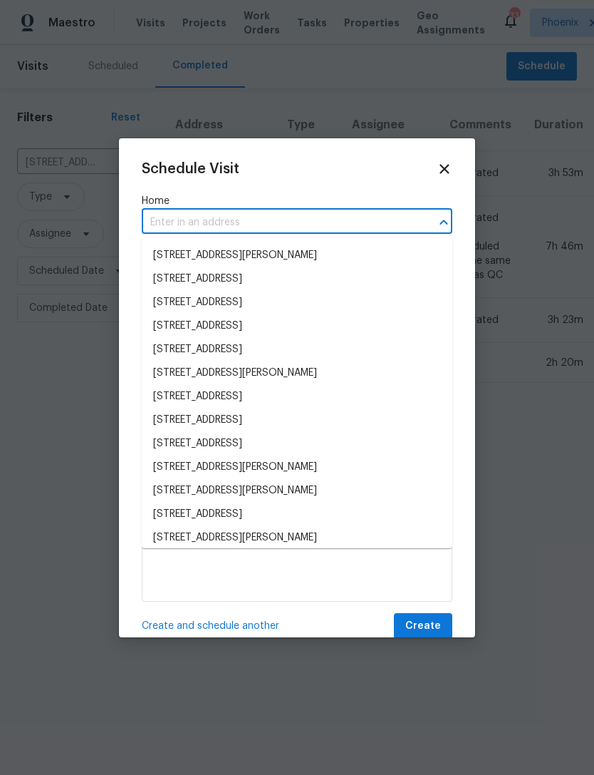
click at [177, 219] on input "text" at bounding box center [277, 223] width 271 height 22
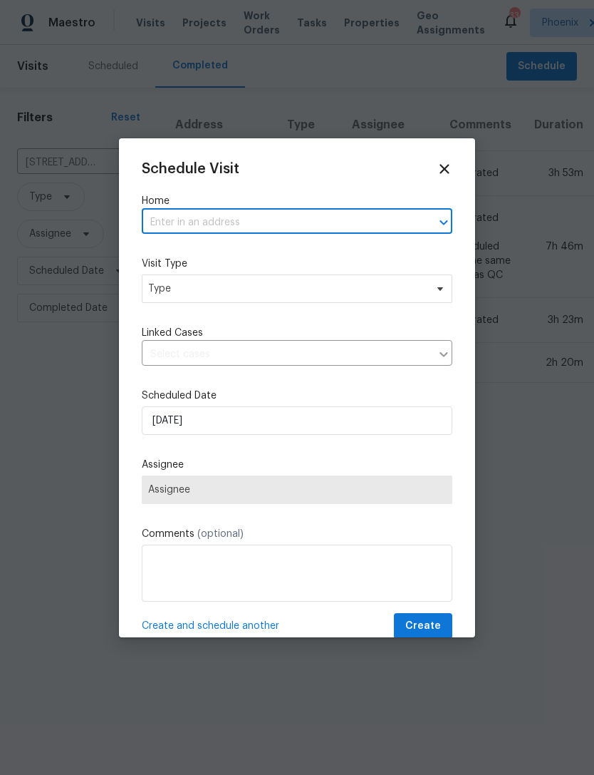
paste input "19707 N Pepka Ct Maricopa, AZ 85138"
type input "19707 N Pepka Ct Maricopa, AZ 85138"
click at [451, 164] on icon at bounding box center [445, 169] width 16 height 16
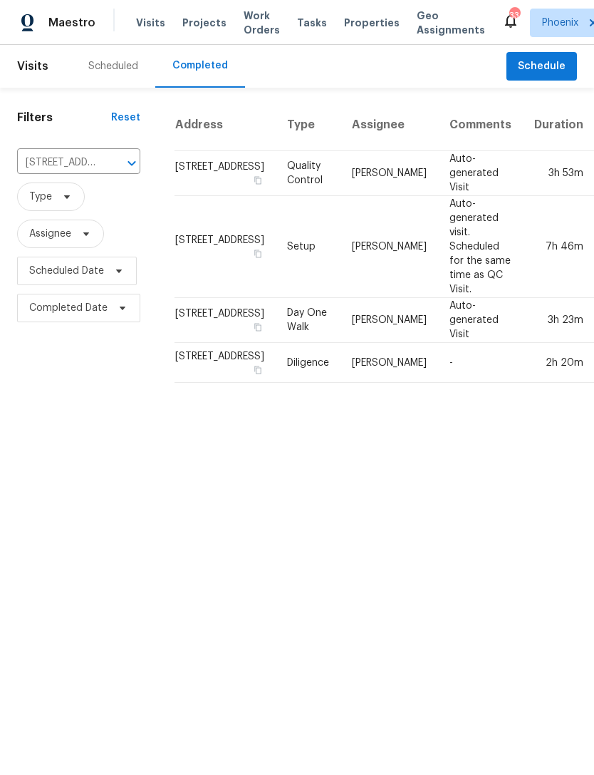
click at [120, 73] on div "Scheduled" at bounding box center [113, 66] width 50 height 14
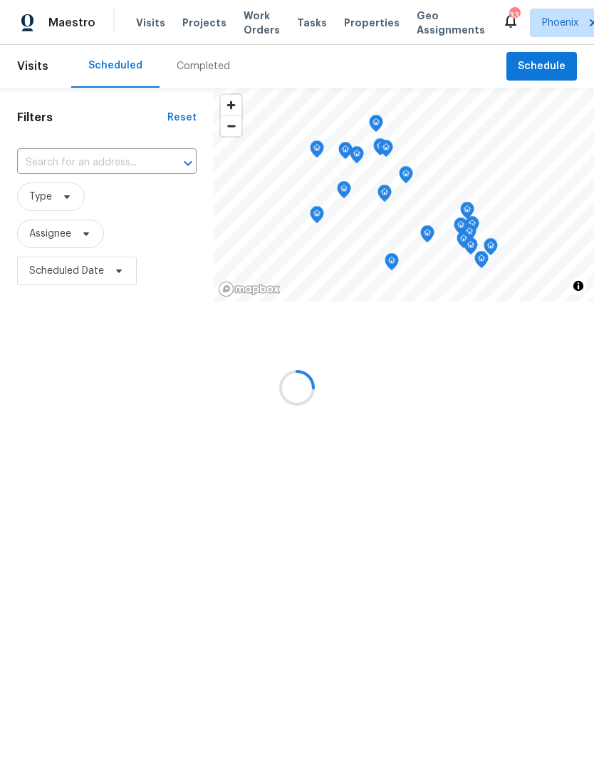
click at [71, 174] on input "text" at bounding box center [87, 163] width 140 height 22
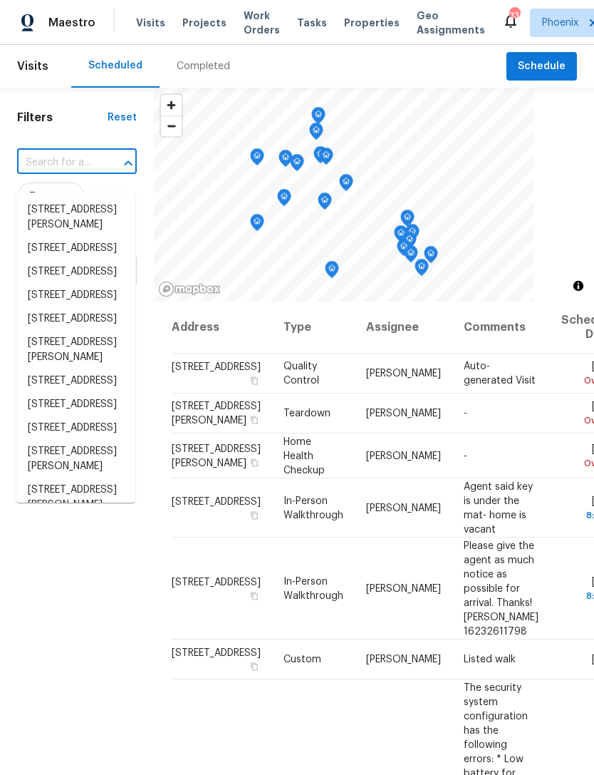
click at [61, 174] on input "text" at bounding box center [57, 163] width 80 height 22
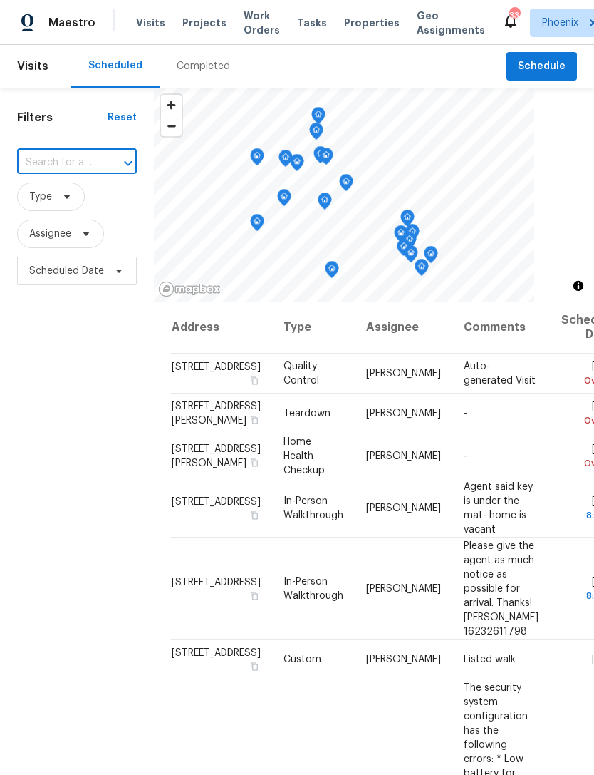
paste input "19707 N Pepka Ct Maricopa, AZ 85138"
type input "19707 N Pepka Ct Maricopa, AZ 85138"
click at [78, 213] on li "19707 N Pepka Ct, Maricopa, AZ 85138" at bounding box center [75, 217] width 119 height 38
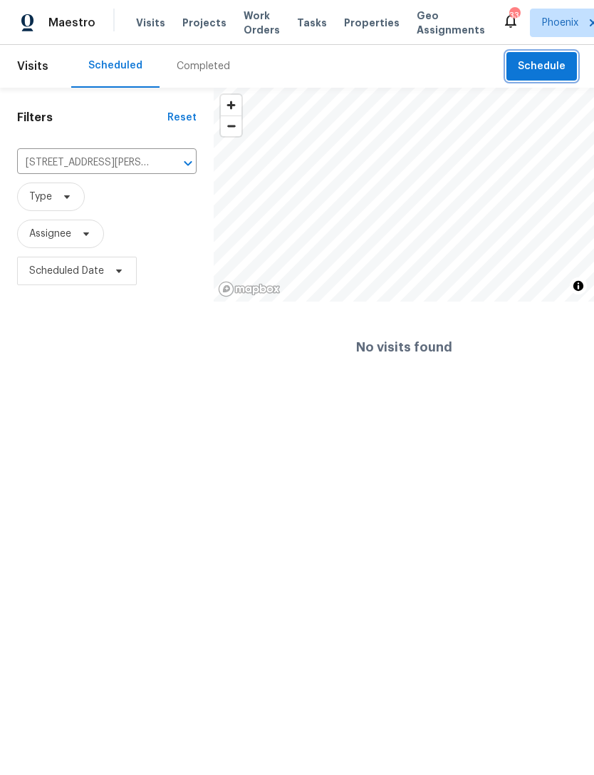
click at [557, 76] on span "Schedule" at bounding box center [542, 67] width 48 height 18
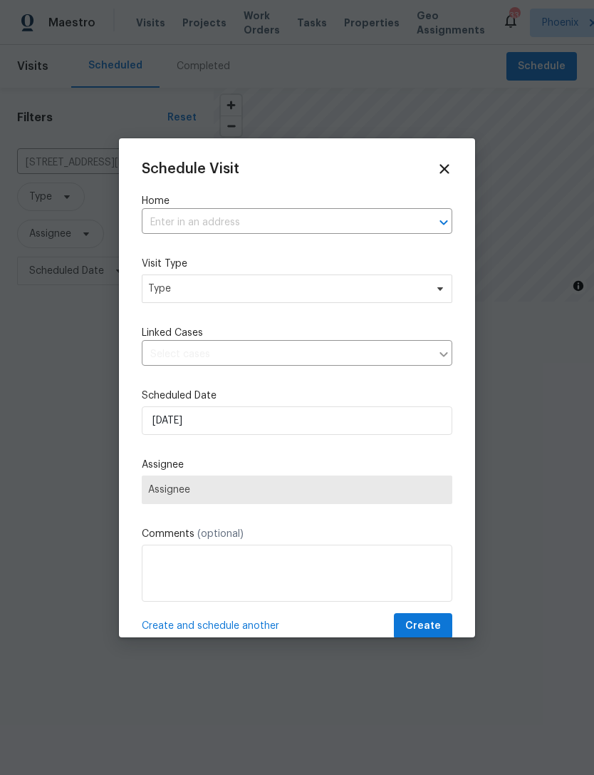
click at [234, 227] on input "text" at bounding box center [277, 223] width 271 height 22
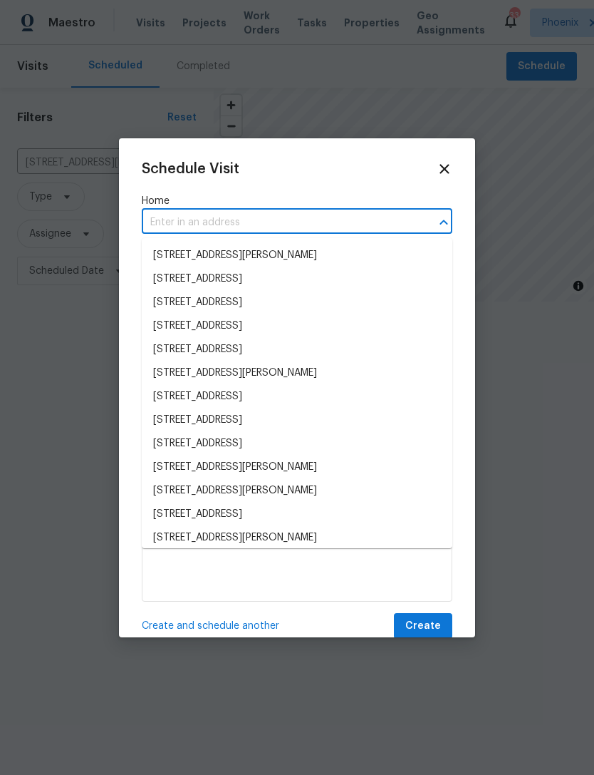
click at [184, 222] on input "text" at bounding box center [277, 223] width 271 height 22
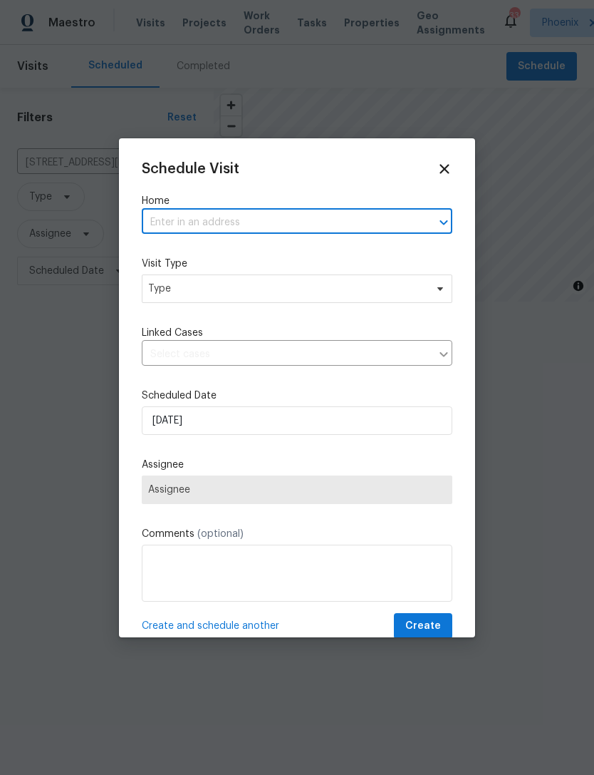
paste input "19707 N Pepka Ct Maricopa, AZ 85138"
type input "19707 N Pepka Ct Maricopa, AZ 85138"
click at [294, 245] on li "19707 N Pepka Ct, Maricopa, AZ 85138" at bounding box center [297, 256] width 311 height 24
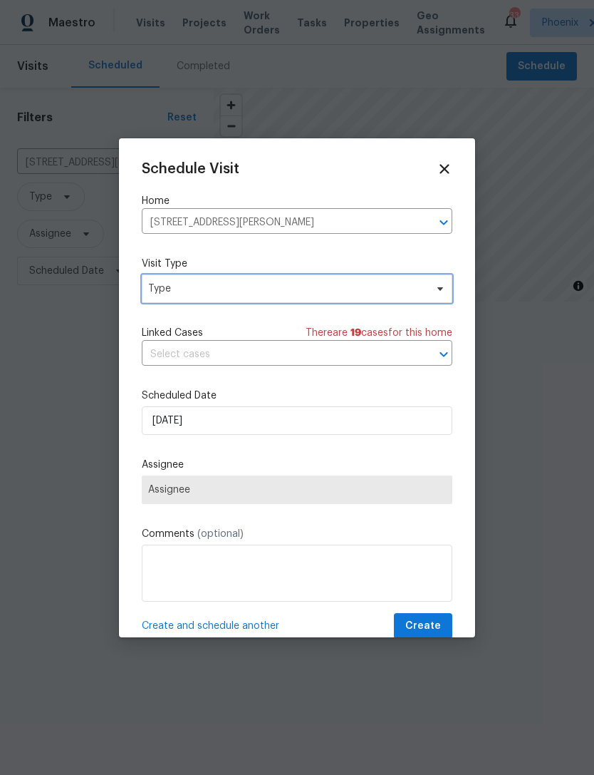
click at [252, 284] on span "Type" at bounding box center [286, 289] width 277 height 14
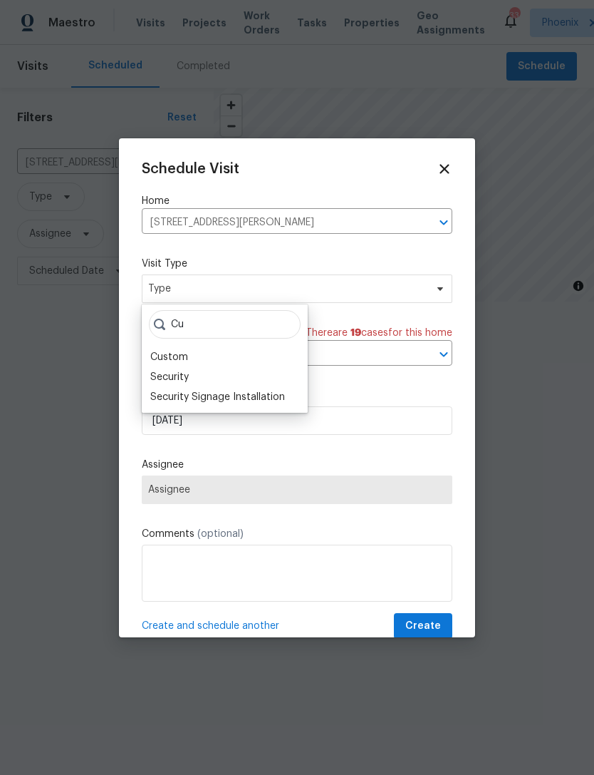
type input "Cu"
click at [173, 359] on div "Custom" at bounding box center [169, 357] width 38 height 14
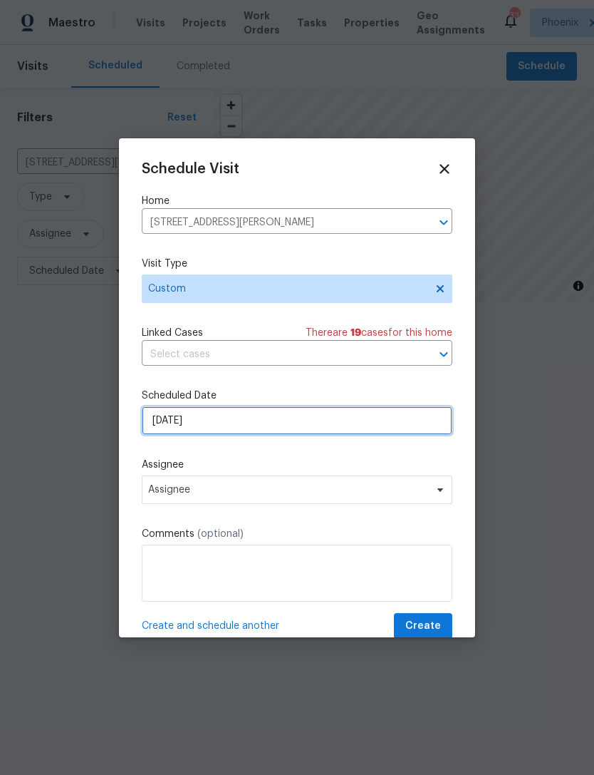
click at [281, 425] on input "[DATE]" at bounding box center [297, 420] width 311 height 29
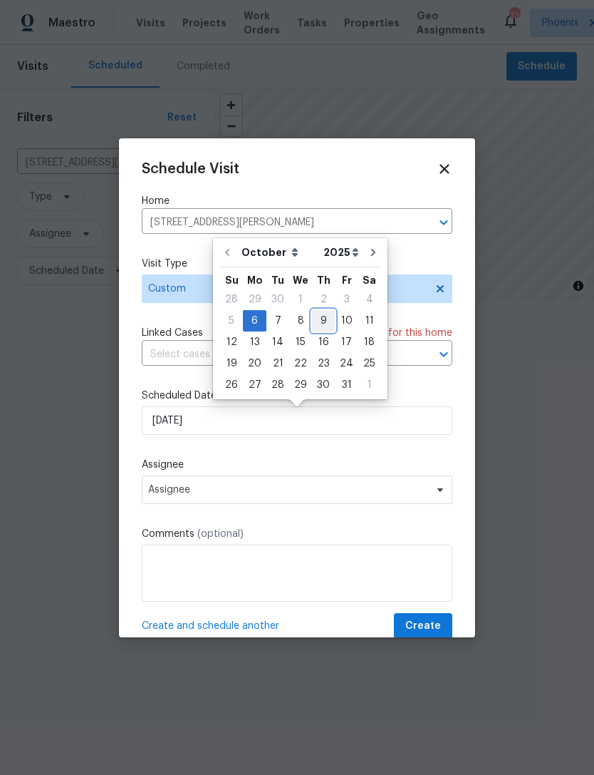
click at [320, 317] on div "9" at bounding box center [323, 321] width 23 height 20
type input "[DATE]"
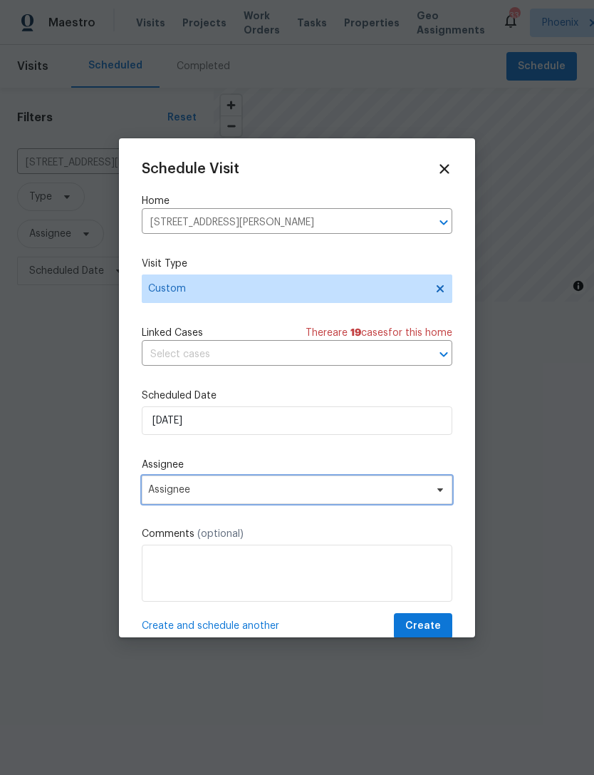
click at [237, 495] on span "Assignee" at bounding box center [287, 489] width 279 height 11
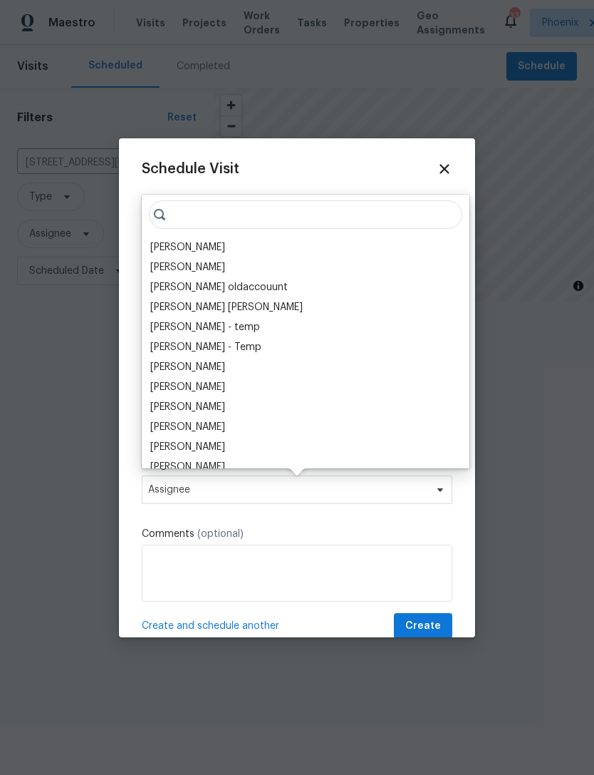
click at [225, 240] on div "[PERSON_NAME]" at bounding box center [187, 247] width 75 height 14
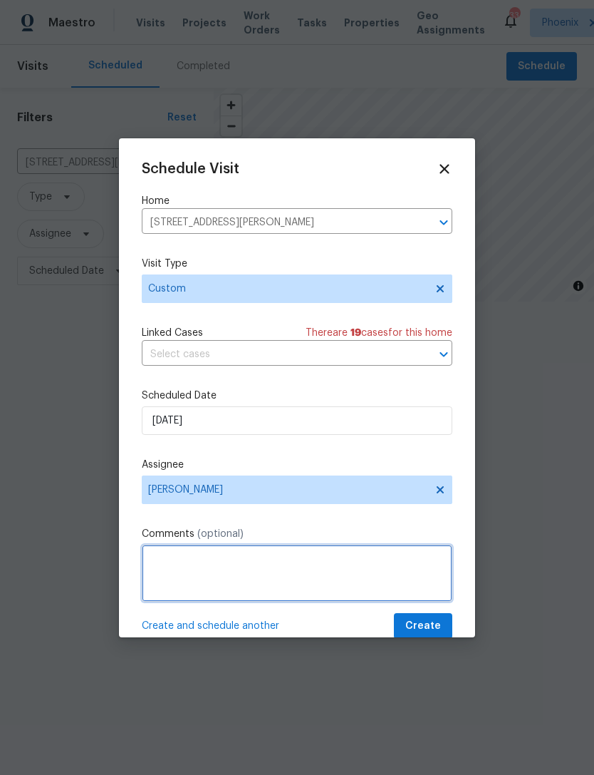
click at [225, 581] on textarea at bounding box center [297, 572] width 311 height 57
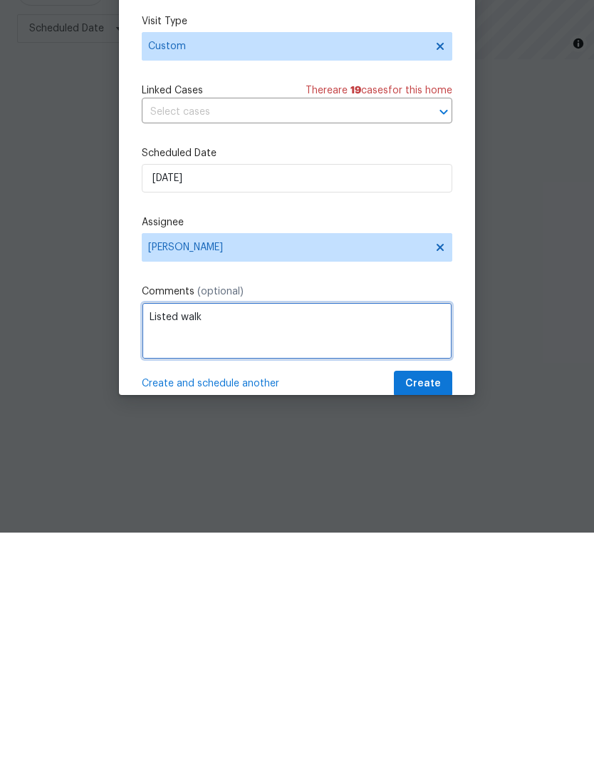
type textarea "Listed walk"
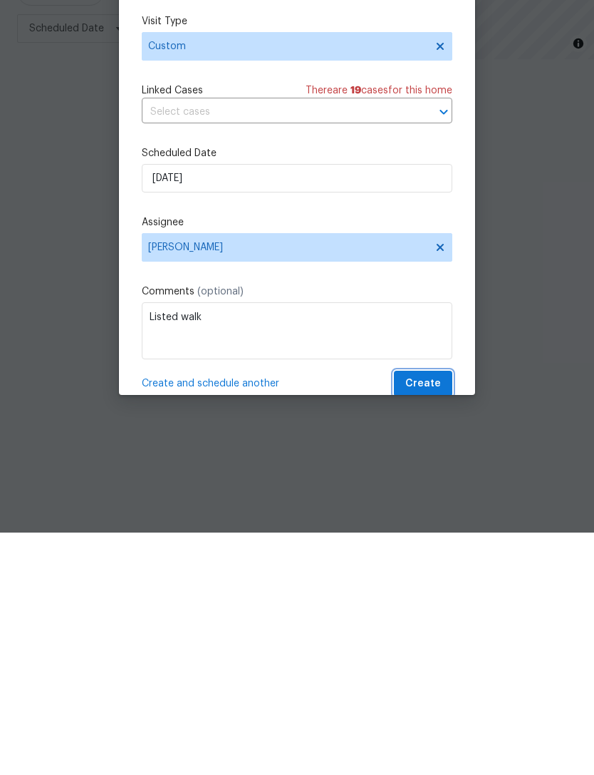
click at [435, 617] on span "Create" at bounding box center [424, 626] width 36 height 18
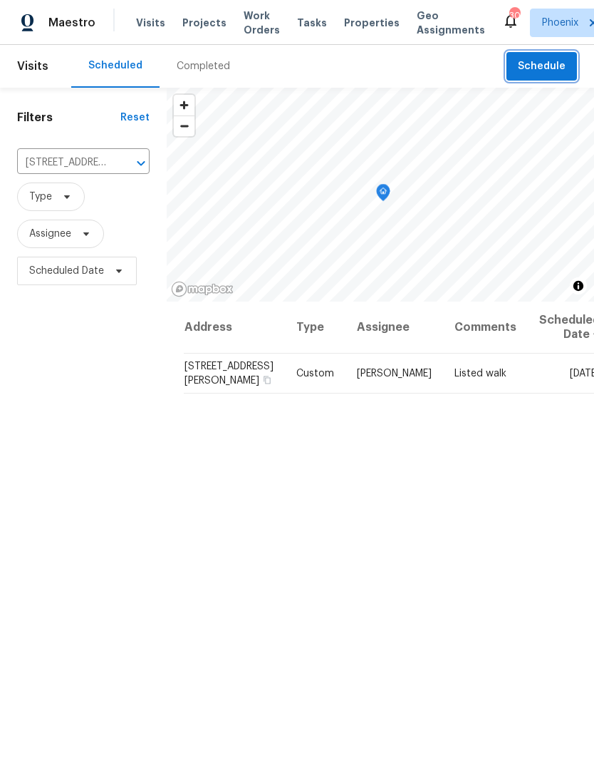
click at [553, 76] on span "Schedule" at bounding box center [542, 67] width 48 height 18
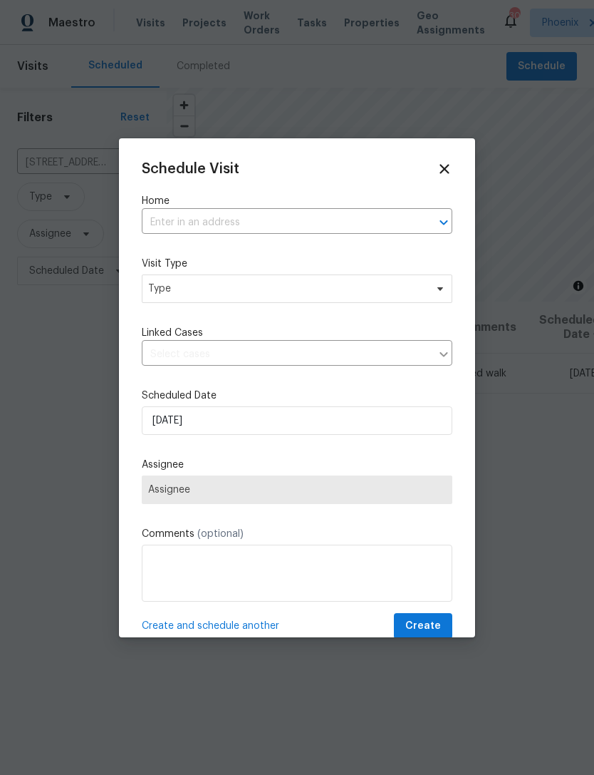
click at [238, 223] on input "text" at bounding box center [277, 223] width 271 height 22
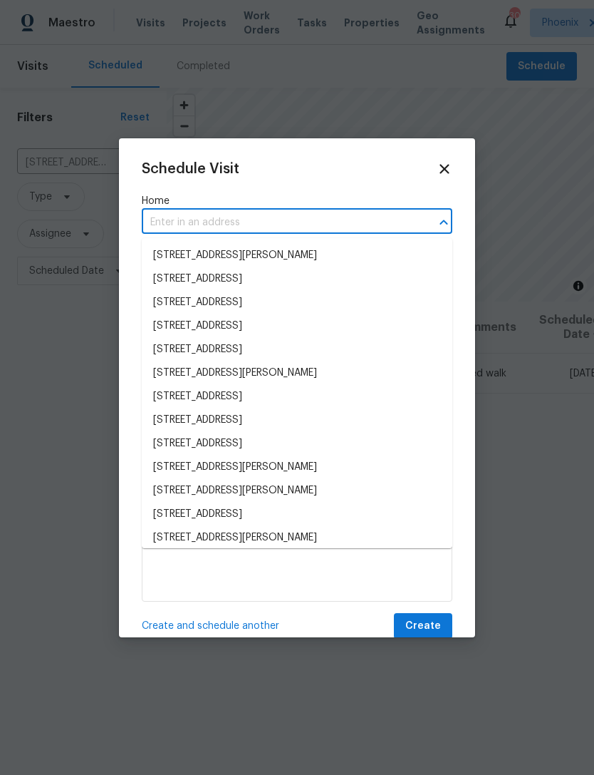
click at [182, 215] on input "text" at bounding box center [277, 223] width 271 height 22
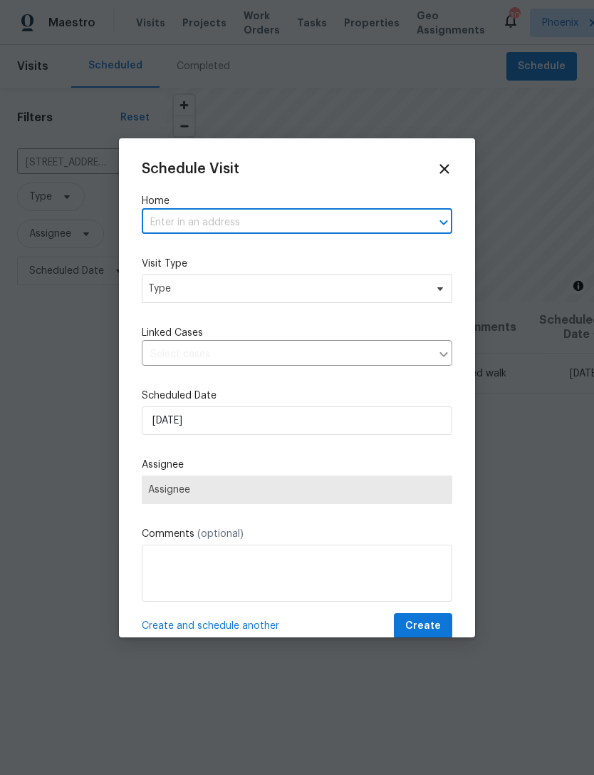
paste input "2514 N Palo Verde Dr Florence, AZ 85132"
type input "2514 N Palo Verde Dr Florence, AZ 85132"
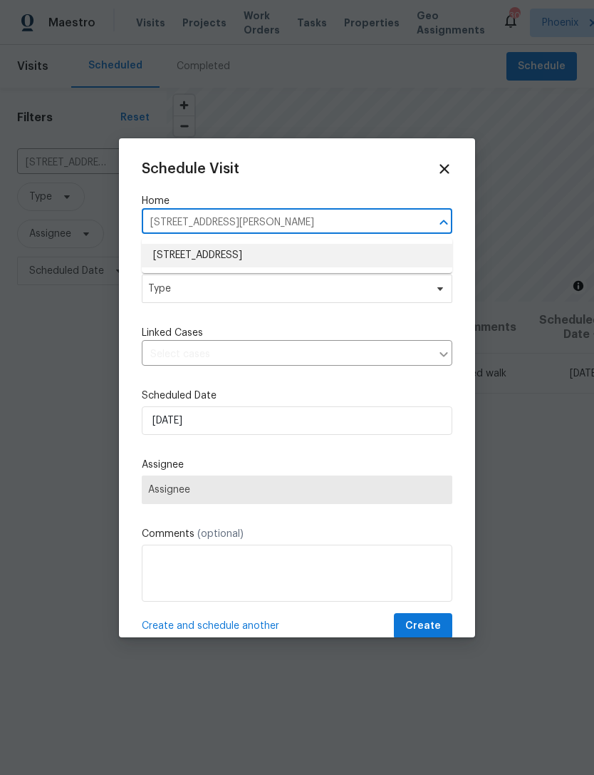
click at [314, 252] on li "2514 N Palo Verde Dr, Florence, AZ 85132" at bounding box center [297, 256] width 311 height 24
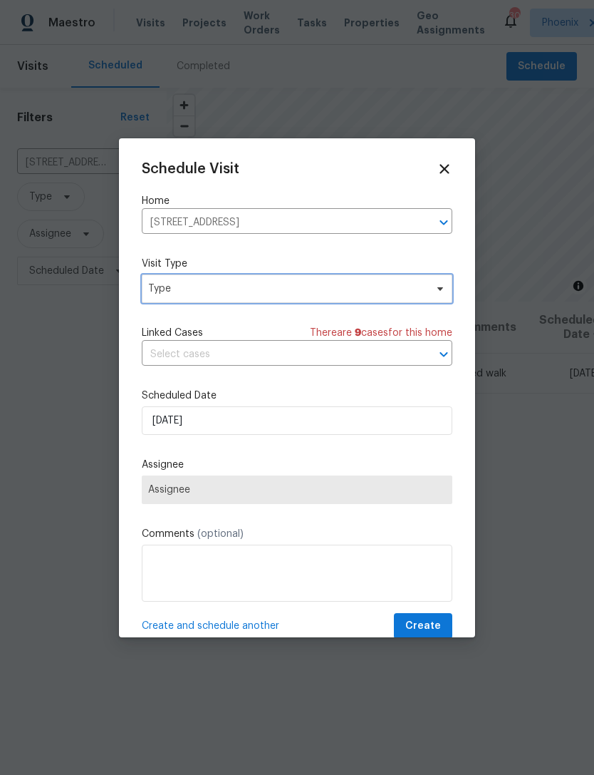
click at [300, 286] on span "Type" at bounding box center [286, 289] width 277 height 14
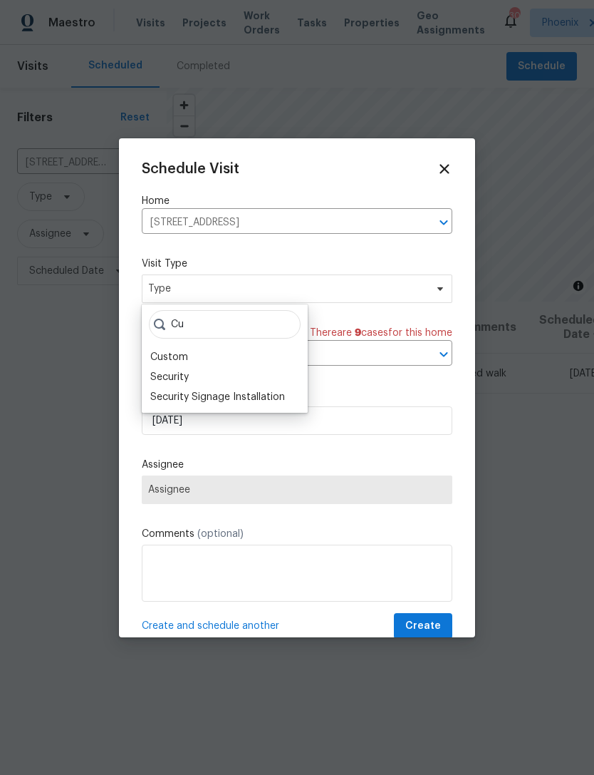
type input "Cu"
click at [181, 356] on div "Custom" at bounding box center [169, 357] width 38 height 14
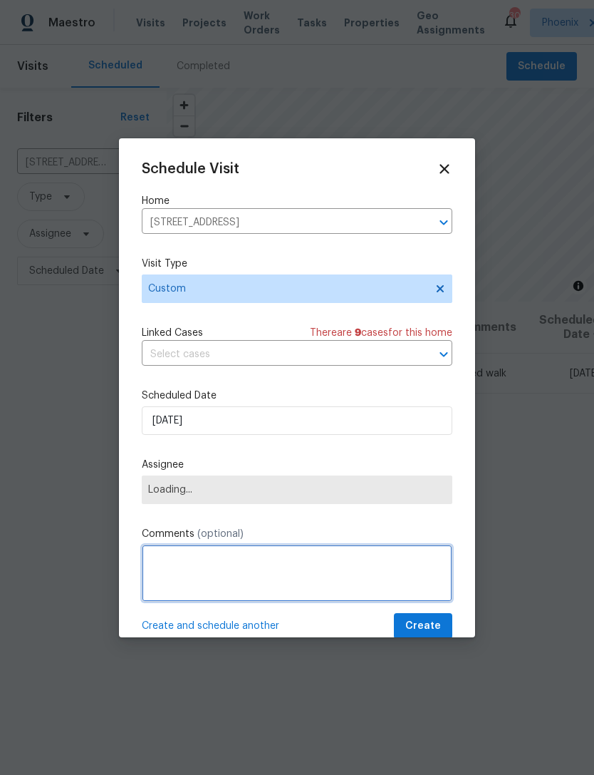
click at [206, 567] on textarea at bounding box center [297, 572] width 311 height 57
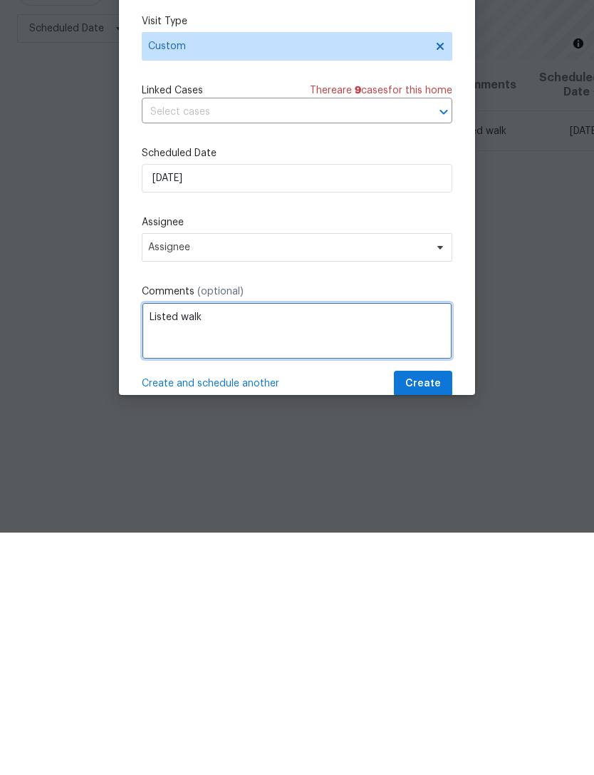
type textarea "Listed walk"
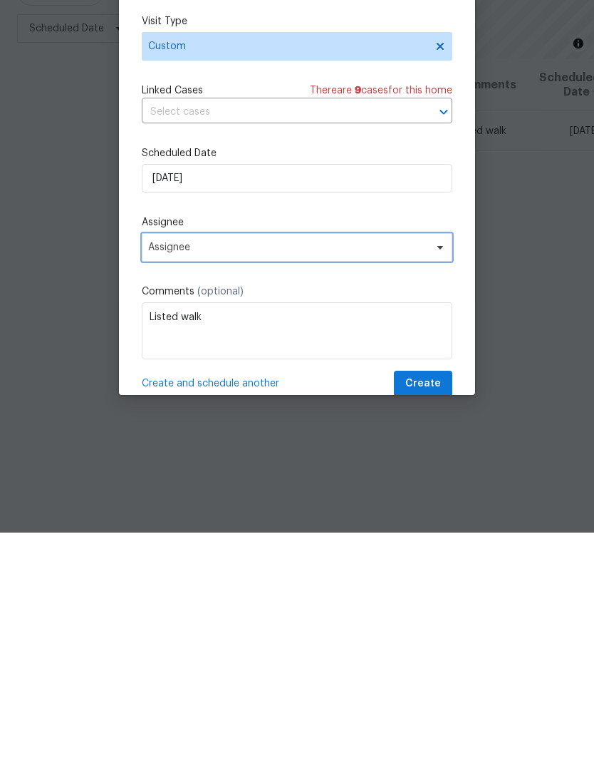
click at [266, 484] on span "Assignee" at bounding box center [287, 489] width 279 height 11
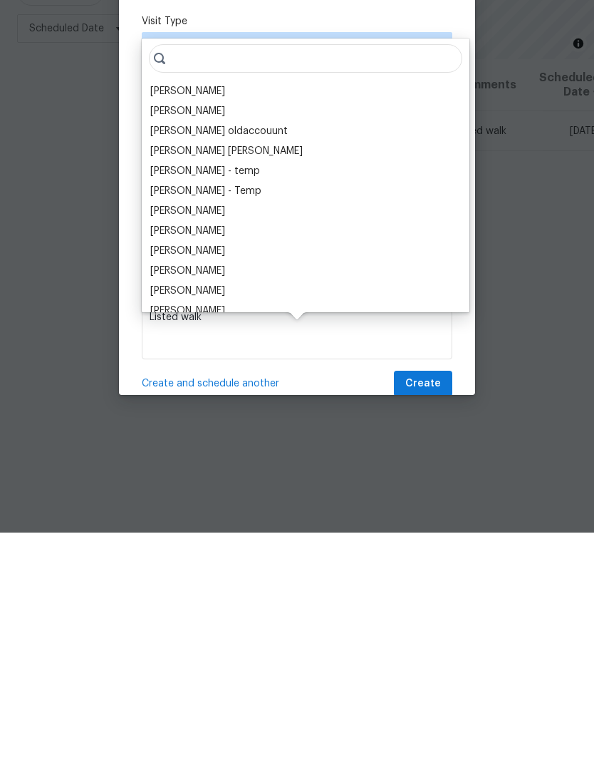
click at [225, 326] on div "[PERSON_NAME]" at bounding box center [187, 333] width 75 height 14
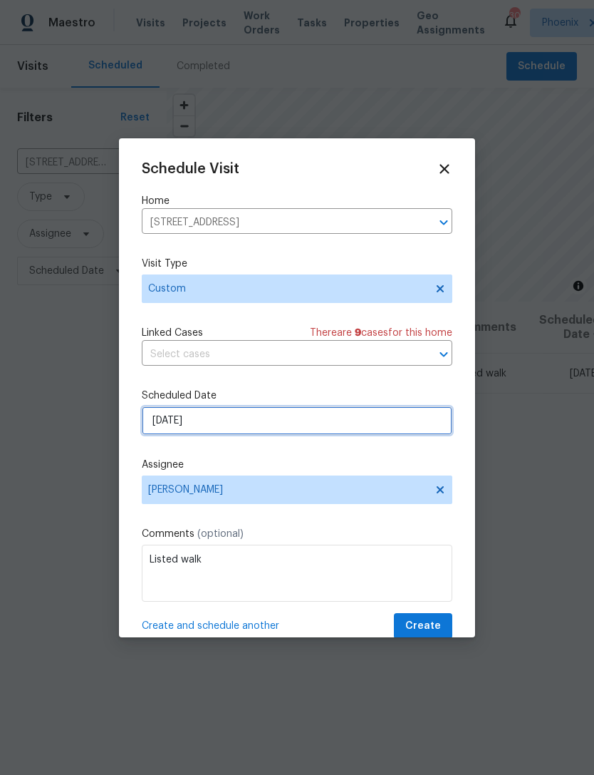
click at [267, 423] on input "[DATE]" at bounding box center [297, 420] width 311 height 29
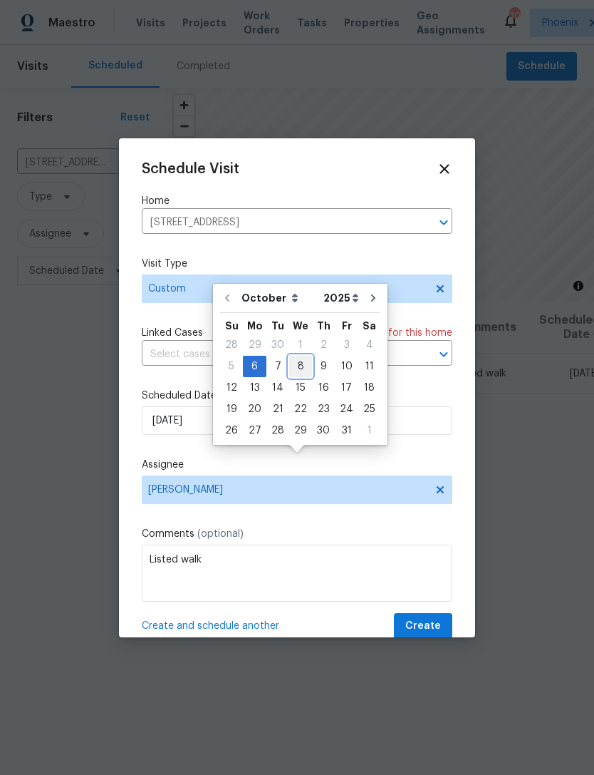
click at [301, 356] on div "8" at bounding box center [300, 366] width 23 height 20
type input "[DATE]"
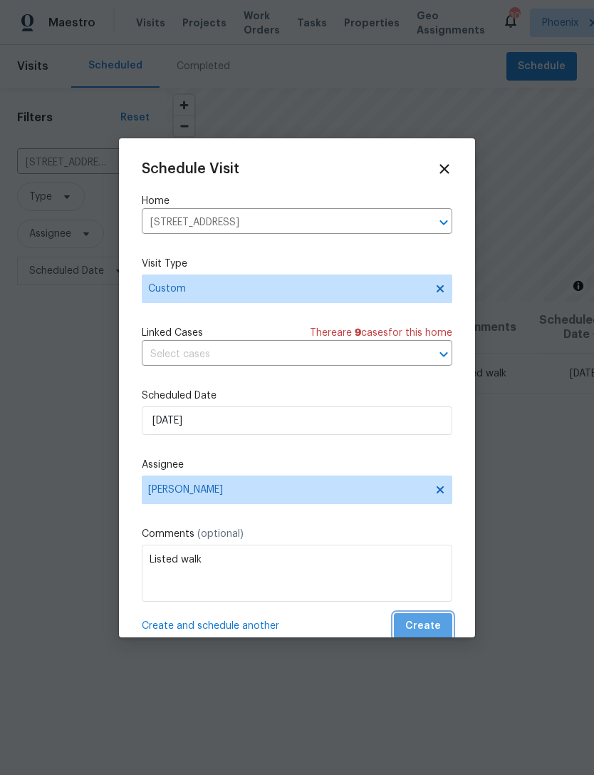
click at [438, 625] on span "Create" at bounding box center [424, 626] width 36 height 18
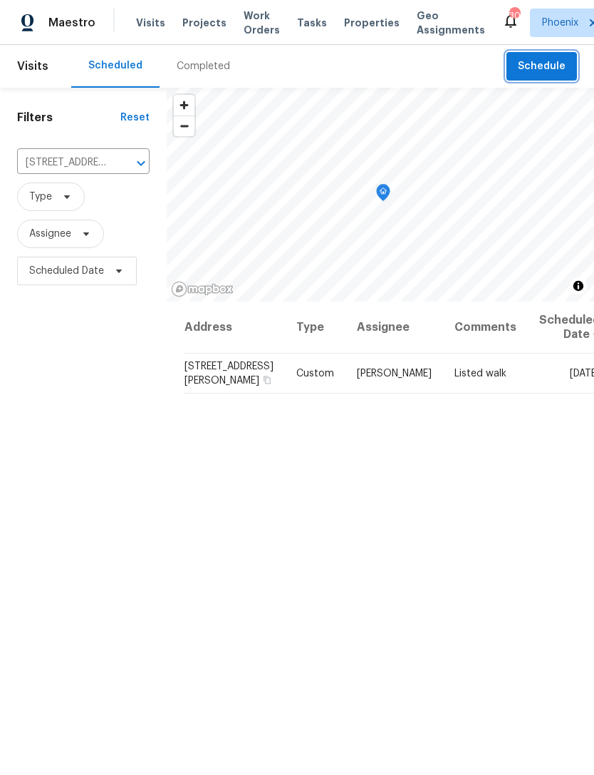
click at [120, 170] on icon "Clear" at bounding box center [122, 163] width 14 height 14
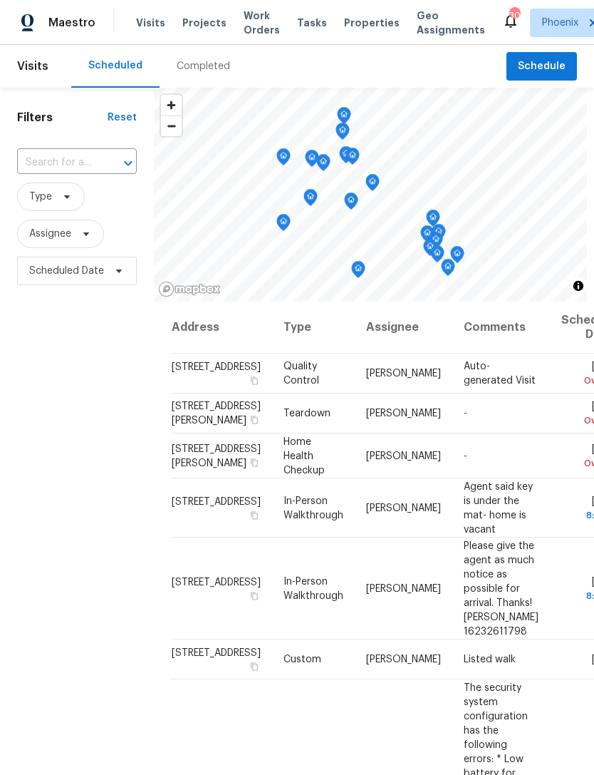
click at [72, 172] on input "text" at bounding box center [57, 163] width 80 height 22
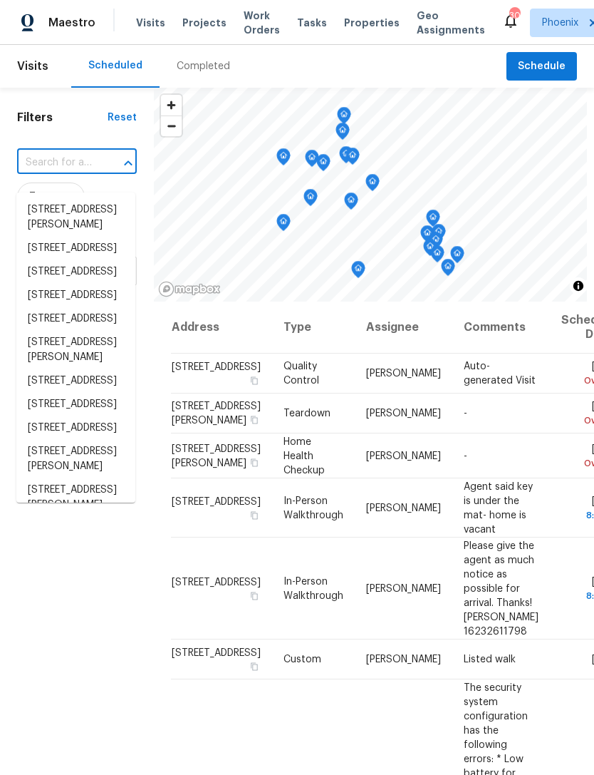
click at [54, 174] on input "text" at bounding box center [57, 163] width 80 height 22
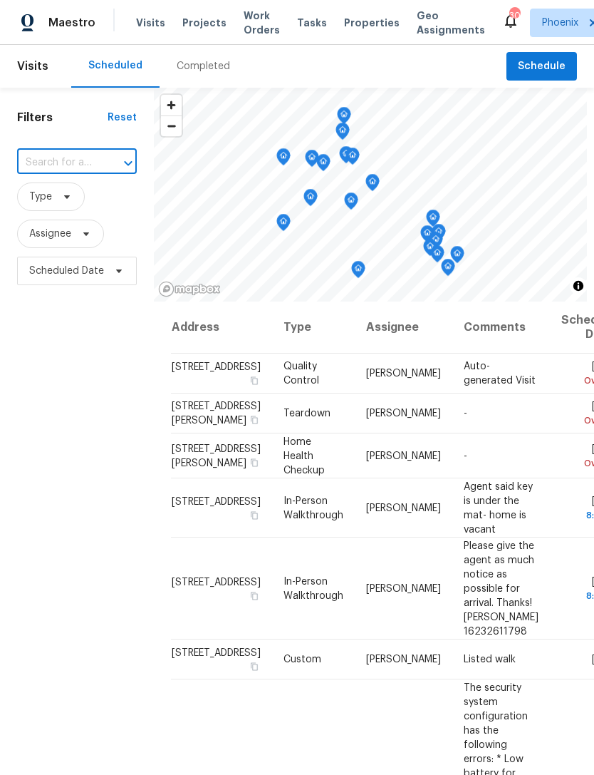
paste input "2514 N Palo Verde Dr, Florence, AZ 85132"
type input "2514 N Palo Verde Dr, Florence, AZ 85132"
click at [64, 222] on li "2514 N Palo Verde Dr, Florence, AZ 85132" at bounding box center [75, 210] width 119 height 24
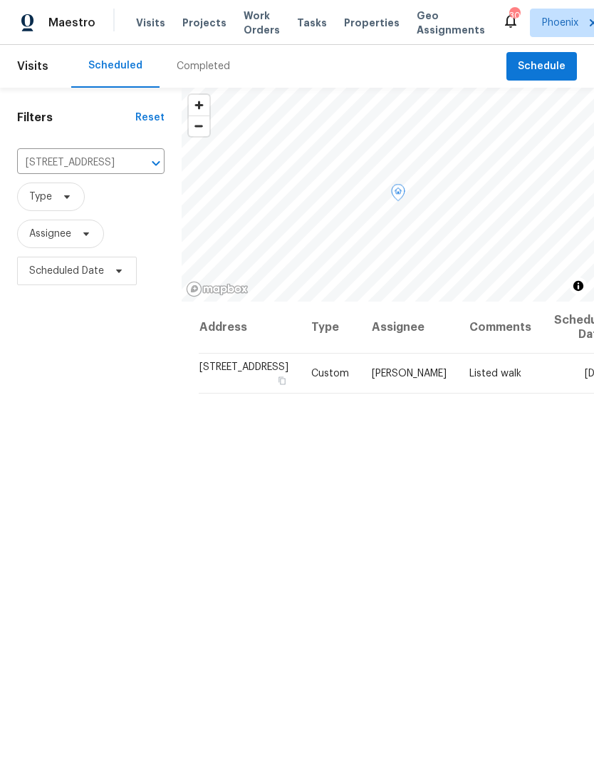
click at [0, 0] on icon at bounding box center [0, 0] width 0 height 0
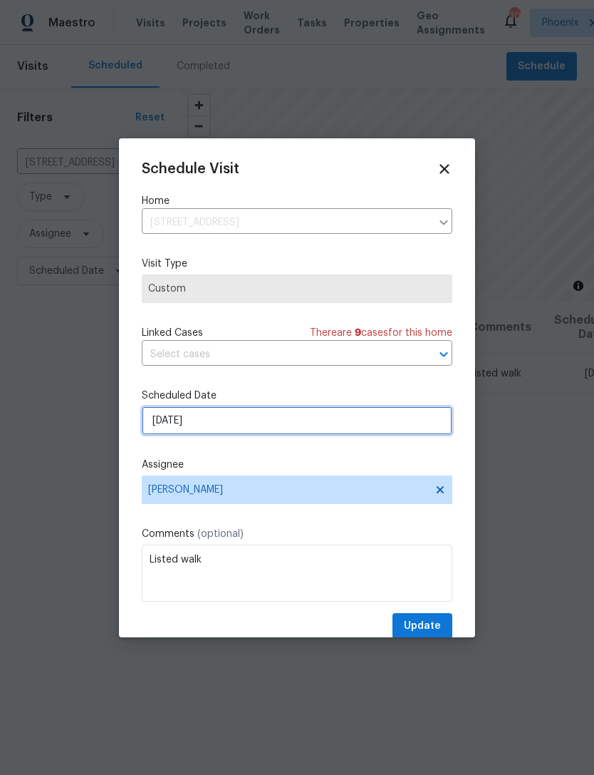
click at [362, 416] on input "[DATE]" at bounding box center [297, 420] width 311 height 29
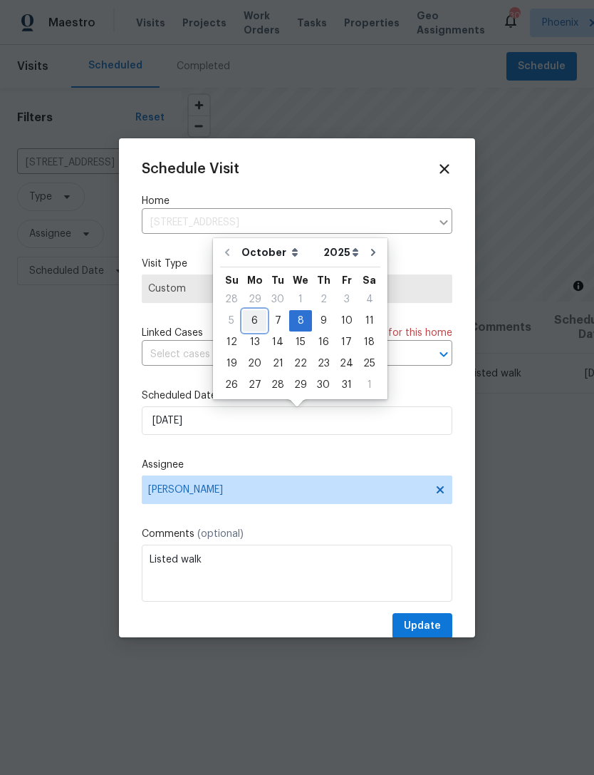
click at [252, 321] on div "6" at bounding box center [255, 321] width 24 height 20
type input "[DATE]"
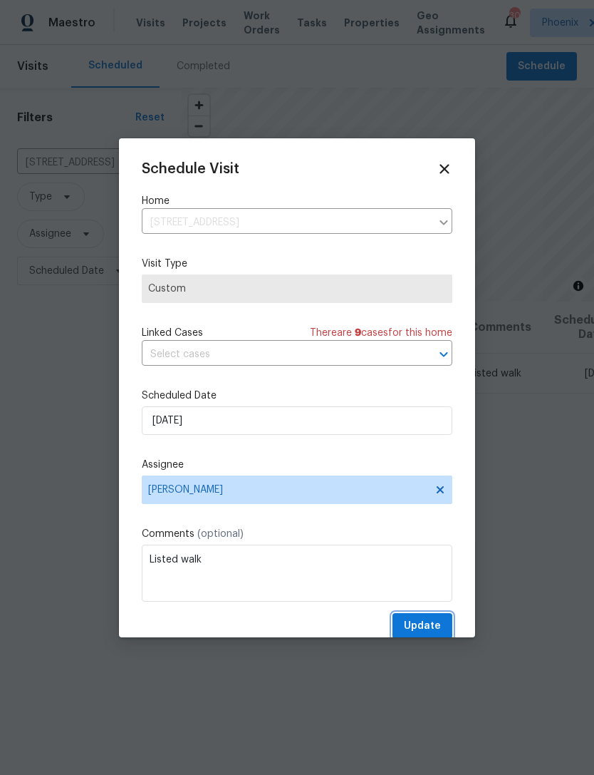
click at [438, 627] on span "Update" at bounding box center [422, 626] width 37 height 18
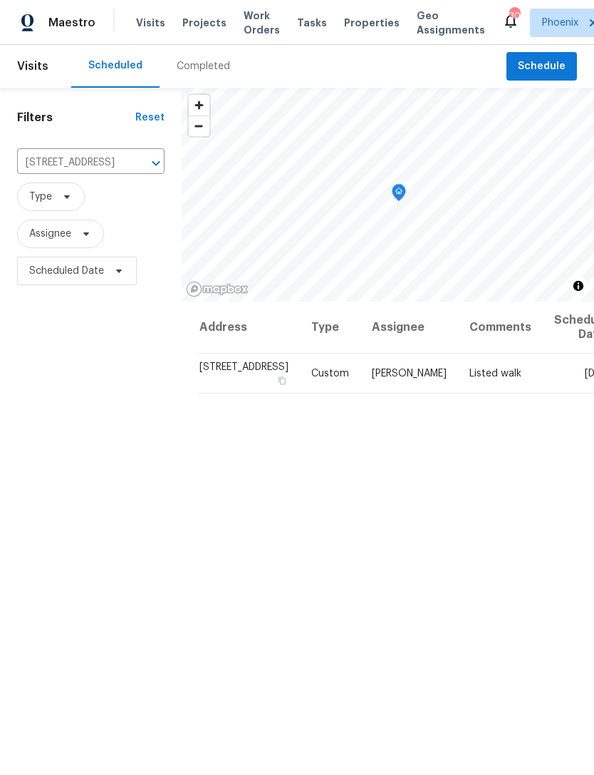
click at [133, 167] on icon "Clear" at bounding box center [137, 163] width 9 height 9
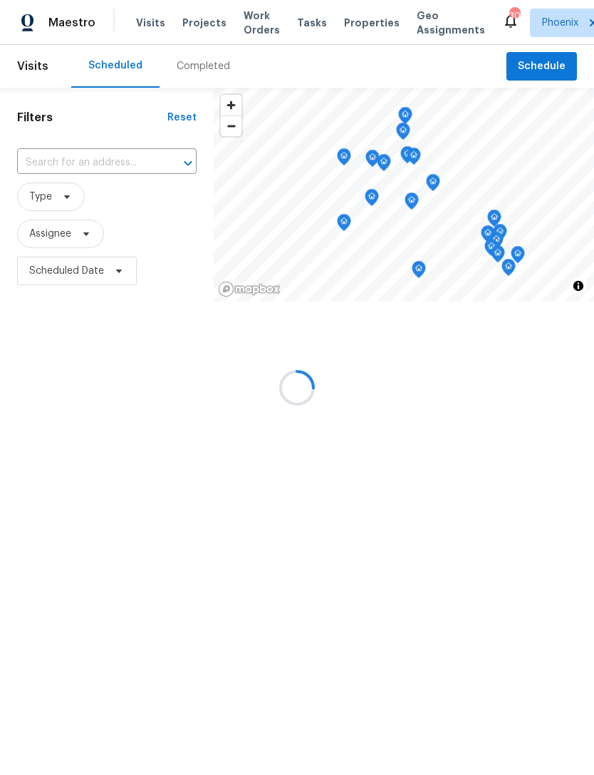
click at [74, 180] on div at bounding box center [297, 387] width 594 height 775
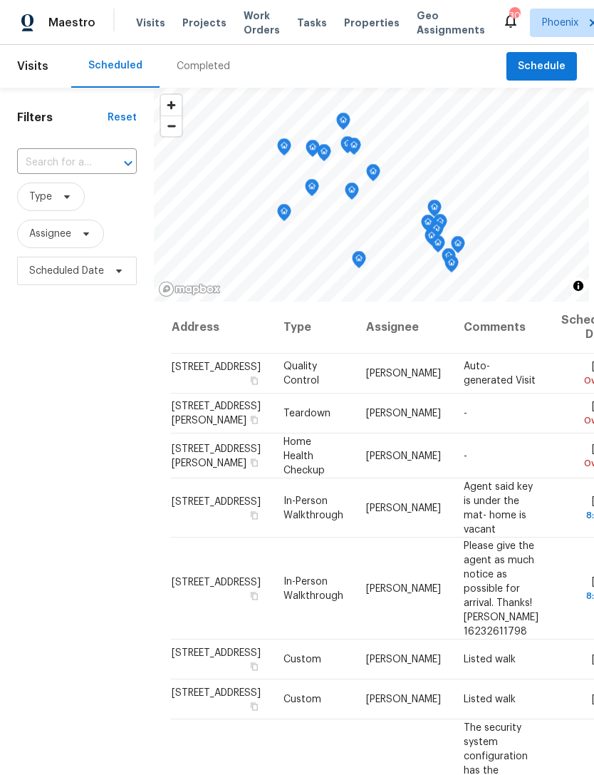
click at [60, 174] on input "text" at bounding box center [57, 163] width 80 height 22
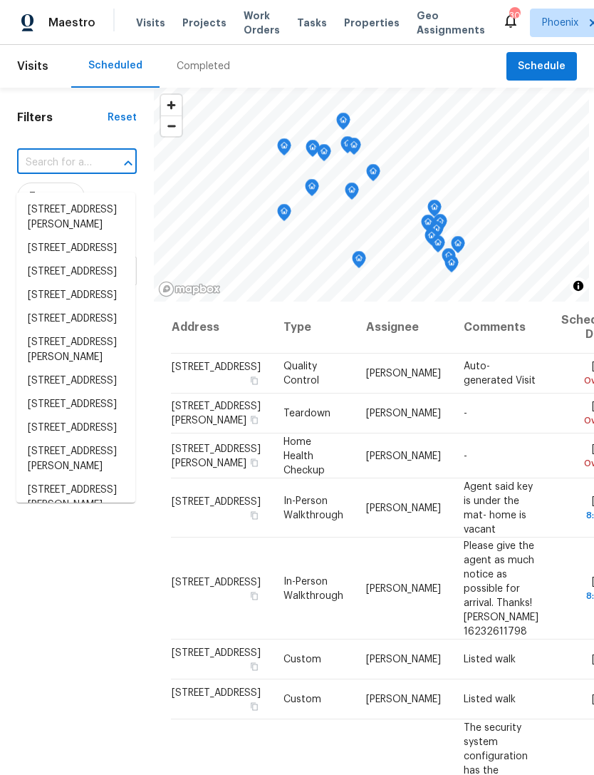
click at [54, 172] on input "text" at bounding box center [57, 163] width 80 height 22
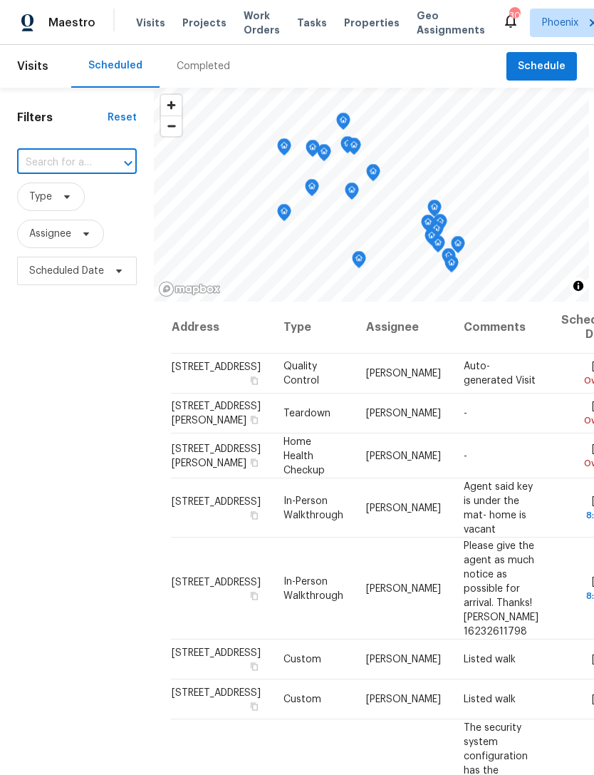
paste input "10949 E Verbina Ln, Florence, AZ 85132"
type input "10949 E Verbina Ln, Florence, AZ 85132"
click at [86, 210] on li "10949 E Verbina Ln, Florence, AZ 85132" at bounding box center [75, 210] width 119 height 24
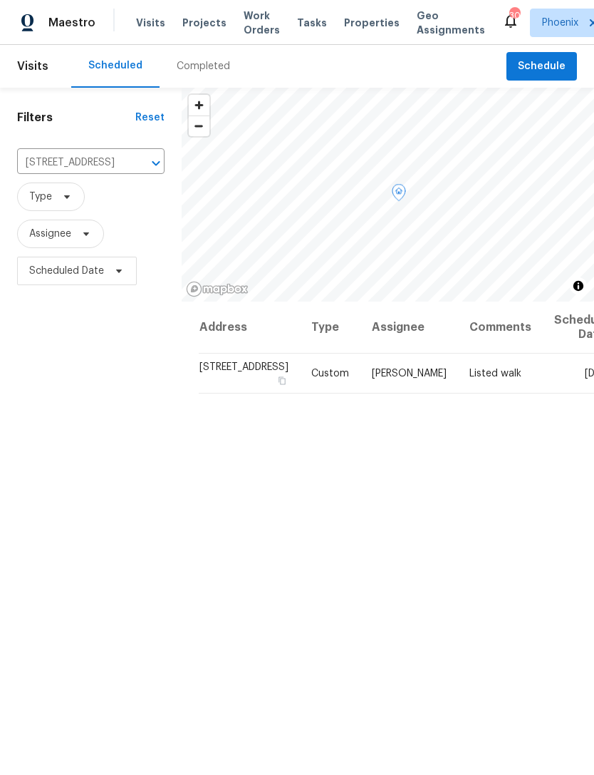
click at [0, 0] on icon at bounding box center [0, 0] width 0 height 0
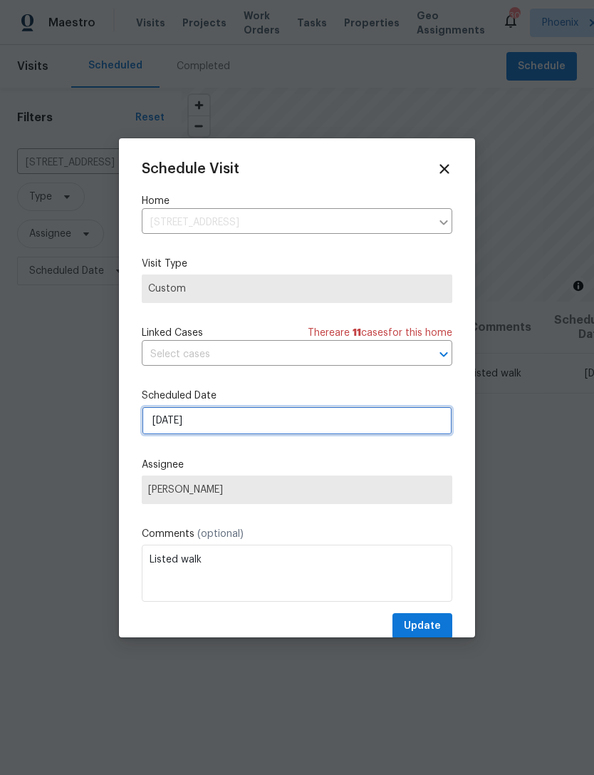
click at [312, 435] on input "[DATE]" at bounding box center [297, 420] width 311 height 29
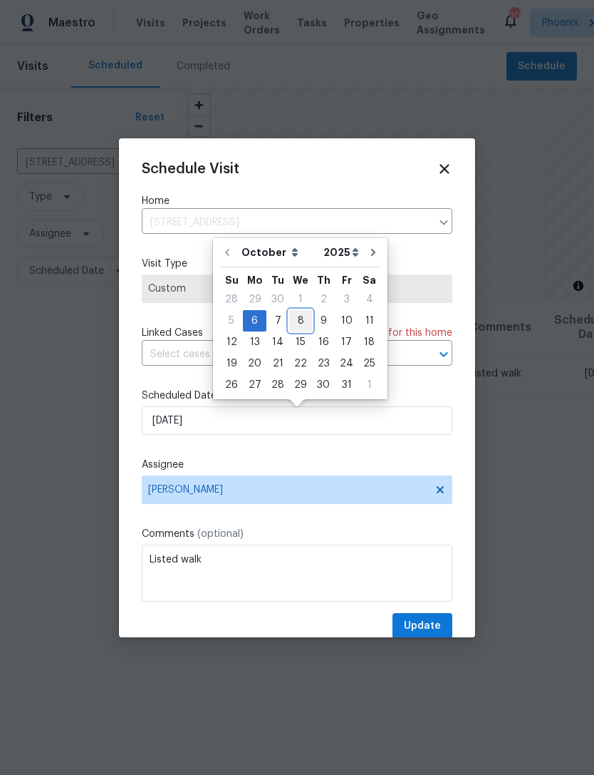
click at [304, 320] on div "8" at bounding box center [300, 321] width 23 height 20
type input "[DATE]"
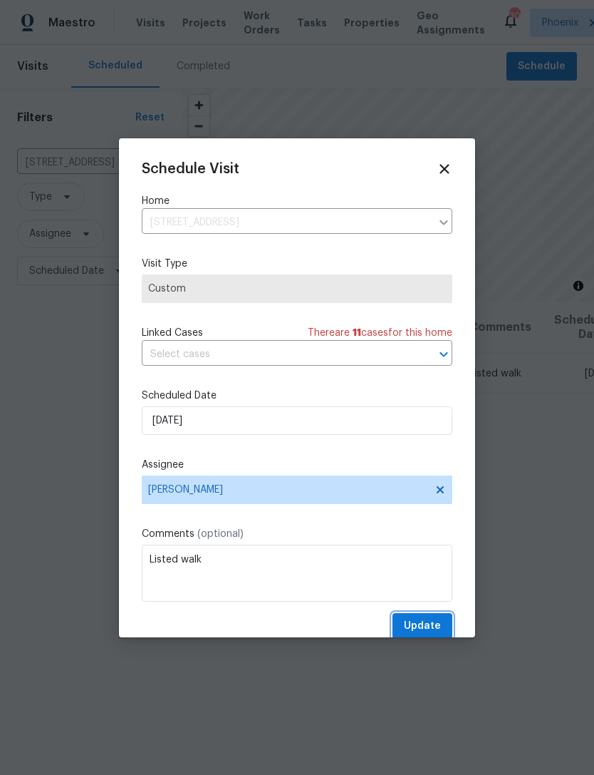
click at [436, 629] on span "Update" at bounding box center [422, 626] width 37 height 18
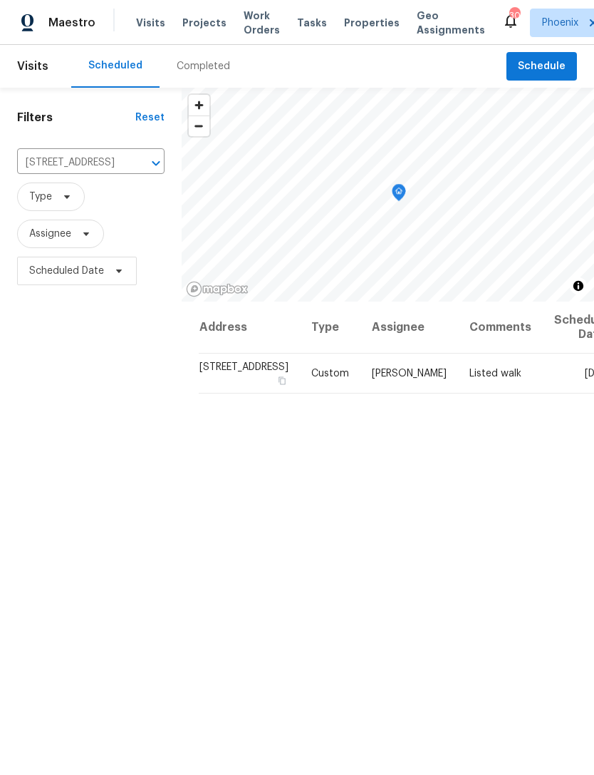
click at [201, 73] on div "Completed" at bounding box center [203, 66] width 53 height 14
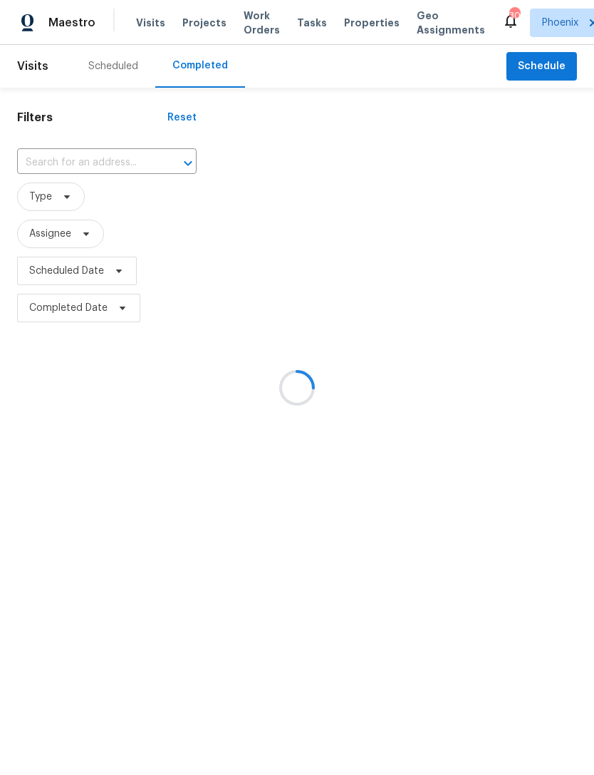
click at [77, 180] on div at bounding box center [297, 387] width 594 height 775
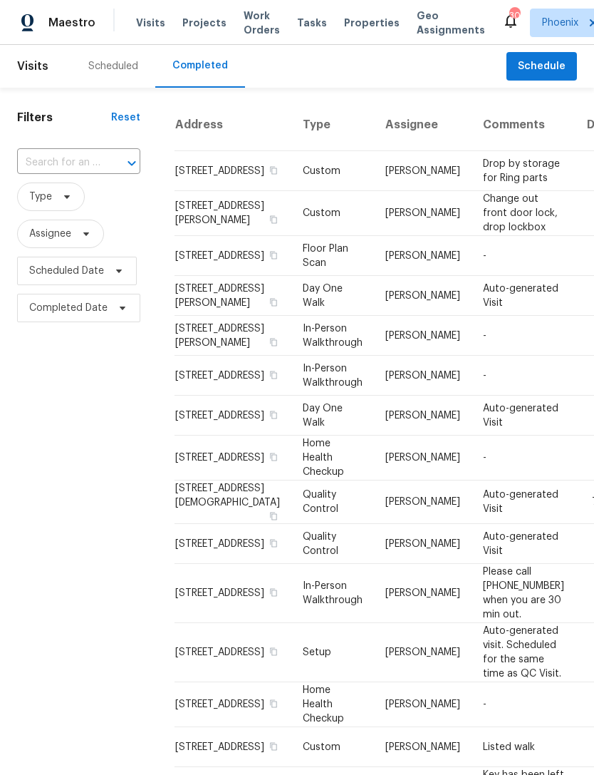
click at [58, 173] on input "text" at bounding box center [58, 163] width 83 height 22
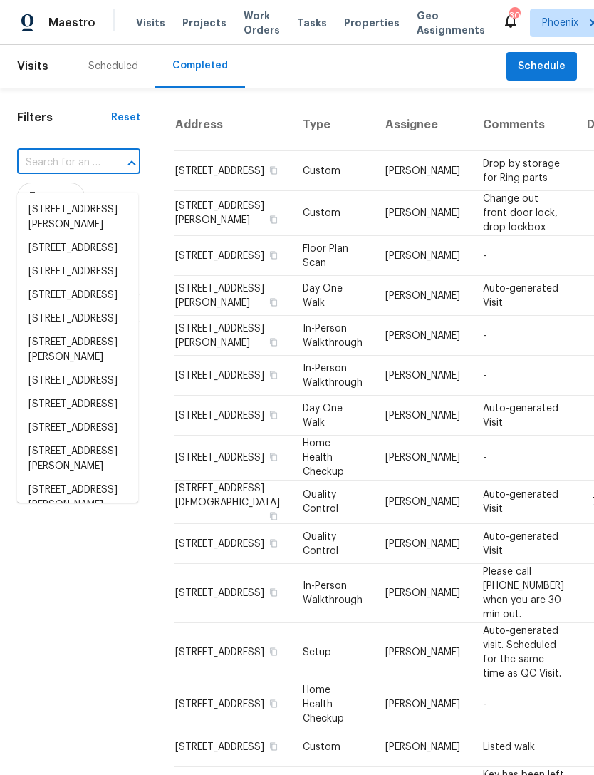
click at [49, 174] on input "text" at bounding box center [58, 163] width 83 height 22
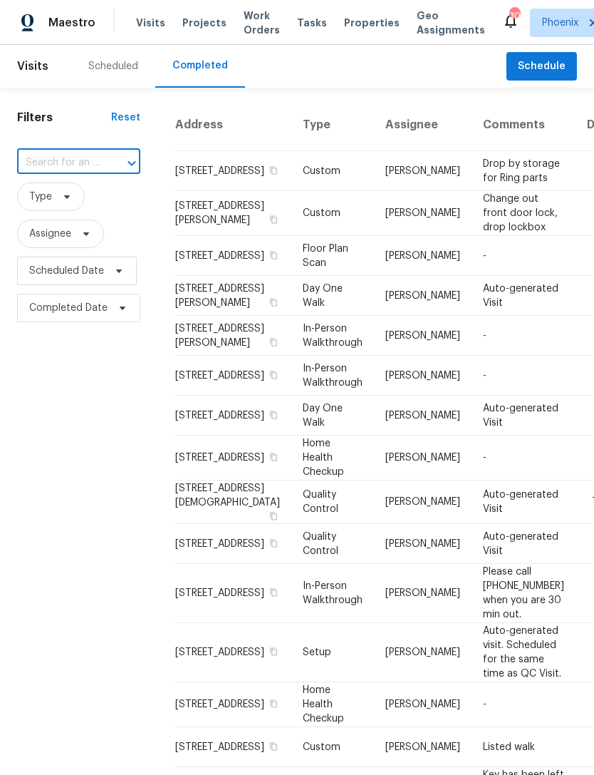
paste input "295 N Rural Rd Unit 128 Chandler, AZ 85226"
type input "295 N Rural Rd"
click at [71, 245] on li "295 N Rural Rd Unit 128, Chandler, AZ 85226" at bounding box center [77, 234] width 121 height 24
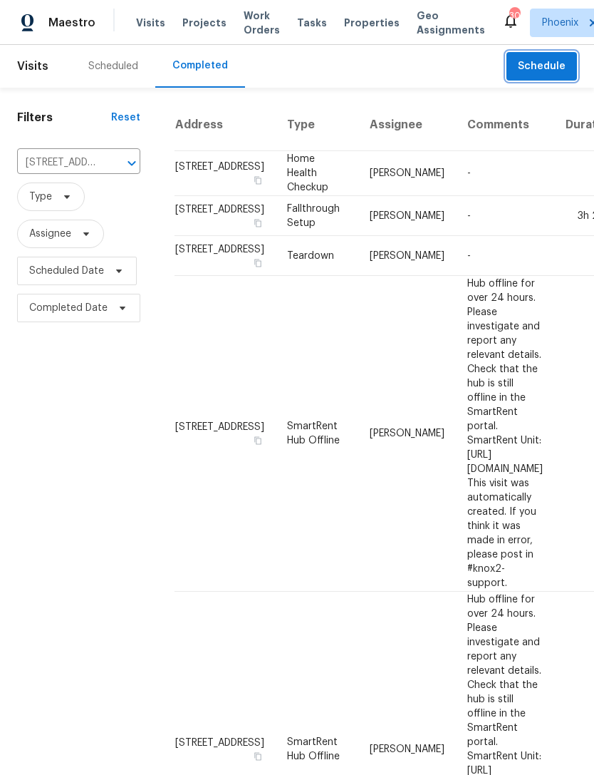
click at [547, 76] on span "Schedule" at bounding box center [542, 67] width 48 height 18
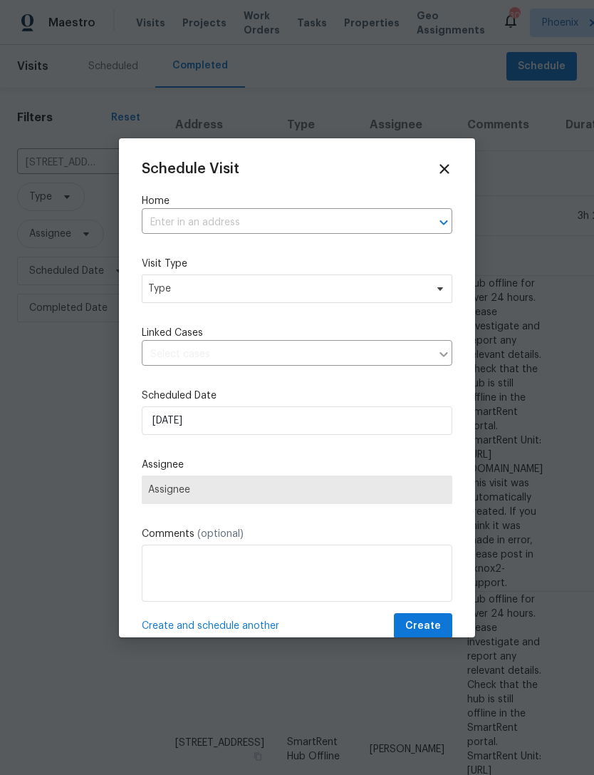
click at [259, 230] on input "text" at bounding box center [277, 223] width 271 height 22
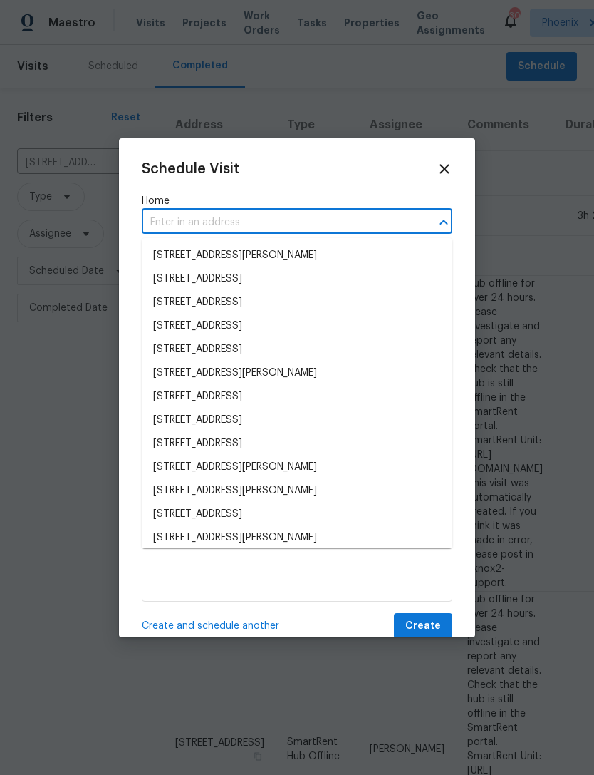
click at [194, 225] on input "text" at bounding box center [277, 223] width 271 height 22
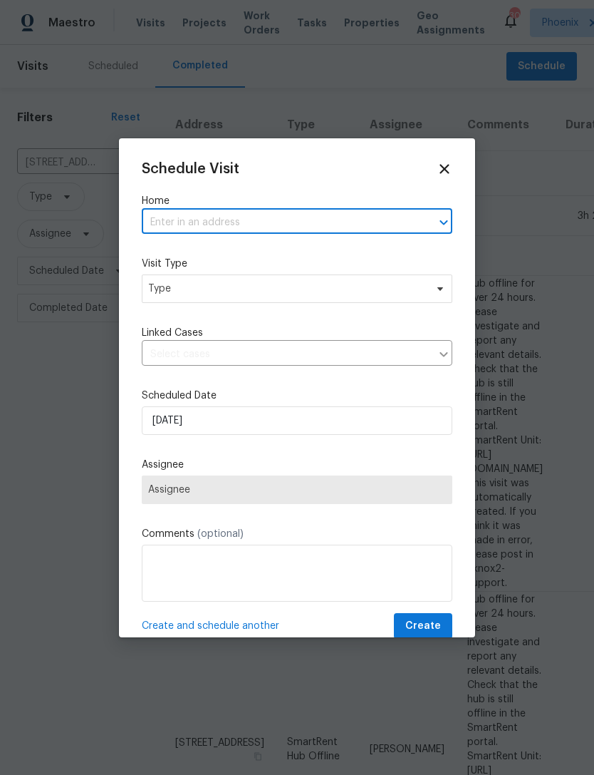
paste input "295 N Rural Rd Unit 128 Chandler, AZ 85226"
type input "295 N Rural Rd"
click at [311, 277] on li "295 N Rural Rd Unit 128, Chandler, AZ 85226" at bounding box center [297, 279] width 311 height 24
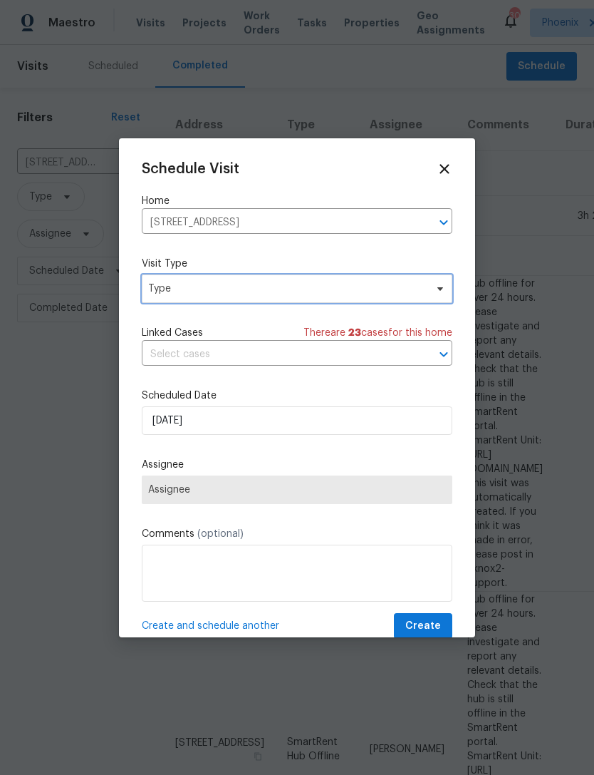
click at [233, 289] on span "Type" at bounding box center [286, 289] width 277 height 14
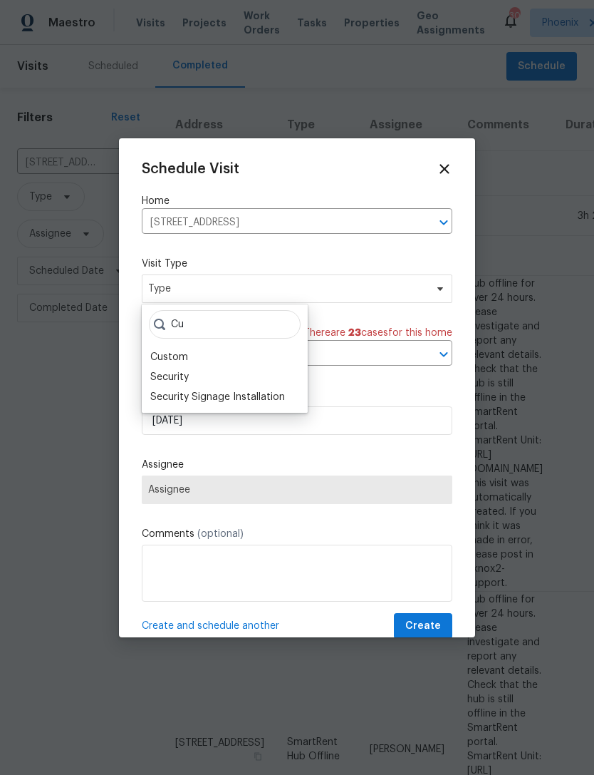
type input "Cu"
click at [175, 354] on div "Custom" at bounding box center [169, 357] width 38 height 14
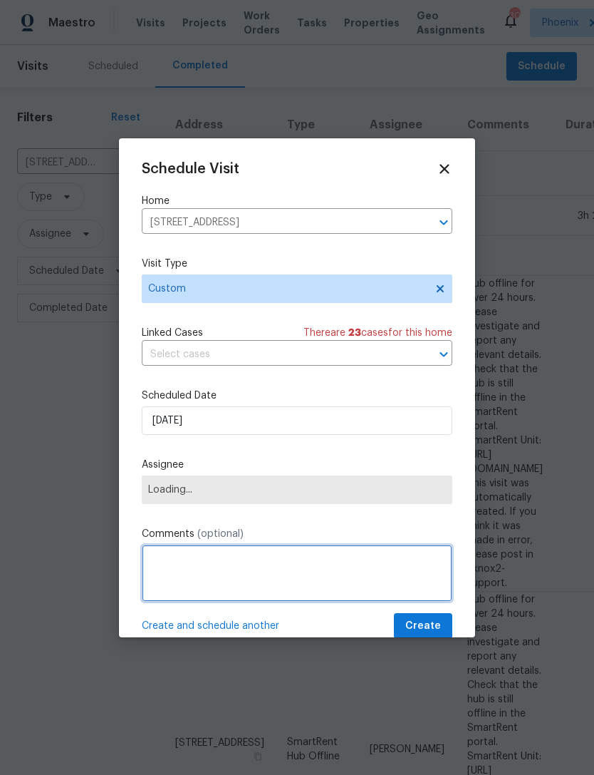
click at [210, 556] on textarea at bounding box center [297, 572] width 311 height 57
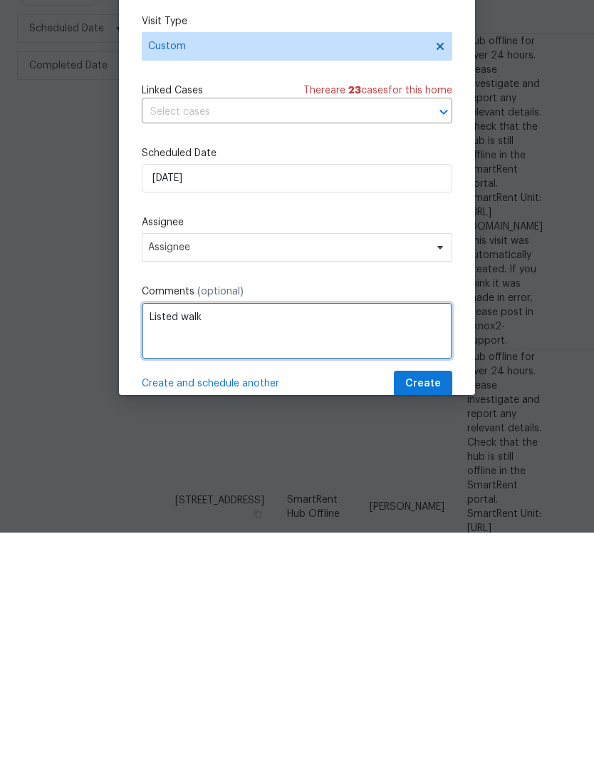
type textarea "Listed walk"
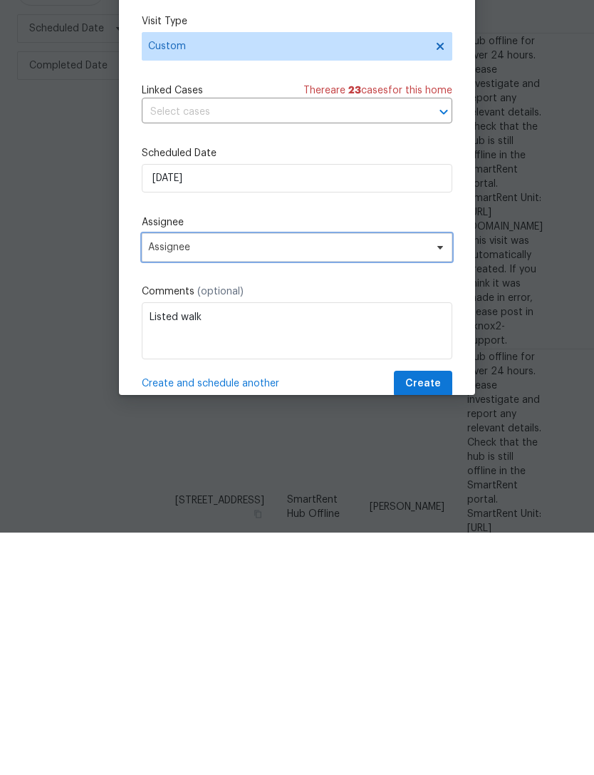
click at [397, 484] on span "Assignee" at bounding box center [287, 489] width 279 height 11
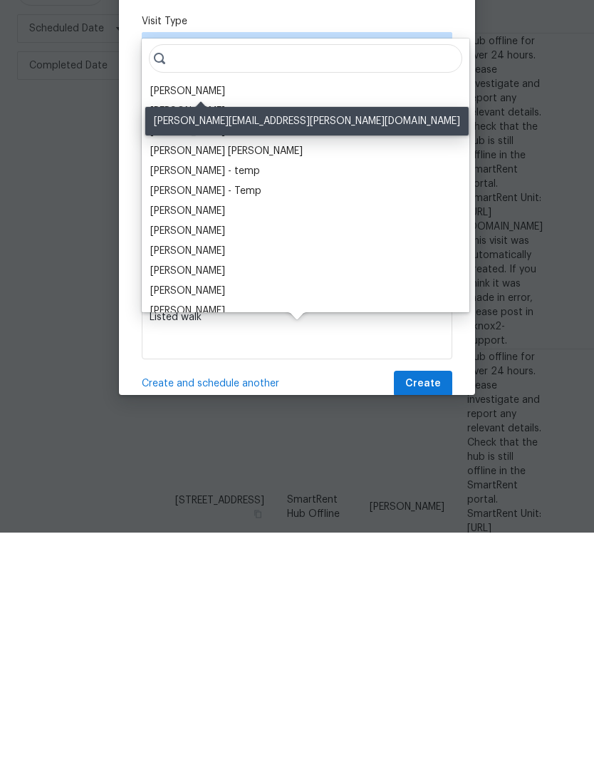
click at [225, 326] on div "[PERSON_NAME]" at bounding box center [187, 333] width 75 height 14
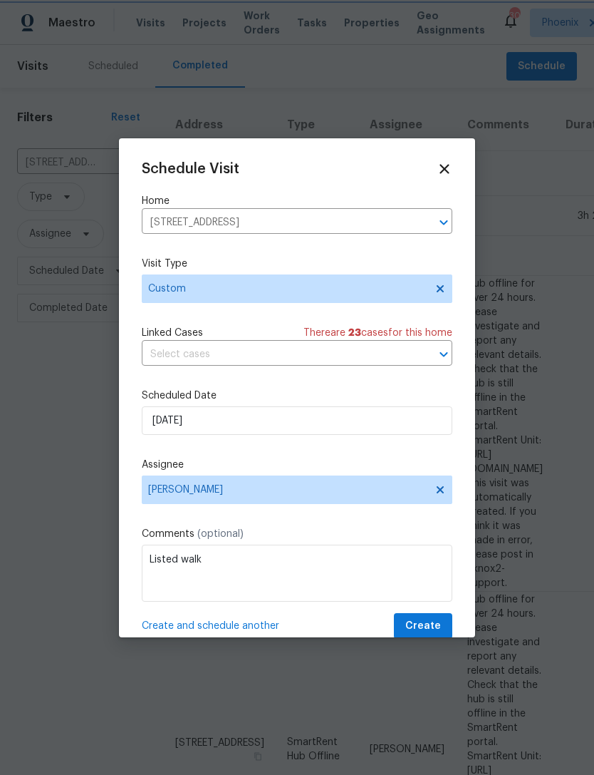
scroll to position [0, 0]
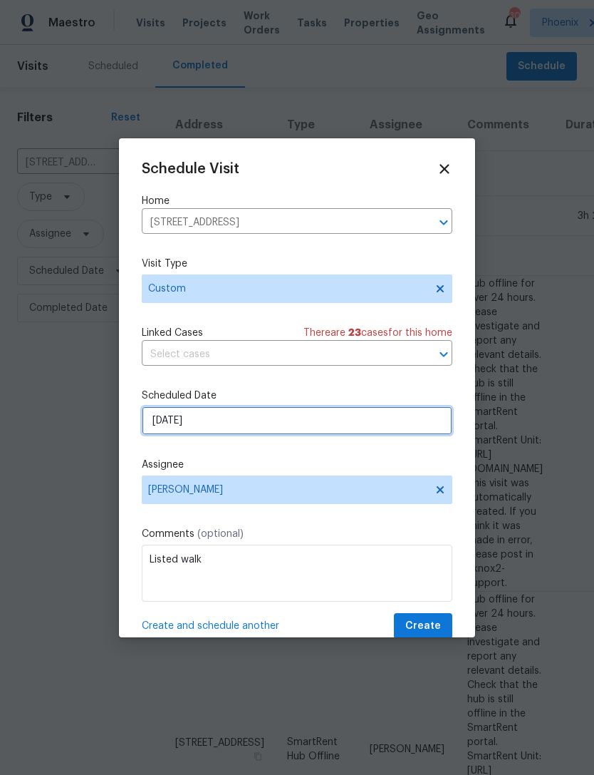
click at [341, 418] on input "[DATE]" at bounding box center [297, 420] width 311 height 29
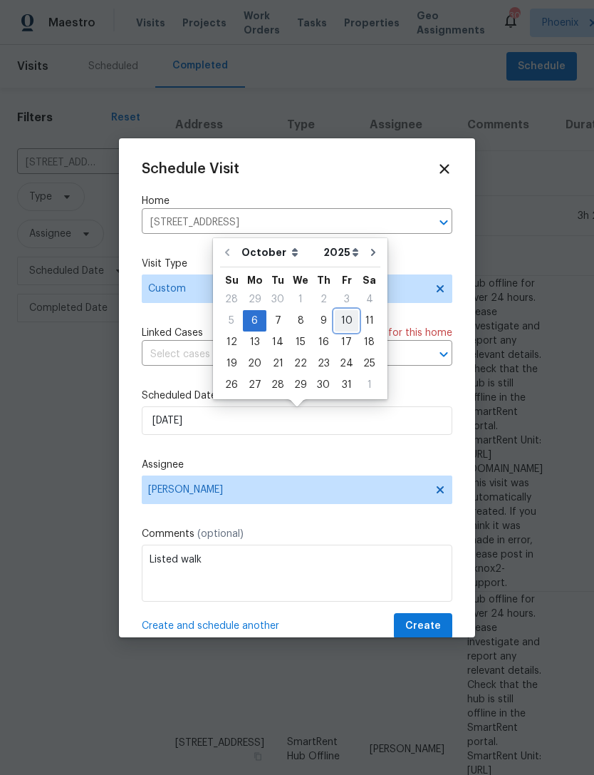
click at [341, 324] on div "10" at bounding box center [347, 321] width 24 height 20
type input "10/10/2025"
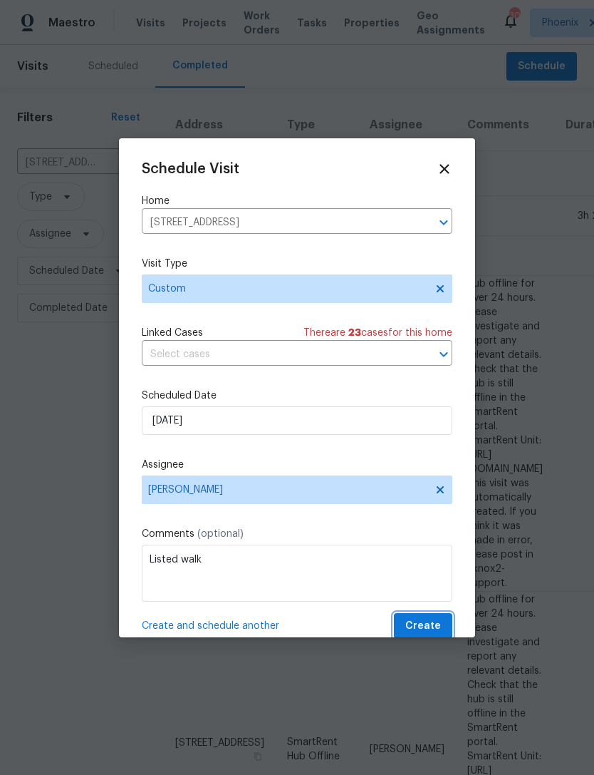
click at [424, 620] on span "Create" at bounding box center [424, 626] width 36 height 18
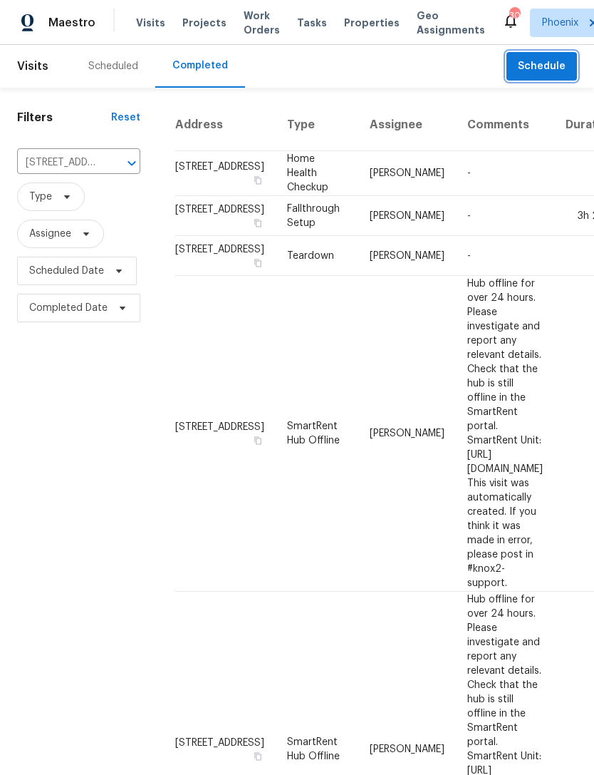
click at [568, 81] on button "Schedule" at bounding box center [542, 66] width 71 height 29
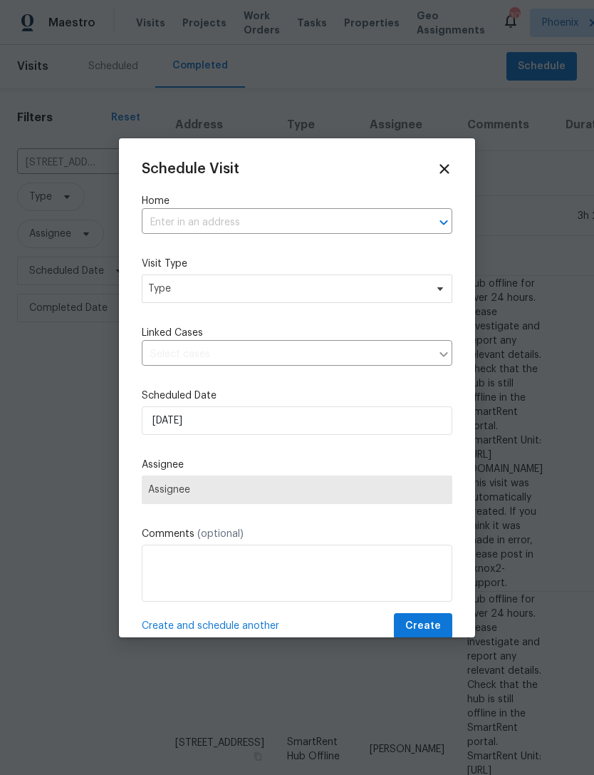
click at [254, 227] on input "text" at bounding box center [277, 223] width 271 height 22
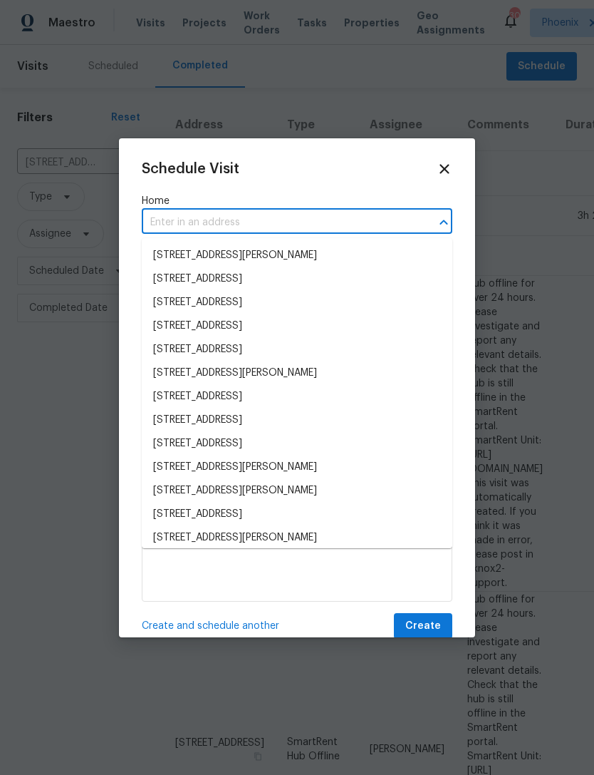
click at [178, 222] on input "text" at bounding box center [277, 223] width 271 height 22
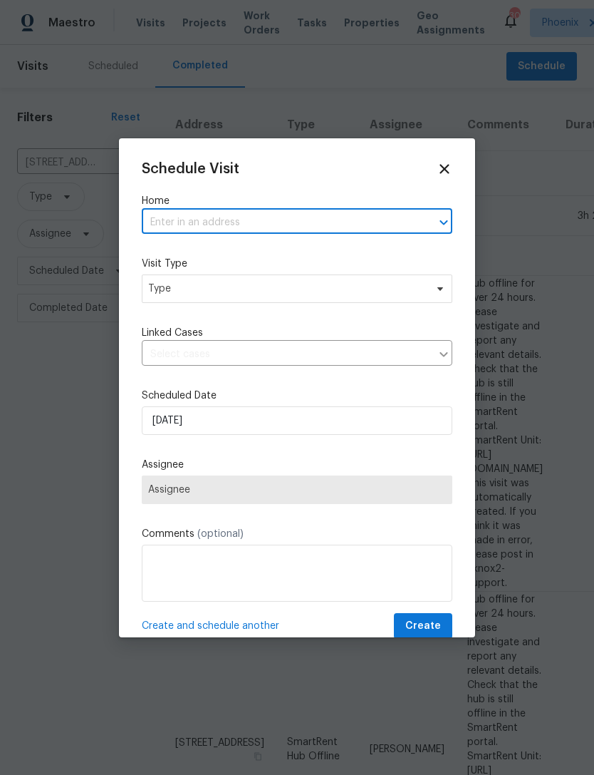
paste input "500 N Roosevelt Ave Unit 16 Chandler, AZ 85226"
type input "500 N Roosevelt"
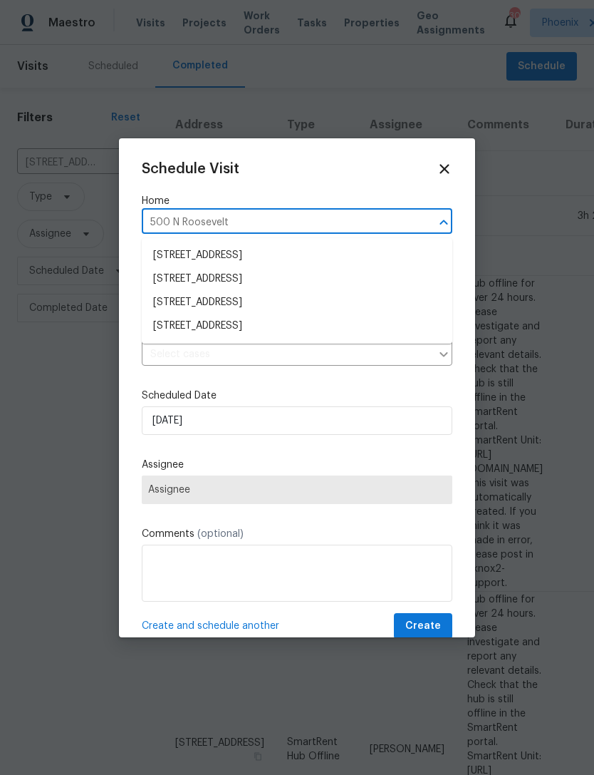
click at [321, 325] on li "500 N Roosevelt Ave Unit 16, Chandler, AZ 85226" at bounding box center [297, 326] width 311 height 24
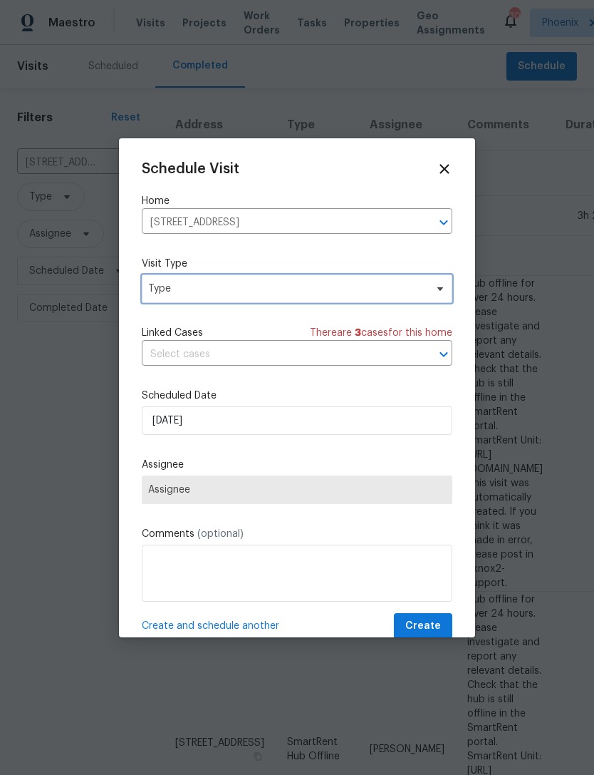
click at [241, 283] on span "Type" at bounding box center [286, 289] width 277 height 14
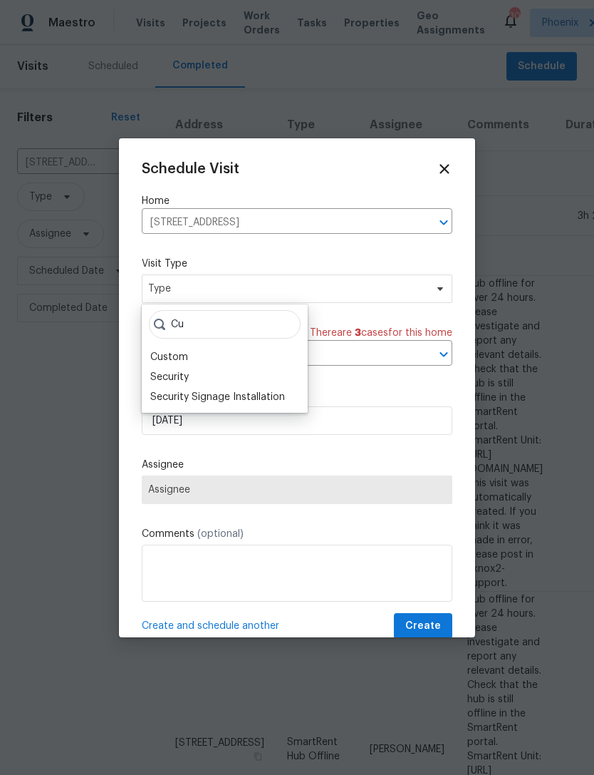
type input "Cu"
click at [174, 361] on div "Custom" at bounding box center [169, 357] width 38 height 14
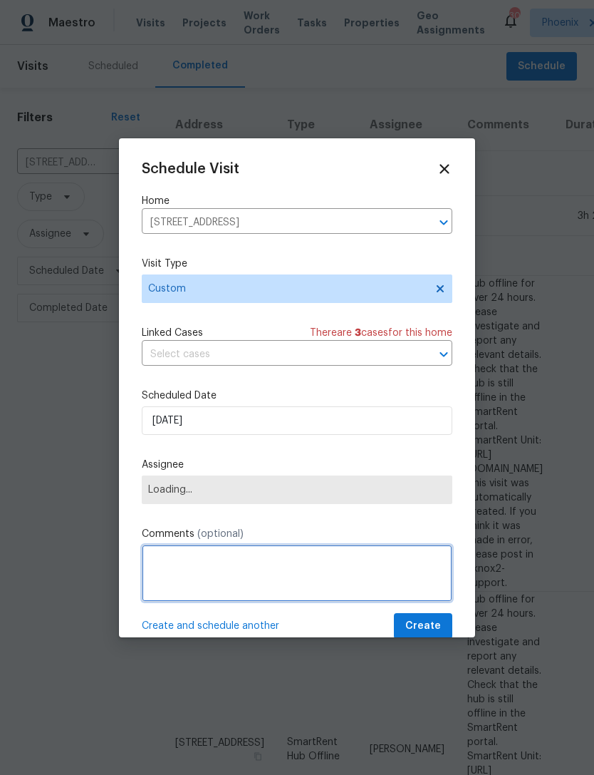
click at [217, 572] on textarea at bounding box center [297, 572] width 311 height 57
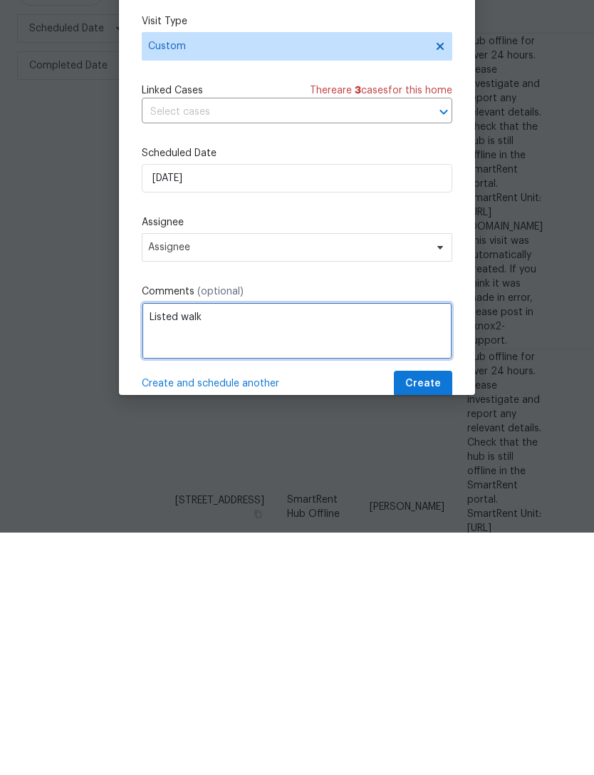
type textarea "Listed walk"
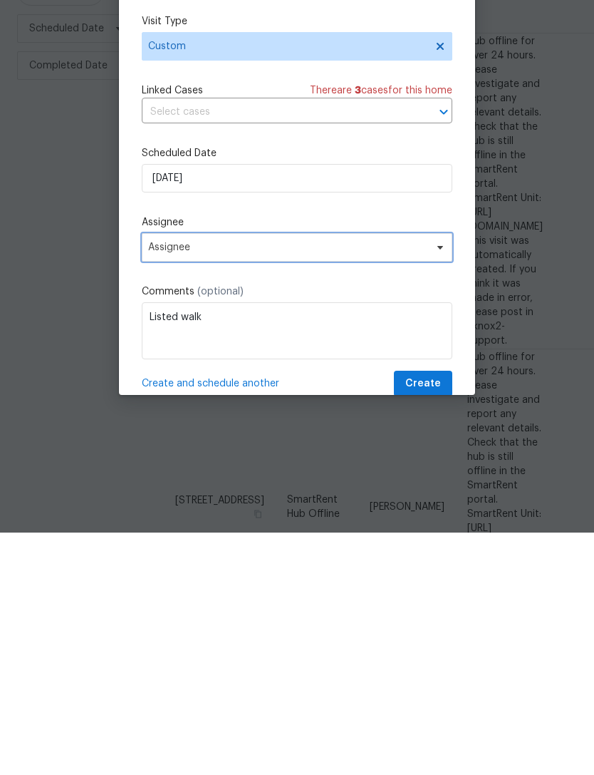
click at [335, 475] on span "Assignee" at bounding box center [297, 489] width 311 height 29
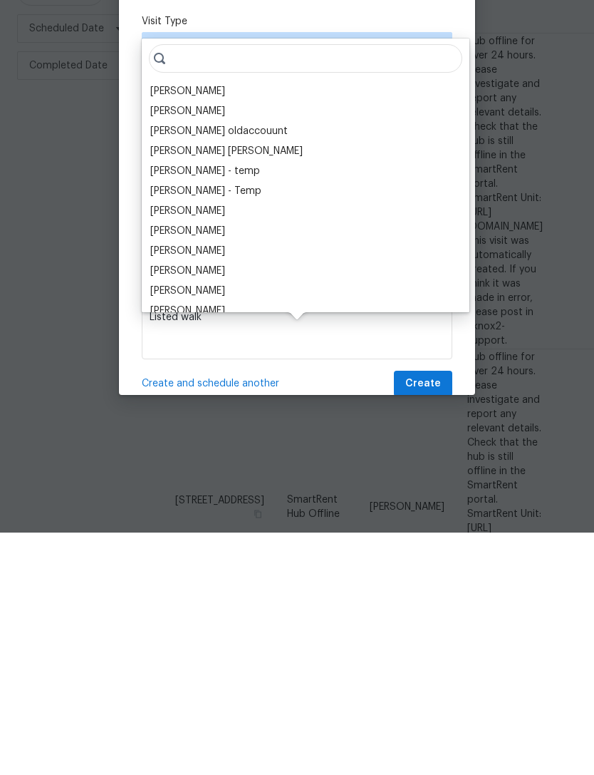
click at [327, 523] on div "Sayali Pendse" at bounding box center [305, 533] width 319 height 20
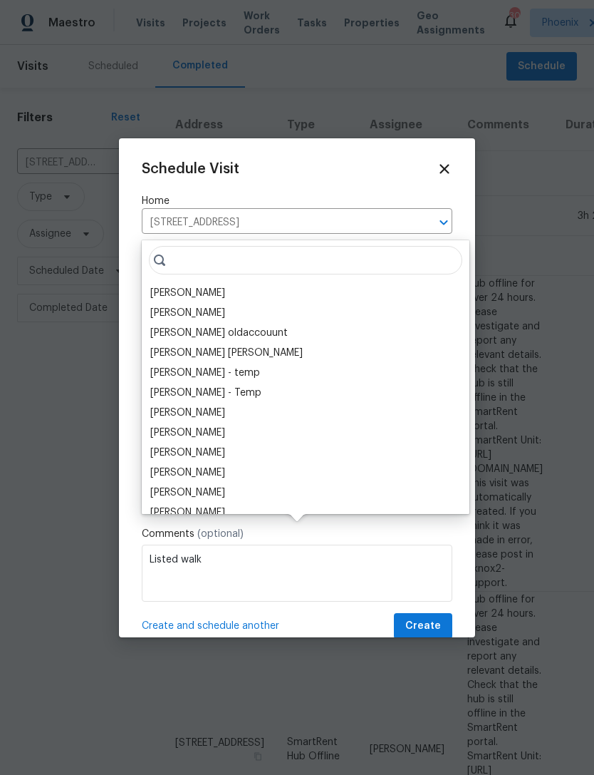
click at [225, 286] on div "[PERSON_NAME]" at bounding box center [187, 293] width 75 height 14
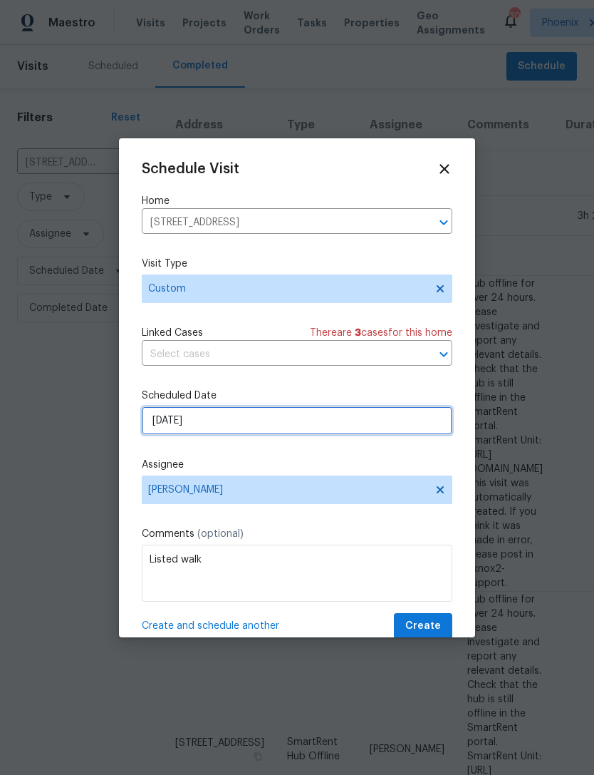
click at [267, 423] on input "[DATE]" at bounding box center [297, 420] width 311 height 29
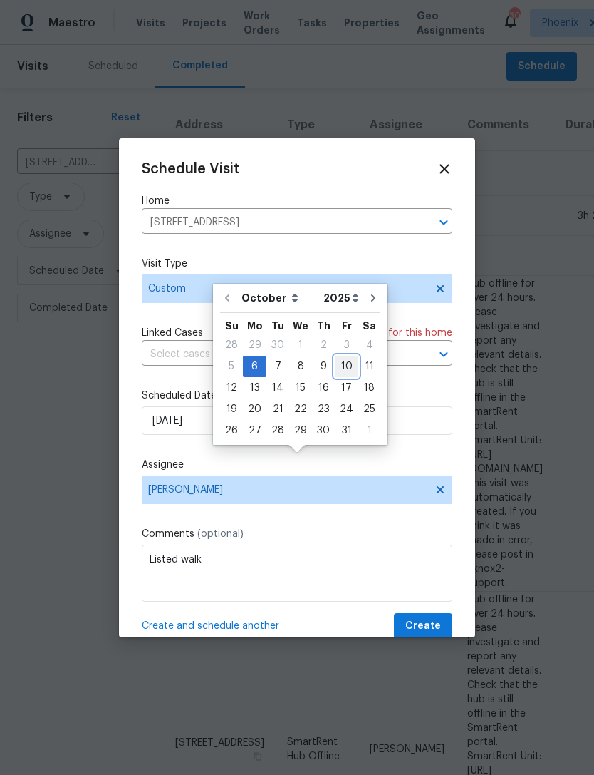
click at [336, 356] on div "10" at bounding box center [347, 366] width 24 height 20
type input "10/10/2025"
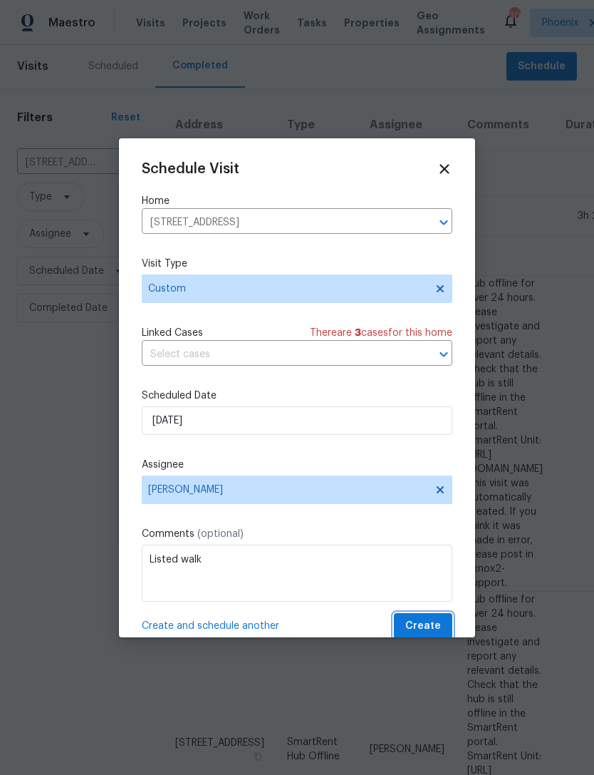
click at [433, 625] on span "Create" at bounding box center [424, 626] width 36 height 18
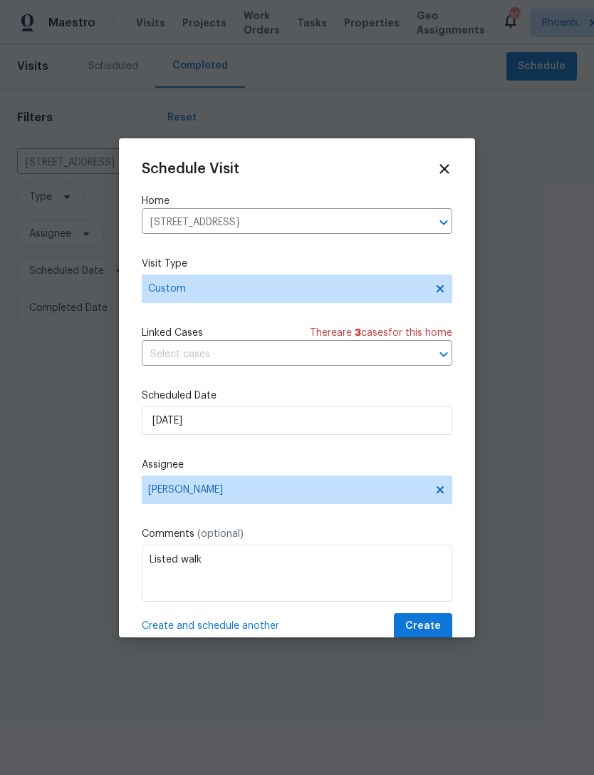
scroll to position [0, 0]
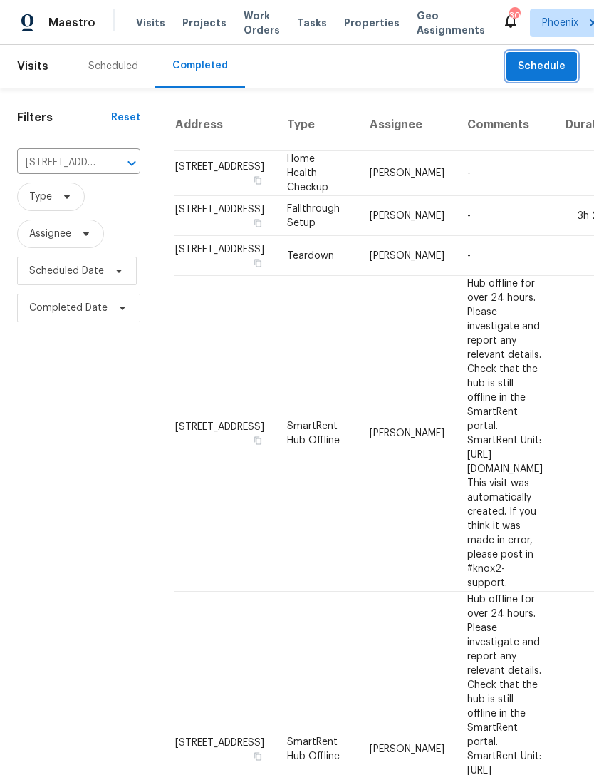
click at [113, 170] on icon "Clear" at bounding box center [113, 163] width 14 height 14
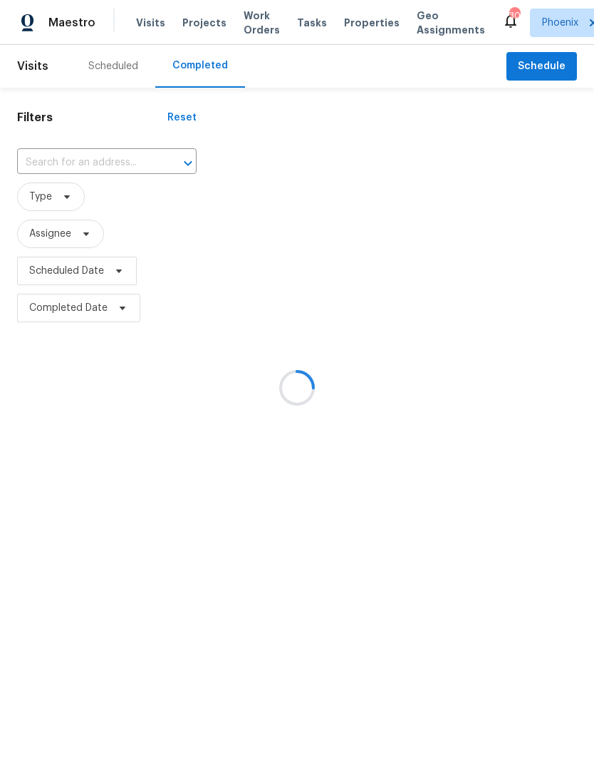
click at [61, 175] on div at bounding box center [297, 387] width 594 height 775
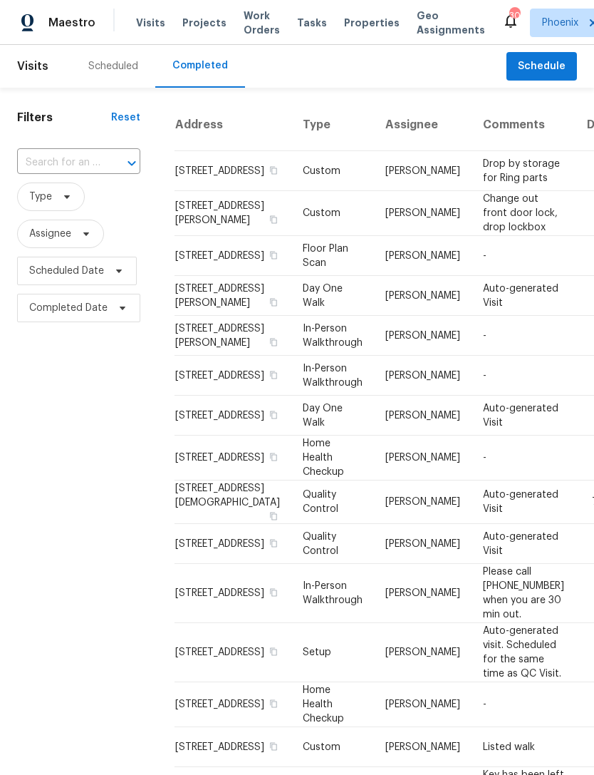
click at [53, 174] on input "text" at bounding box center [58, 163] width 83 height 22
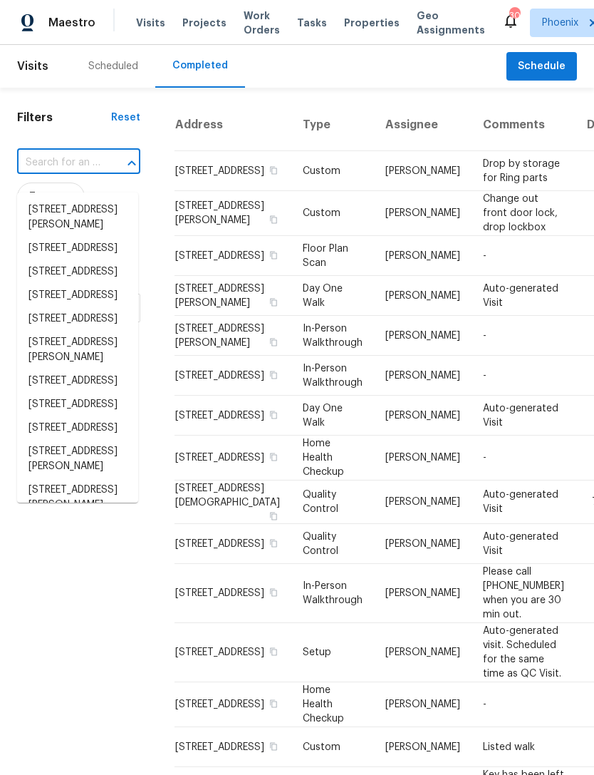
click at [53, 172] on input "text" at bounding box center [58, 163] width 83 height 22
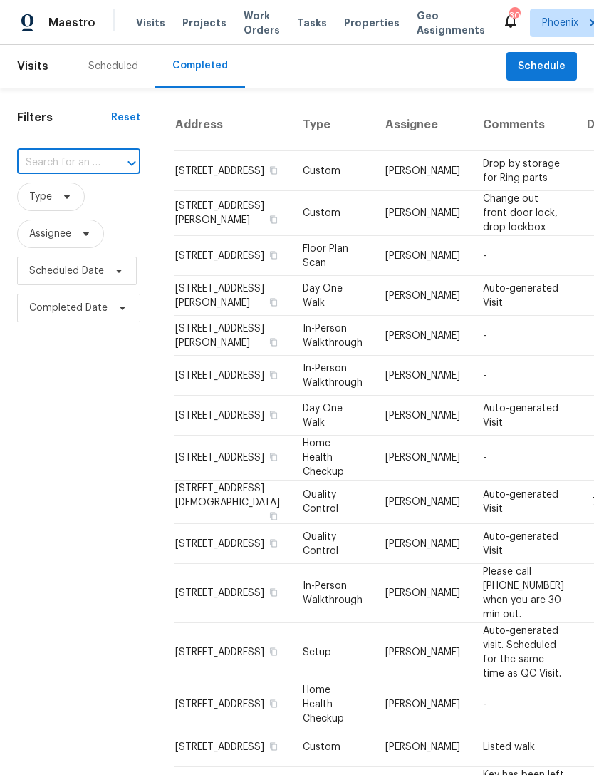
paste input "44507 W Palo Abeto Dr Maricopa, AZ 85138"
type input "44507 W Palo Abeto Dr Maricopa, AZ 85138"
click at [48, 222] on li "44507 W Palo Abeto Dr, Maricopa, AZ 85138" at bounding box center [77, 210] width 121 height 24
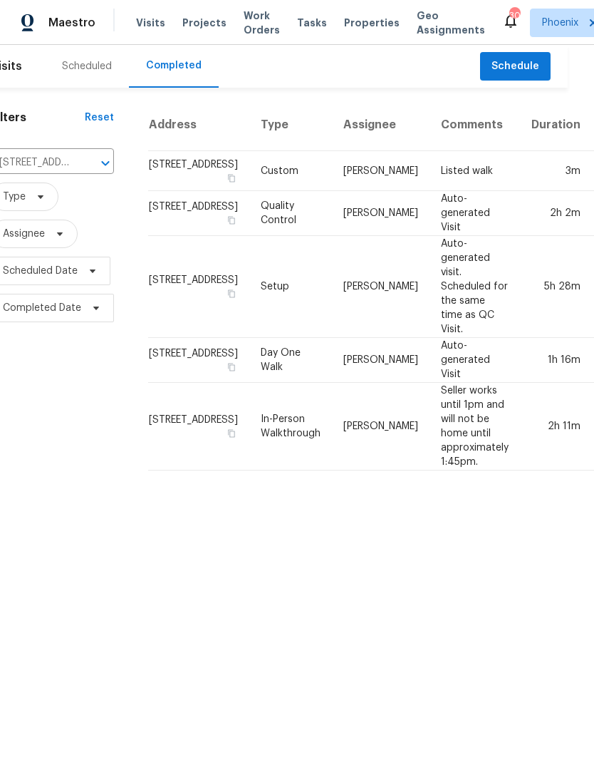
scroll to position [0, 26]
click at [523, 74] on span "Schedule" at bounding box center [516, 67] width 48 height 18
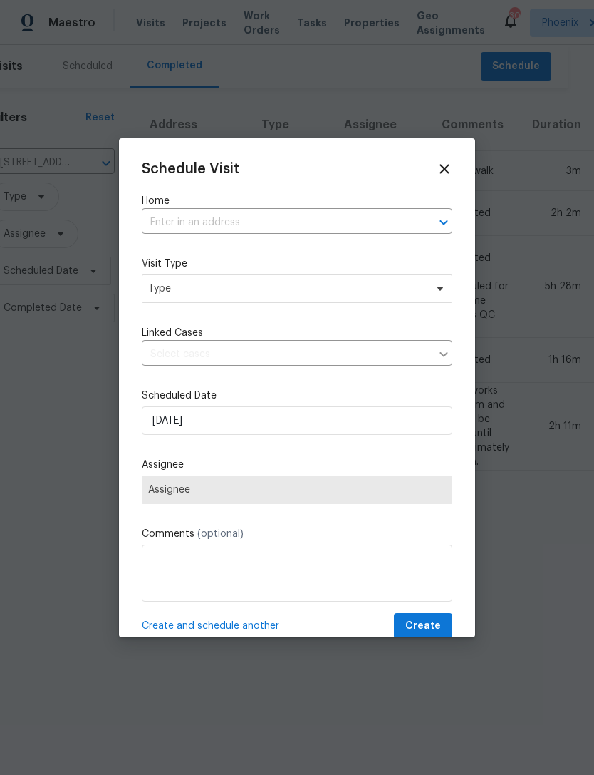
click at [251, 232] on input "text" at bounding box center [277, 223] width 271 height 22
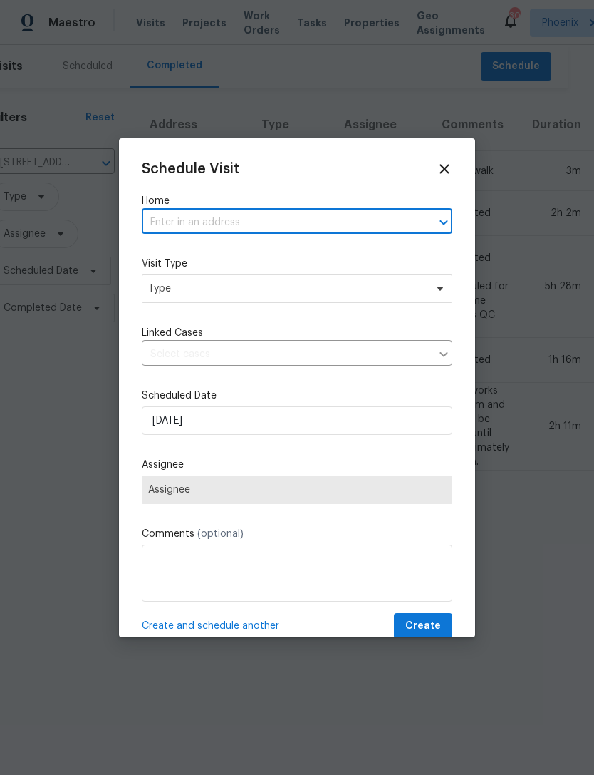
click at [175, 219] on input "text" at bounding box center [277, 223] width 271 height 22
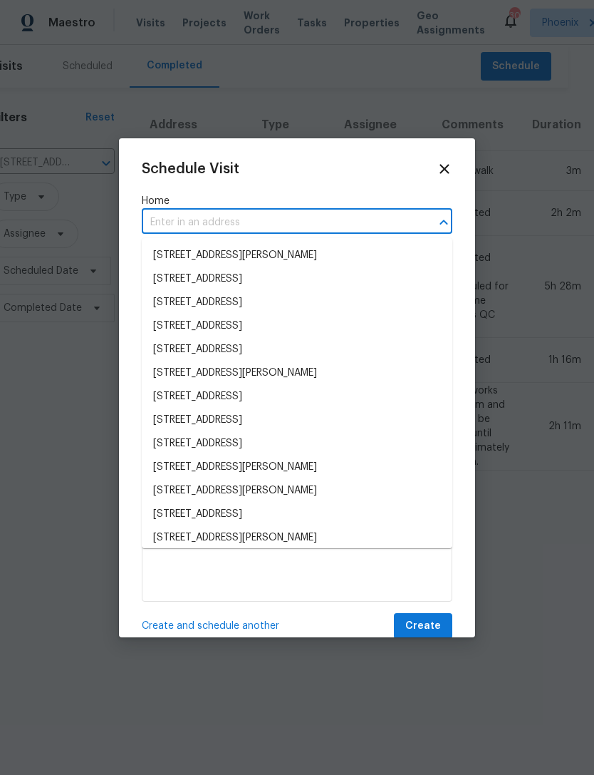
paste input "44507 W Palo Abeto Dr Maricopa, AZ 85138"
type input "44507 W Palo Abeto Dr Maricopa, AZ 85138"
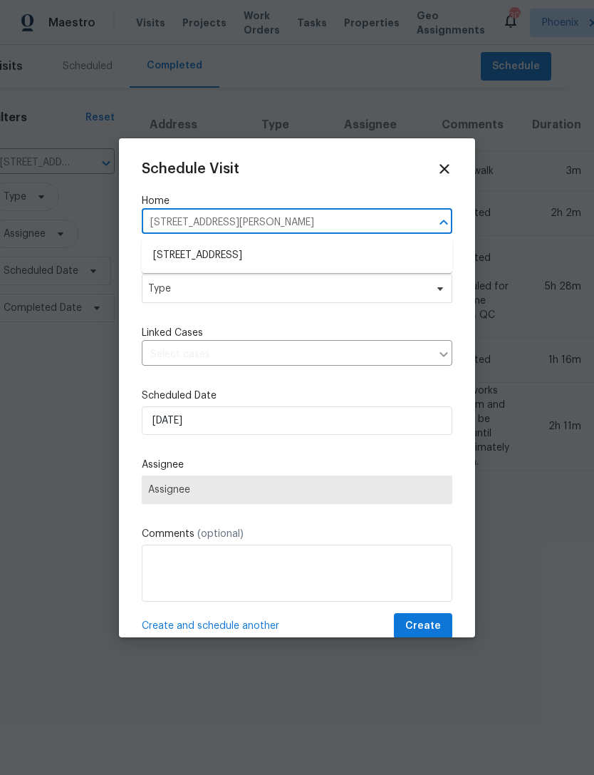
click at [319, 249] on li "44507 W Palo Abeto Dr, Maricopa, AZ 85138" at bounding box center [297, 256] width 311 height 24
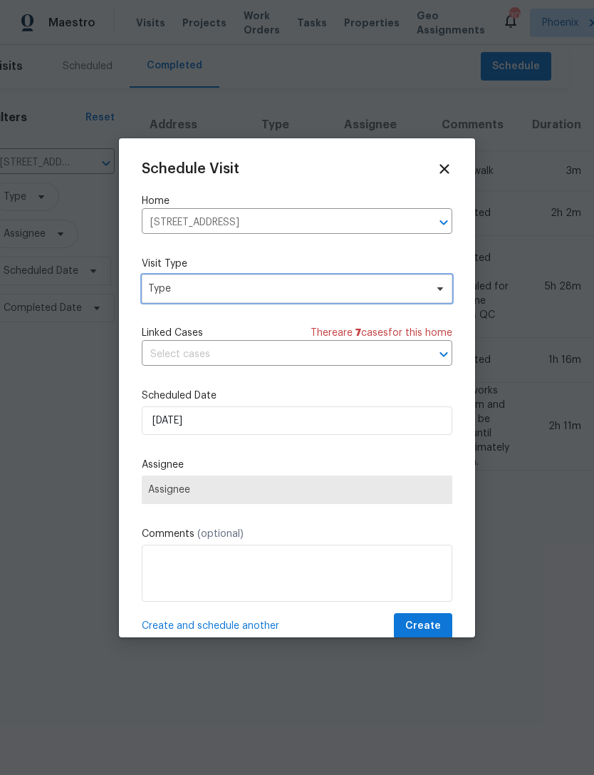
click at [247, 293] on span "Type" at bounding box center [286, 289] width 277 height 14
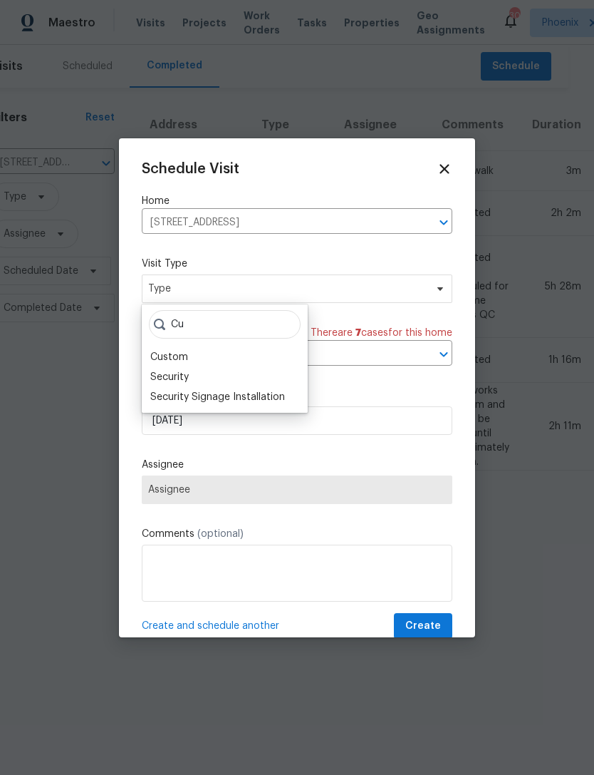
type input "Cu"
click at [180, 357] on div "Custom" at bounding box center [169, 357] width 38 height 14
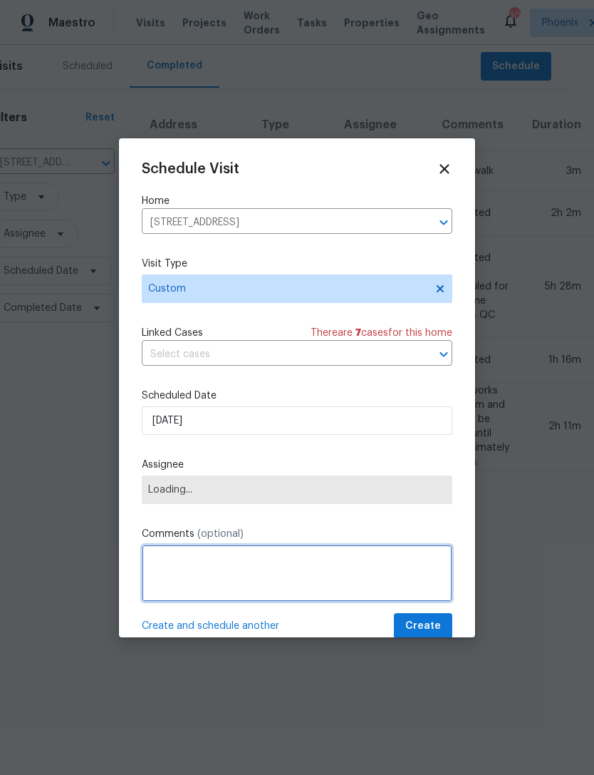
click at [233, 554] on textarea at bounding box center [297, 572] width 311 height 57
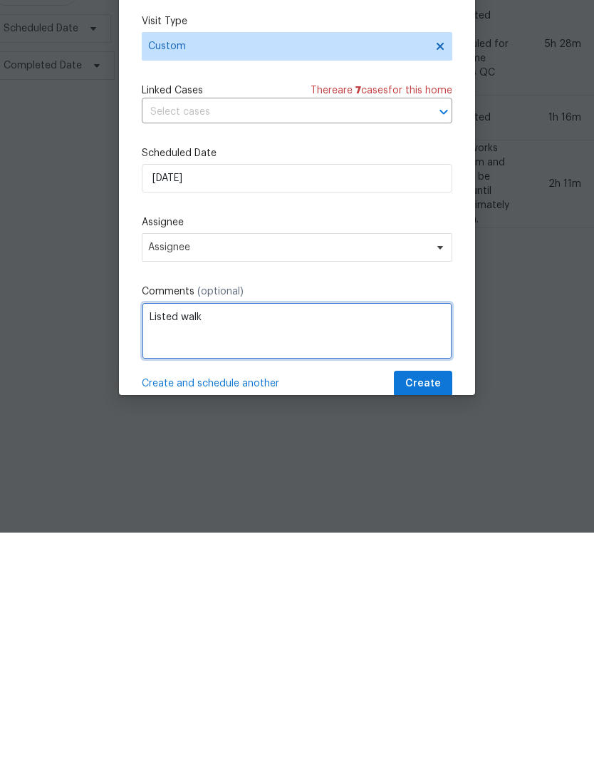
type textarea "Listed walk"
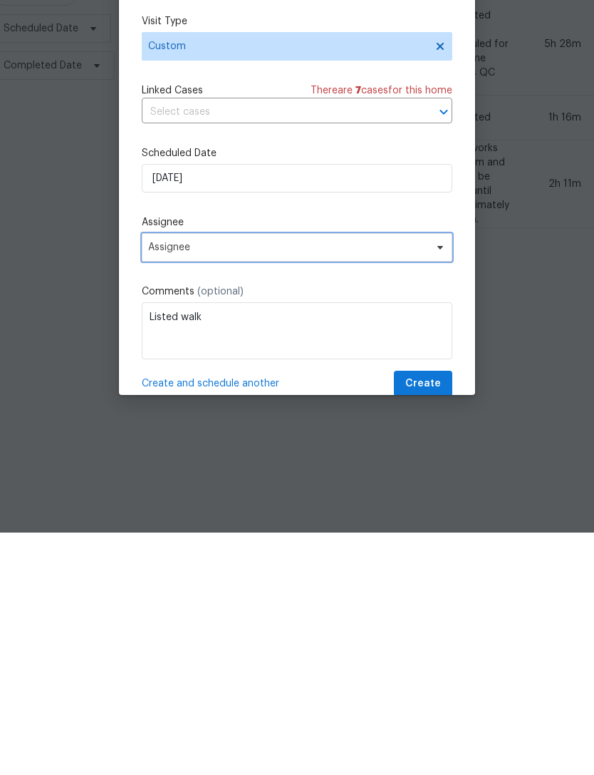
click at [329, 484] on span "Assignee" at bounding box center [287, 489] width 279 height 11
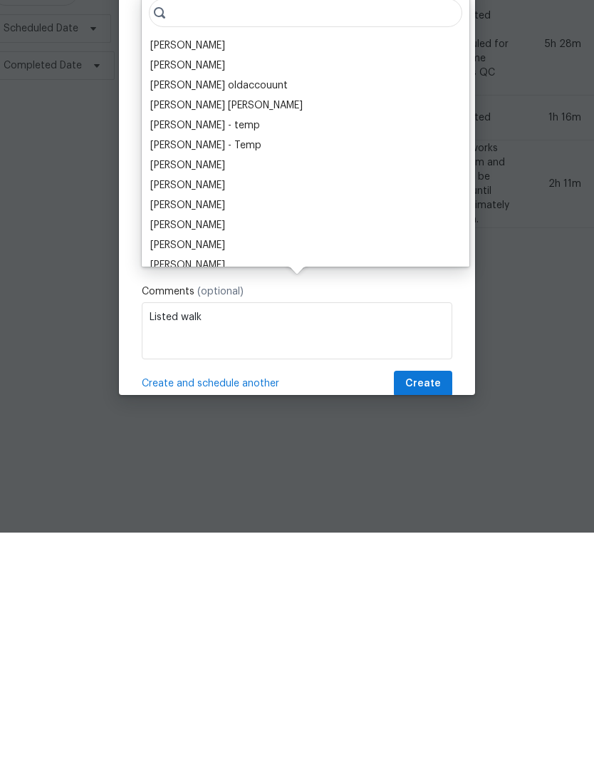
click at [225, 281] on div "[PERSON_NAME]" at bounding box center [187, 288] width 75 height 14
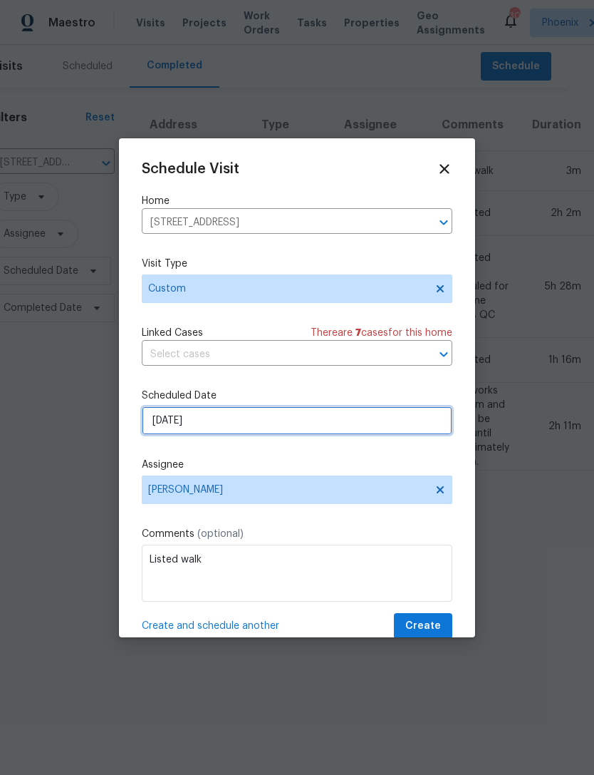
click at [345, 429] on input "[DATE]" at bounding box center [297, 420] width 311 height 29
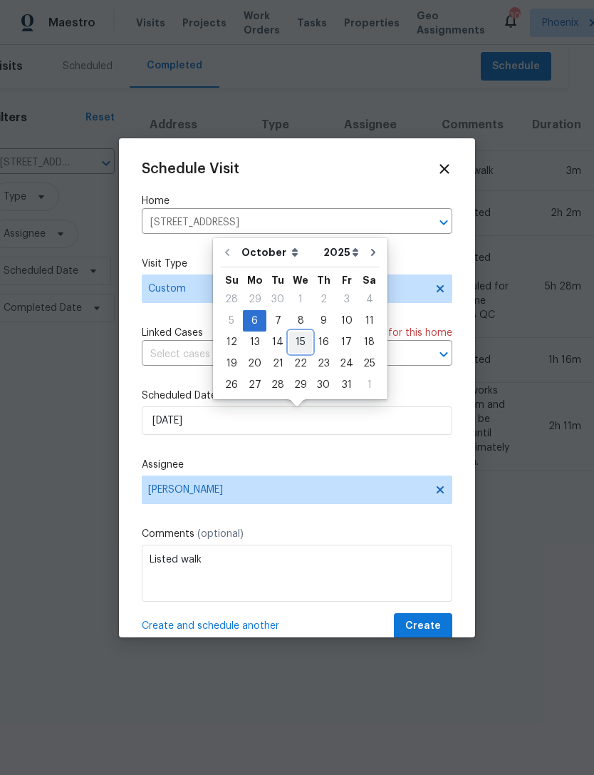
click at [295, 341] on div "15" at bounding box center [300, 342] width 23 height 20
type input "10/15/2025"
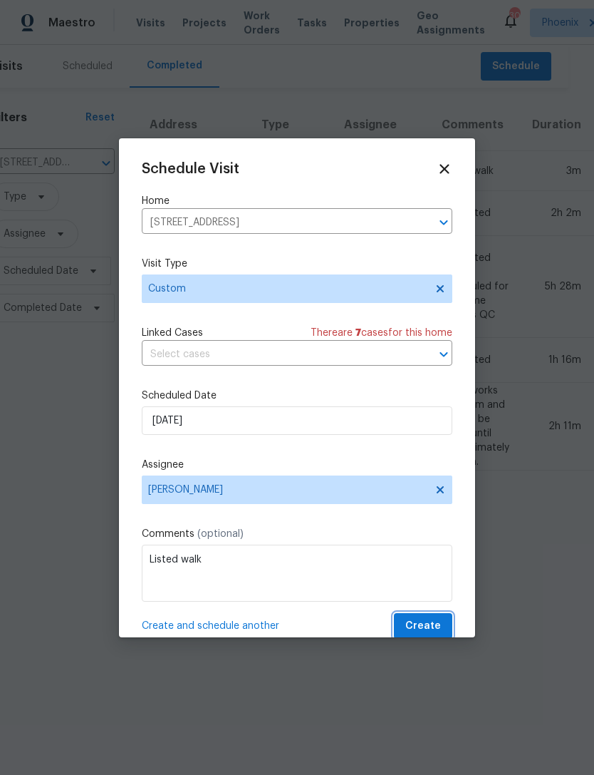
click at [437, 624] on span "Create" at bounding box center [424, 626] width 36 height 18
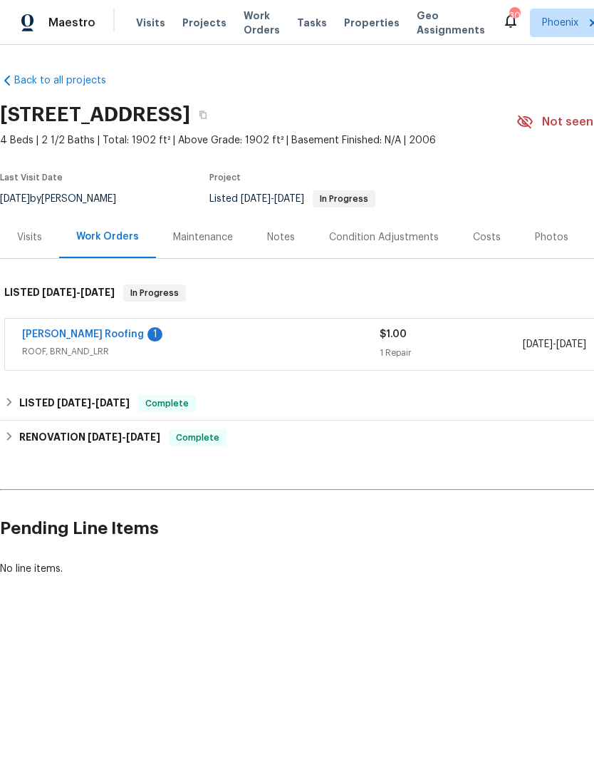
click at [247, 29] on span "Work Orders" at bounding box center [262, 23] width 36 height 29
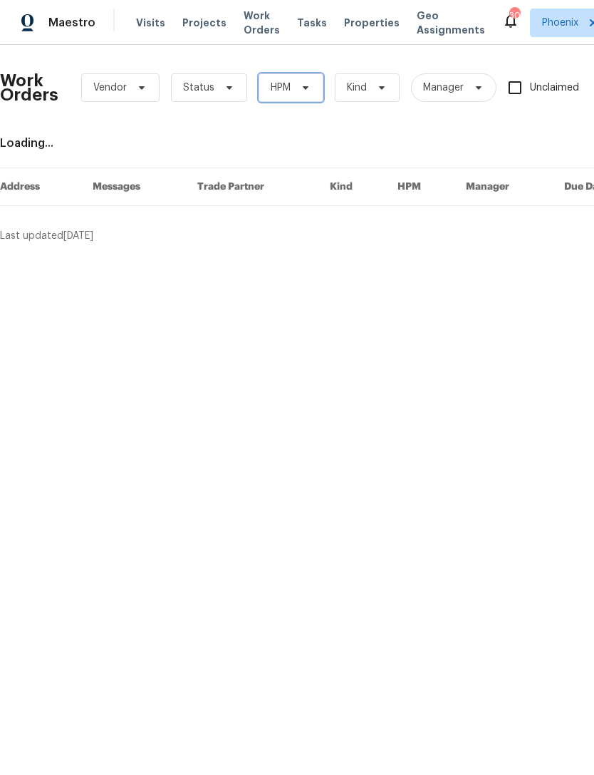
click at [292, 100] on span "HPM" at bounding box center [291, 87] width 65 height 29
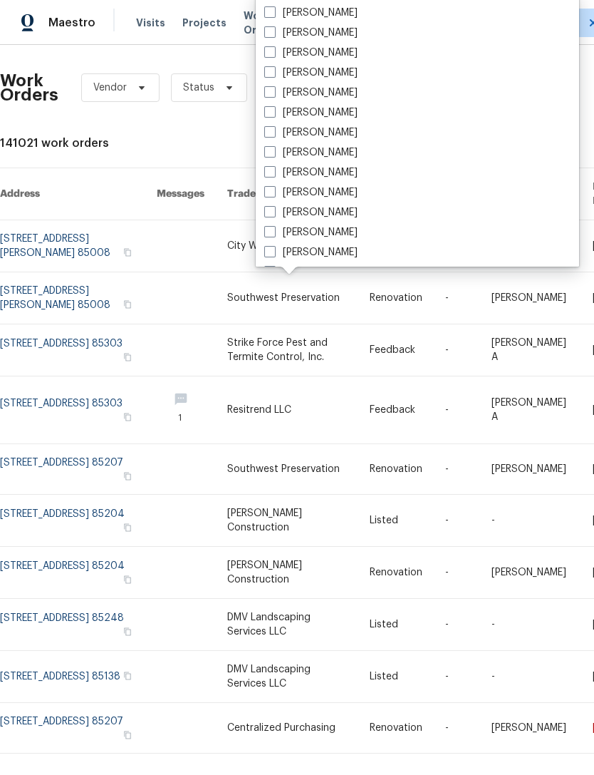
scroll to position [673, 0]
click at [358, 155] on label "[PERSON_NAME]" at bounding box center [310, 154] width 93 height 14
click at [274, 155] on input "[PERSON_NAME]" at bounding box center [268, 151] width 9 height 9
checkbox input "true"
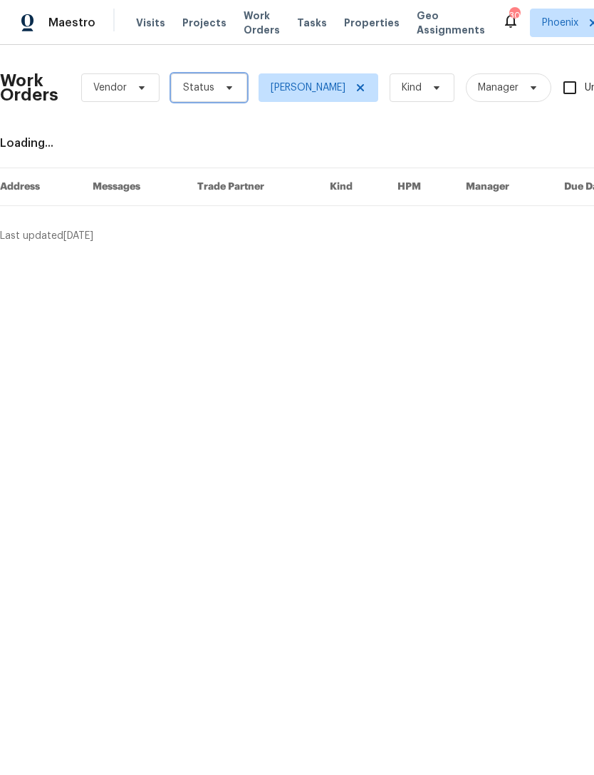
click at [219, 93] on span at bounding box center [227, 87] width 16 height 11
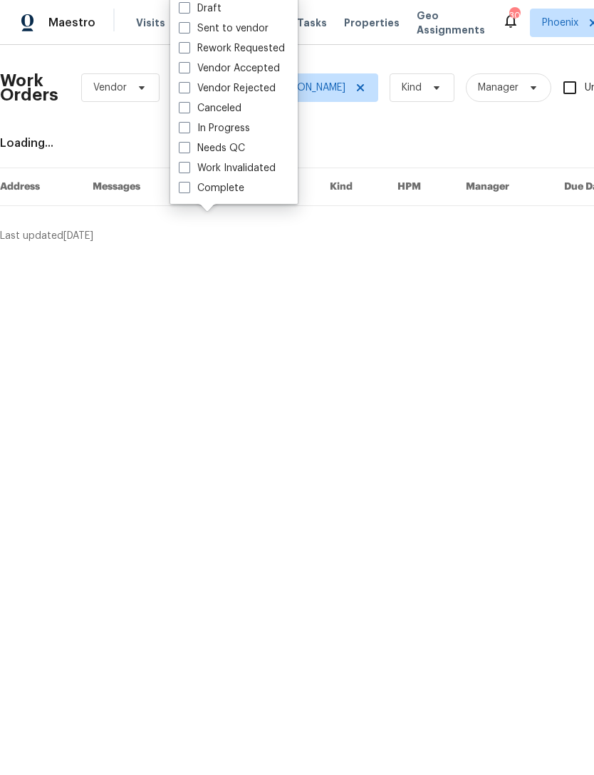
click at [242, 146] on label "Needs QC" at bounding box center [212, 148] width 66 height 14
click at [188, 146] on input "Needs QC" at bounding box center [183, 145] width 9 height 9
checkbox input "true"
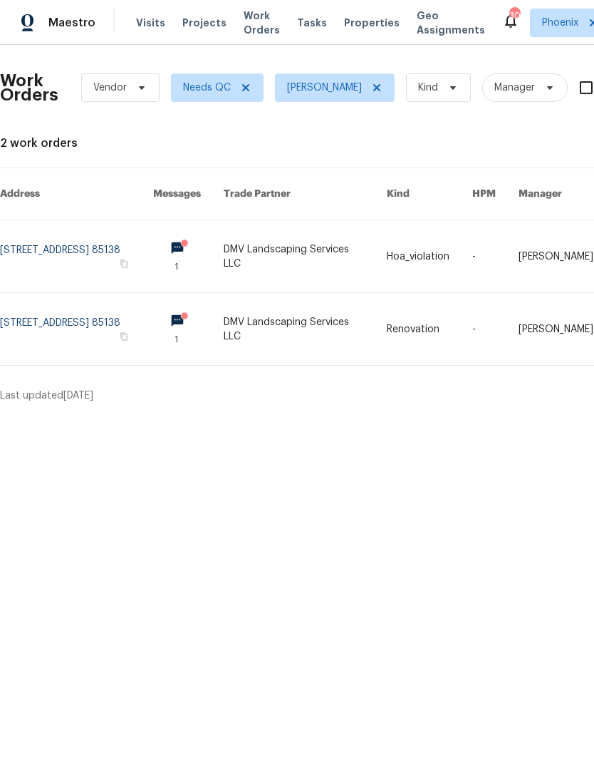
click at [85, 252] on link at bounding box center [76, 256] width 153 height 72
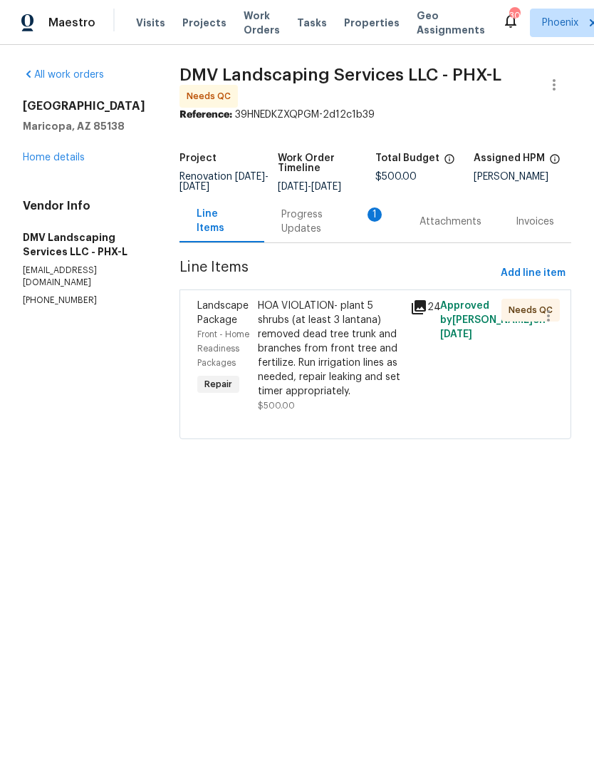
click at [321, 236] on div "Progress Updates 1" at bounding box center [334, 221] width 104 height 29
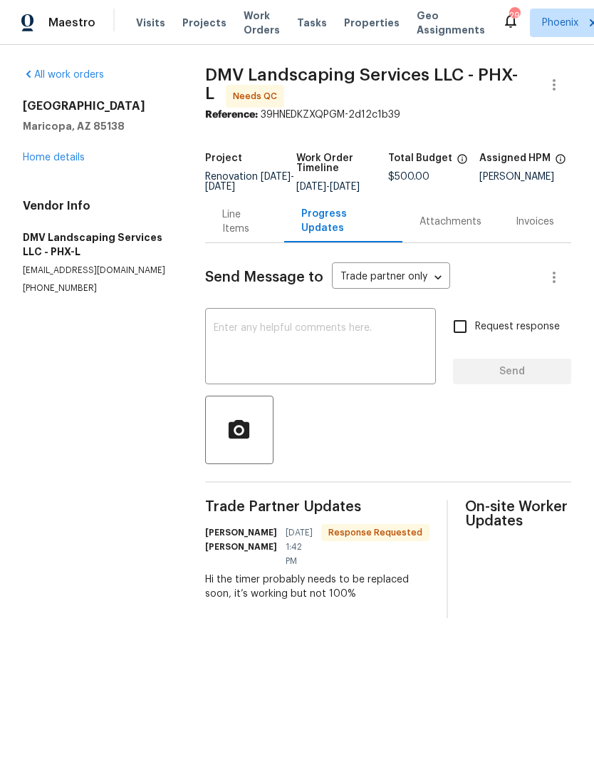
click at [355, 358] on textarea at bounding box center [321, 348] width 214 height 50
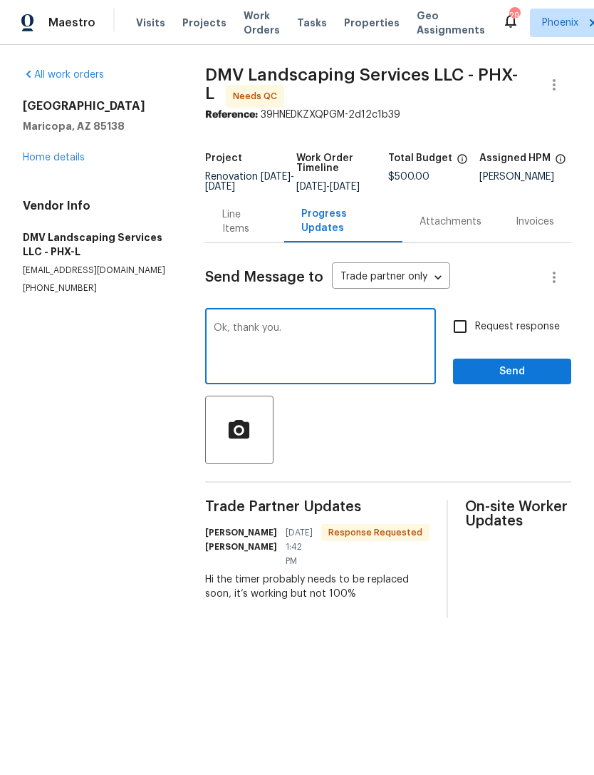
type textarea "Ok, thank you."
click at [535, 381] on span "Send" at bounding box center [512, 372] width 95 height 18
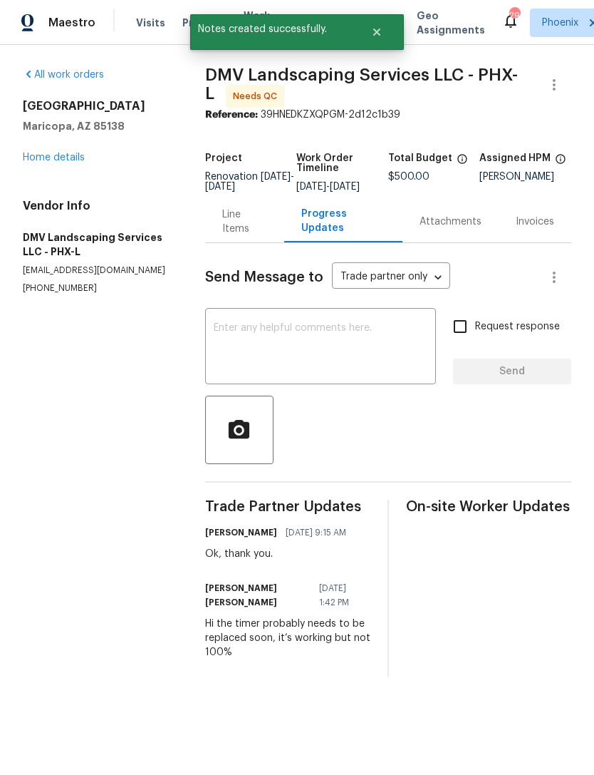
click at [71, 162] on link "Home details" at bounding box center [54, 158] width 62 height 10
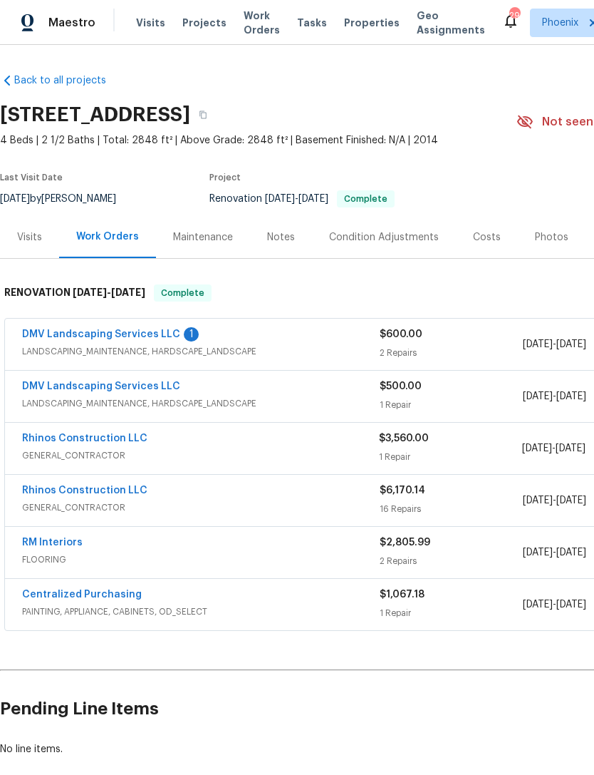
click at [153, 339] on link "DMV Landscaping Services LLC" at bounding box center [101, 334] width 158 height 10
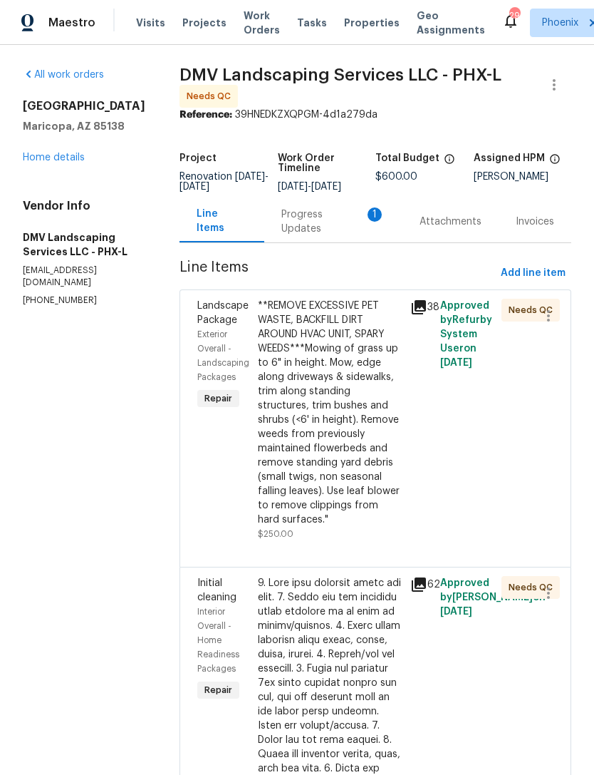
click at [324, 236] on div "Progress Updates 1" at bounding box center [334, 221] width 104 height 29
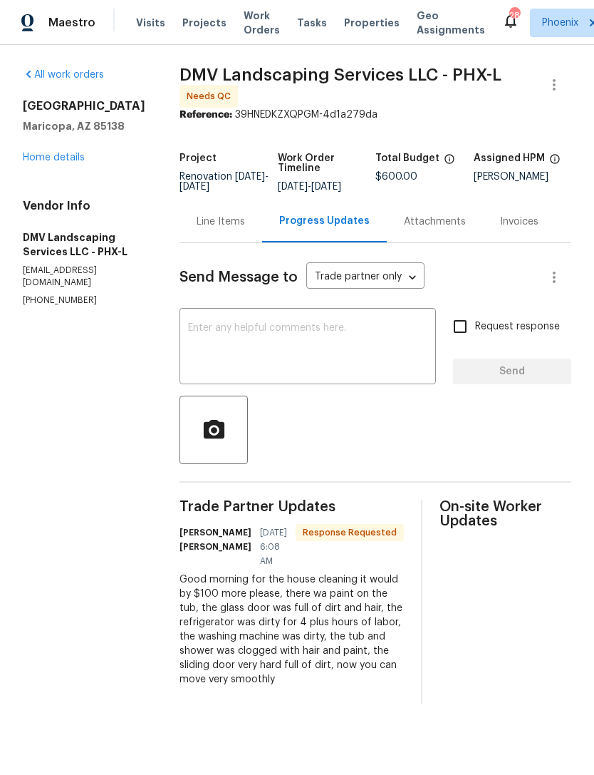
click at [210, 229] on div "Line Items" at bounding box center [221, 222] width 48 height 14
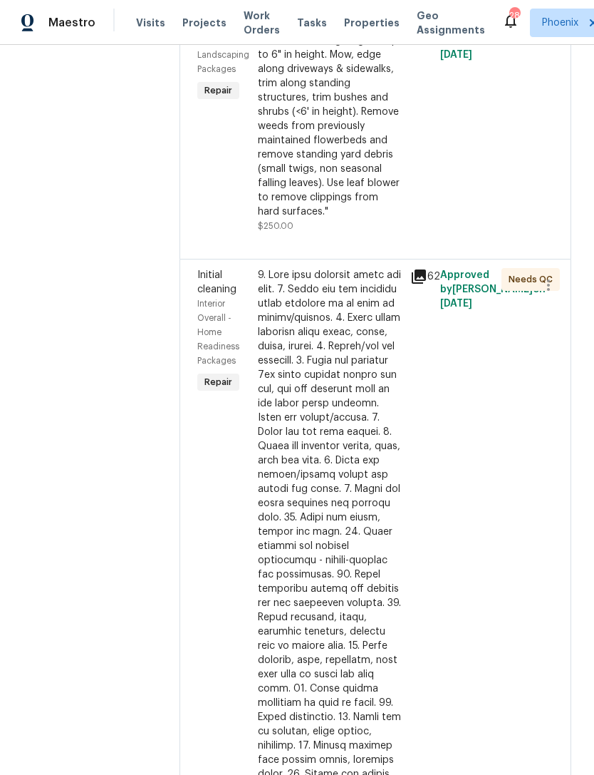
scroll to position [308, 0]
click at [198, 503] on div "Initial cleaning Interior Overall - Home Readiness Packages Repair" at bounding box center [223, 617] width 61 height 707
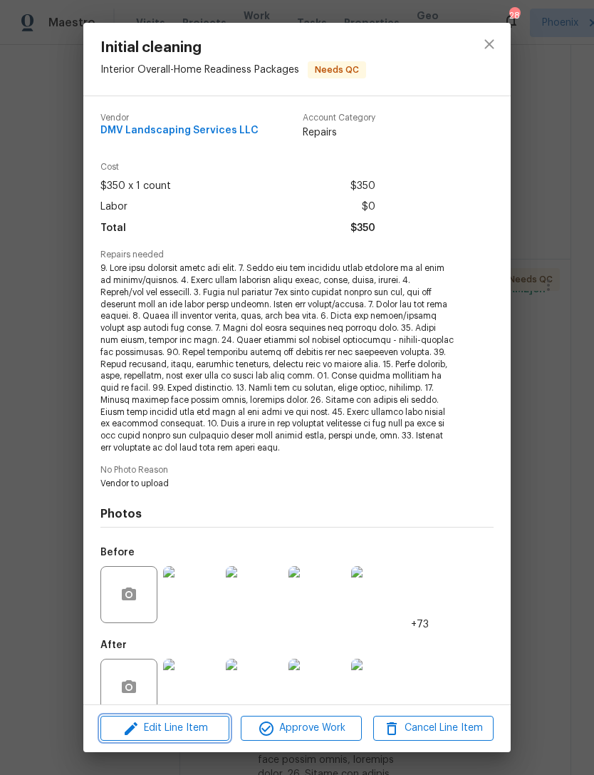
click at [202, 729] on span "Edit Line Item" at bounding box center [165, 728] width 120 height 18
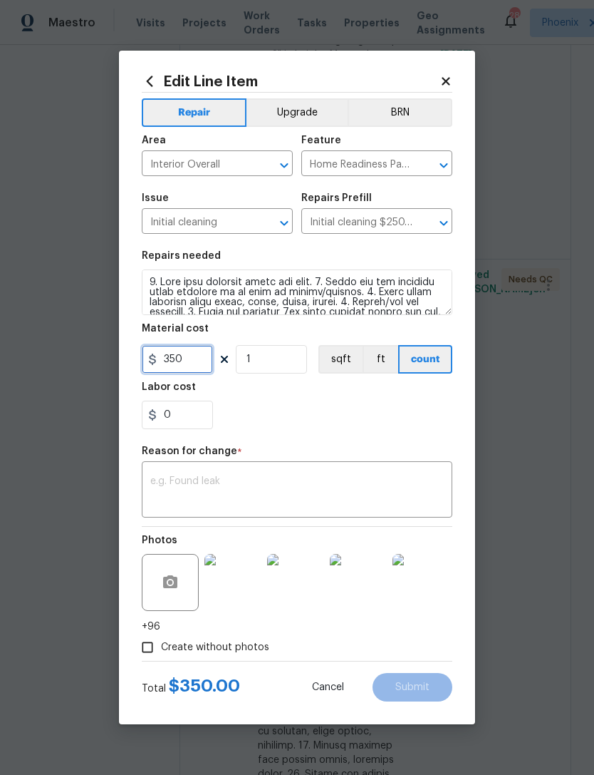
click at [200, 361] on input "350" at bounding box center [177, 359] width 71 height 29
type input "450"
click at [336, 478] on textarea at bounding box center [297, 491] width 294 height 30
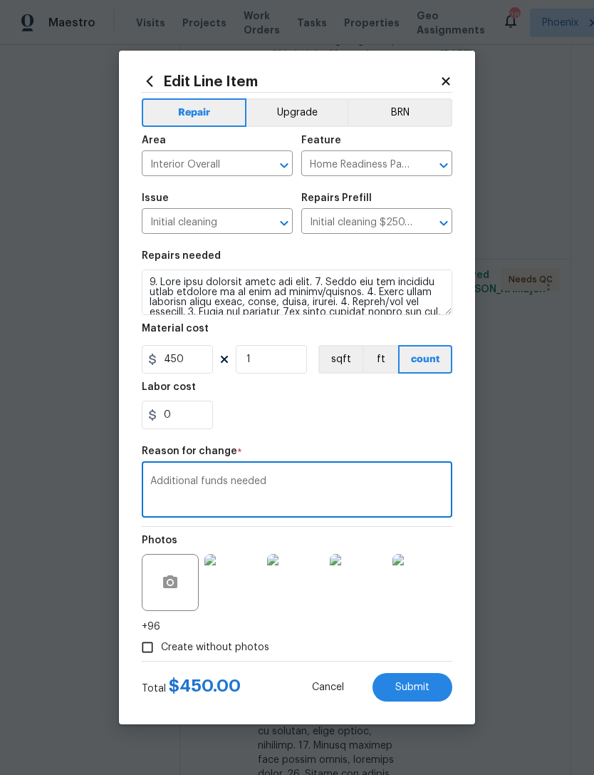
type textarea "Additional funds needed"
click at [364, 415] on div "0" at bounding box center [297, 415] width 311 height 29
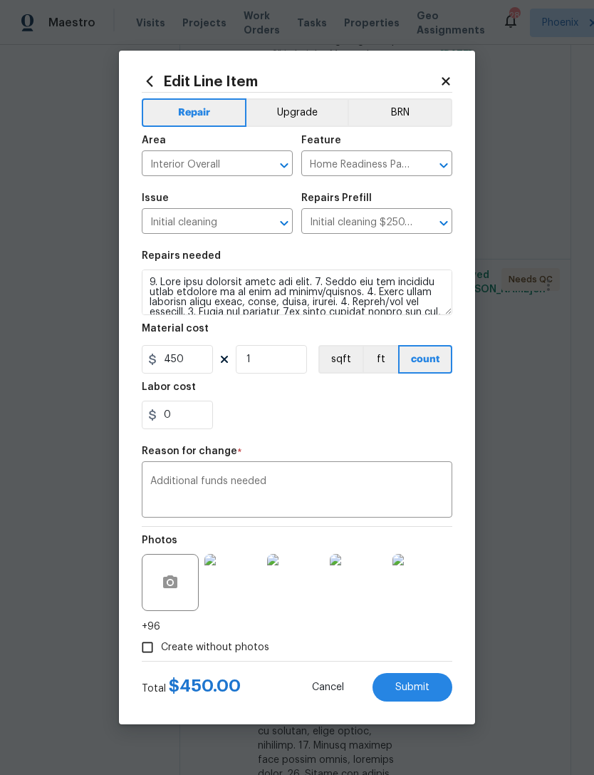
click at [419, 690] on span "Submit" at bounding box center [413, 687] width 34 height 11
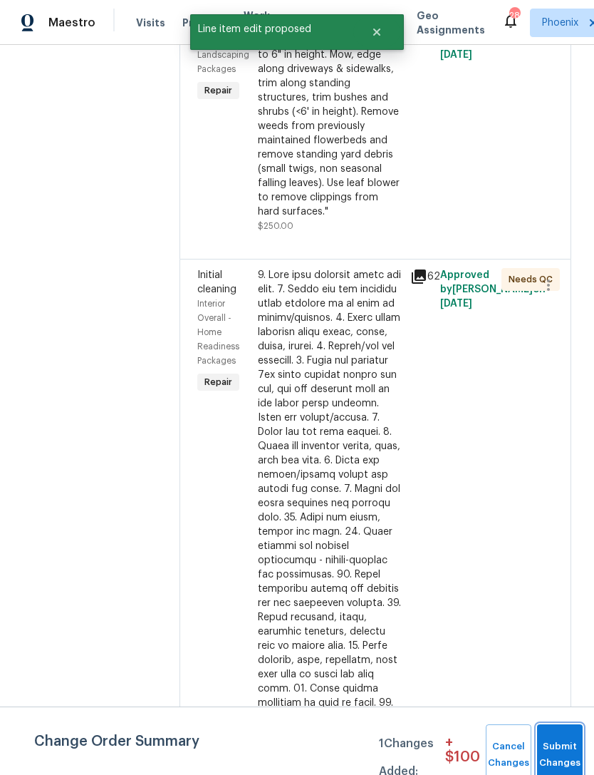
click at [572, 738] on button "Submit Changes" at bounding box center [560, 754] width 46 height 61
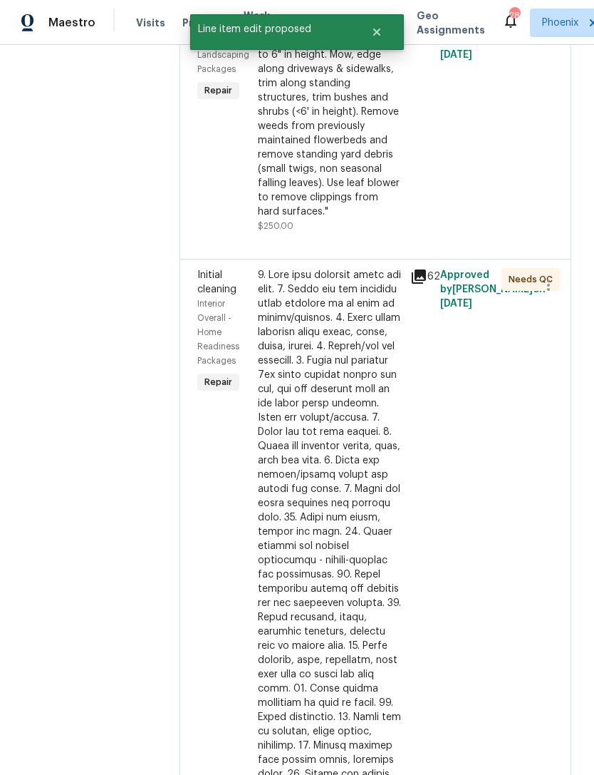
click at [197, 557] on div "Initial cleaning Interior Overall - Home Readiness Packages Repair" at bounding box center [223, 617] width 61 height 707
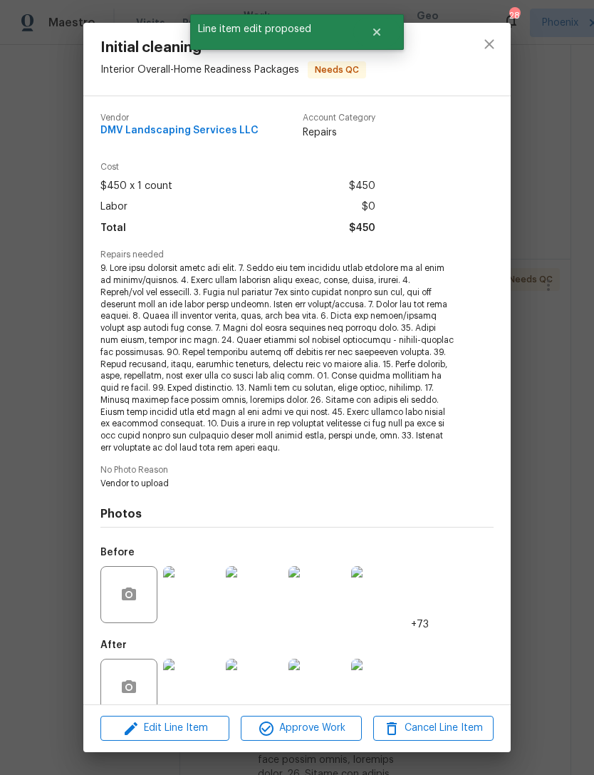
click at [304, 733] on span "Approve Work" at bounding box center [301, 728] width 112 height 18
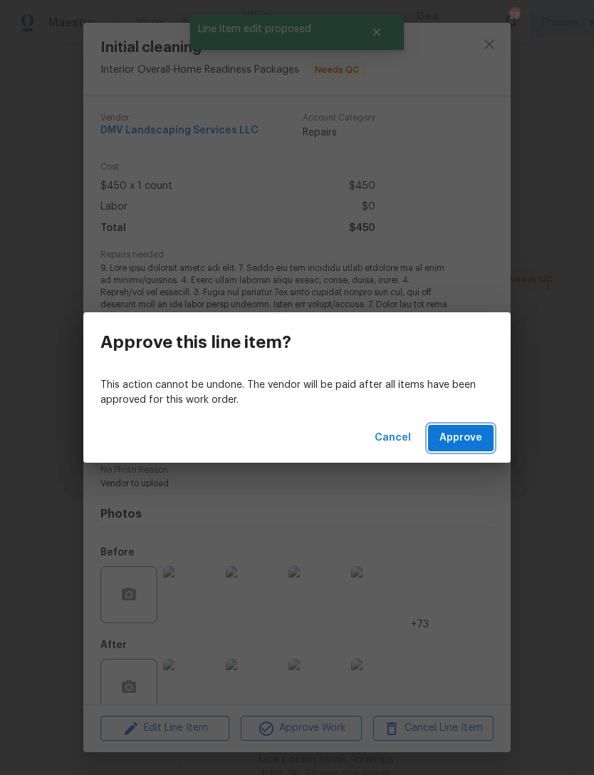
click at [475, 427] on button "Approve" at bounding box center [461, 438] width 66 height 26
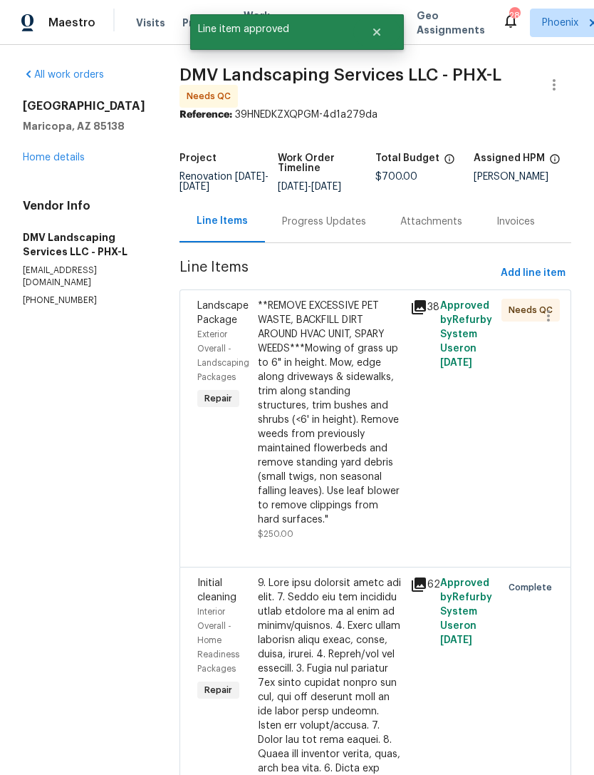
scroll to position [0, 0]
click at [199, 507] on div "Landscape Package Exterior Overall - Landscaping Packages Repair" at bounding box center [223, 419] width 61 height 251
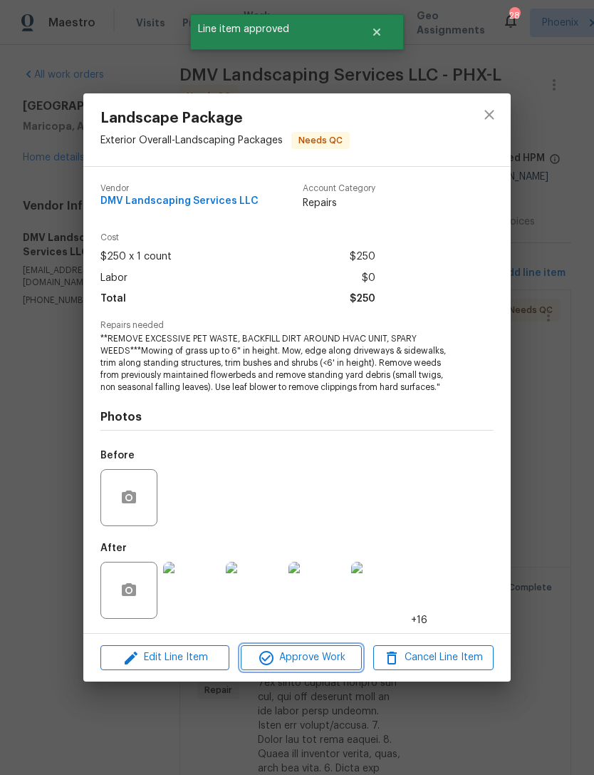
click at [328, 653] on span "Approve Work" at bounding box center [301, 658] width 112 height 18
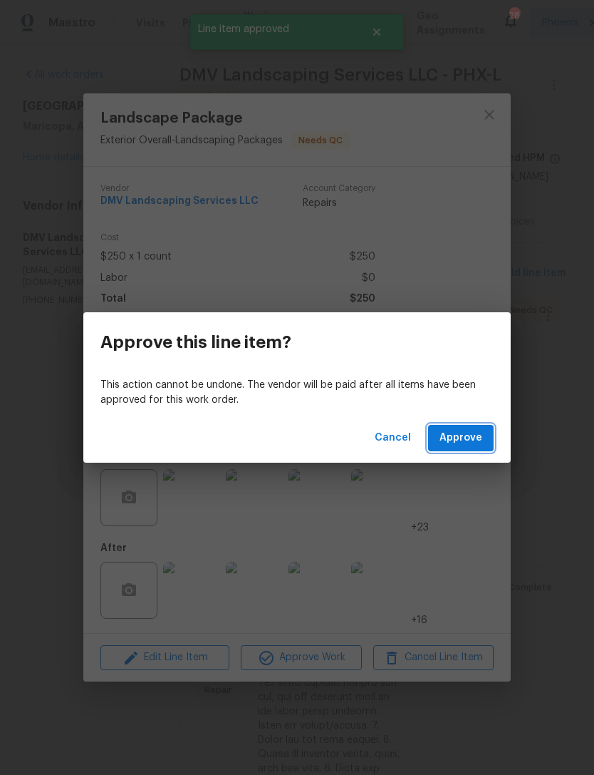
click at [474, 439] on span "Approve" at bounding box center [461, 438] width 43 height 18
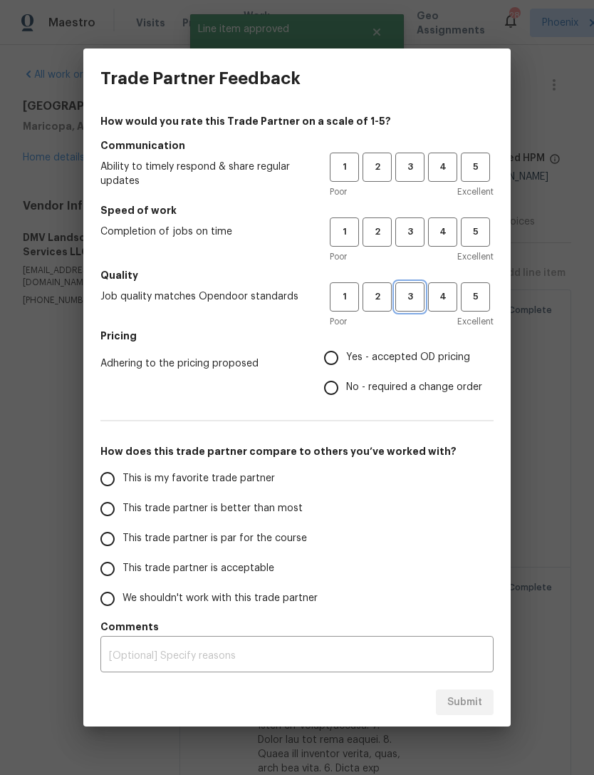
click at [413, 300] on span "3" at bounding box center [410, 297] width 26 height 16
click at [414, 226] on span "3" at bounding box center [410, 232] width 26 height 16
click at [413, 154] on button "3" at bounding box center [410, 167] width 29 height 29
click at [333, 388] on input "No - required a change order" at bounding box center [331, 388] width 30 height 30
radio input "true"
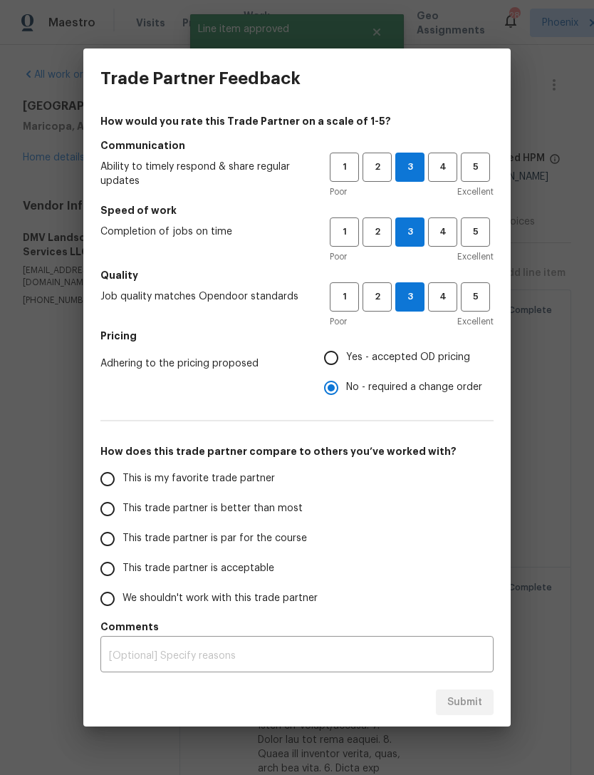
click at [116, 484] on input "This is my favorite trade partner" at bounding box center [108, 479] width 30 height 30
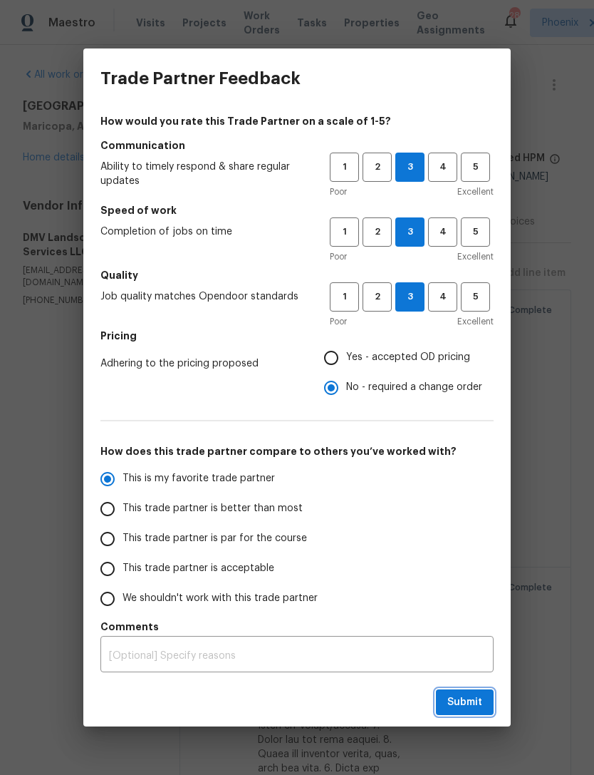
click at [485, 693] on button "Submit" at bounding box center [465, 702] width 58 height 26
radio input "true"
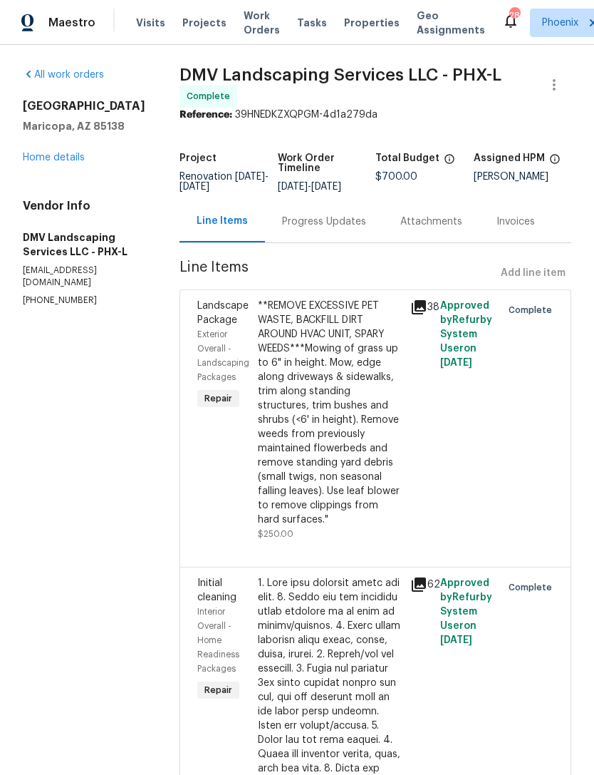
click at [31, 162] on link "Home details" at bounding box center [54, 158] width 62 height 10
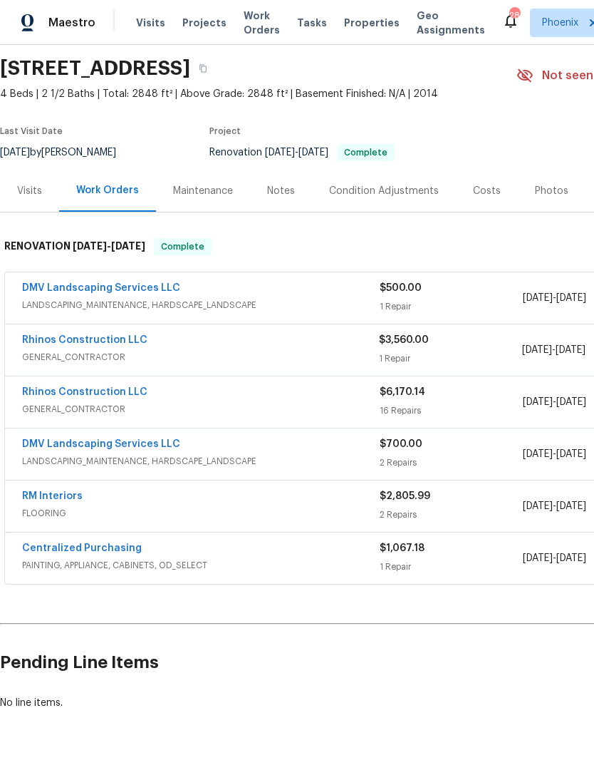
scroll to position [46, 0]
click at [121, 293] on link "DMV Landscaping Services LLC" at bounding box center [101, 288] width 158 height 10
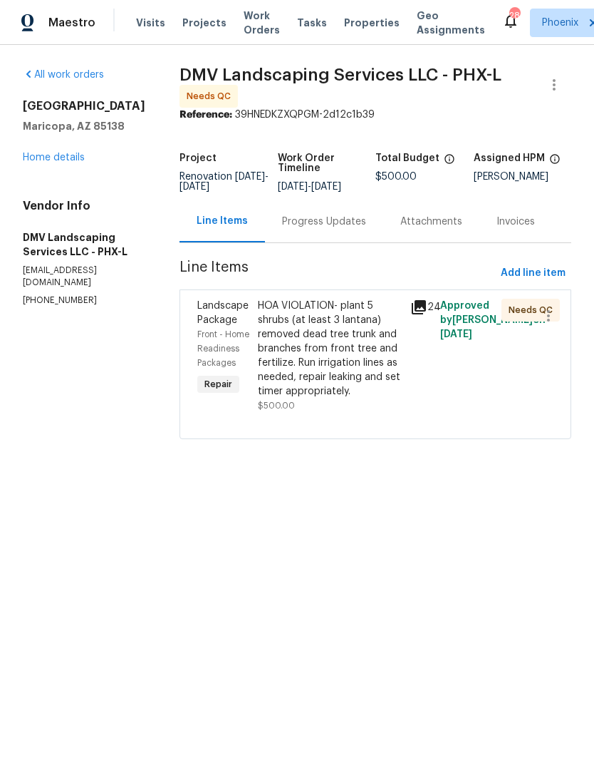
click at [208, 346] on span "Front - Home Readiness Packages" at bounding box center [223, 348] width 52 height 37
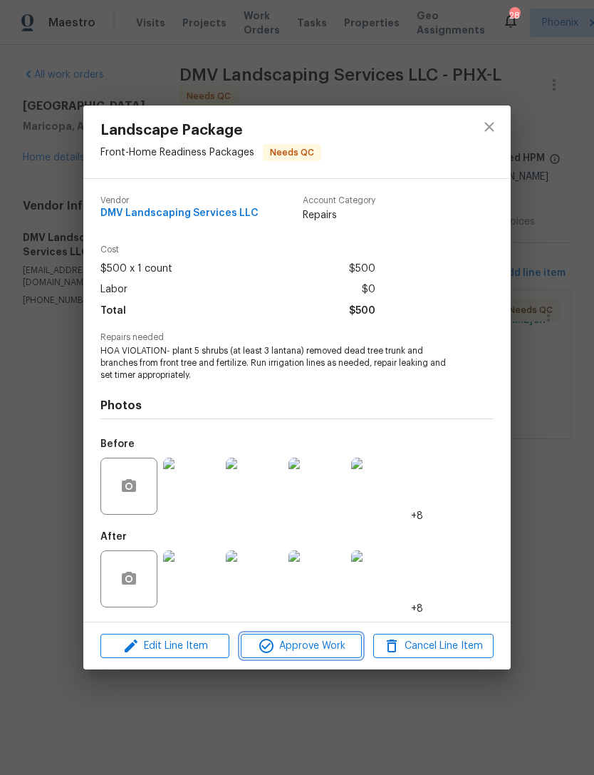
click at [303, 651] on span "Approve Work" at bounding box center [301, 646] width 112 height 18
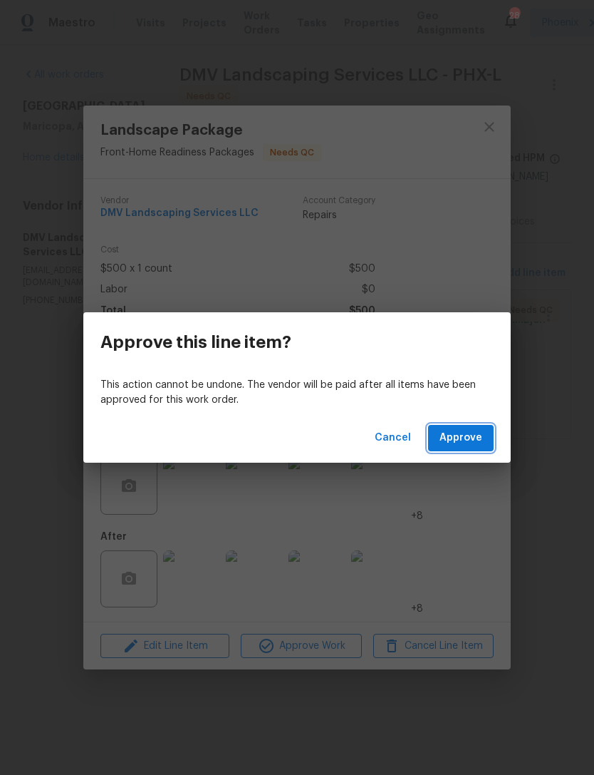
click at [468, 446] on span "Approve" at bounding box center [461, 438] width 43 height 18
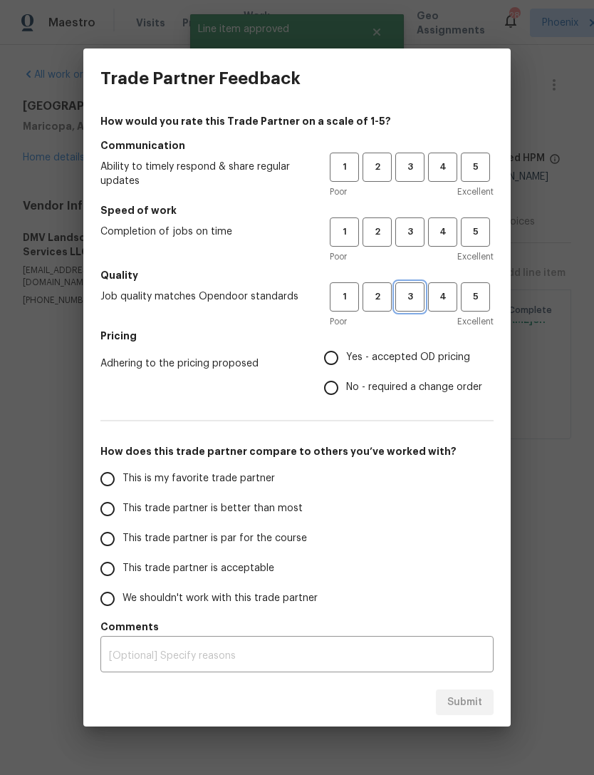
click at [410, 301] on span "3" at bounding box center [410, 297] width 26 height 16
click at [413, 239] on span "3" at bounding box center [410, 232] width 26 height 16
click at [413, 155] on button "3" at bounding box center [410, 167] width 29 height 29
click at [334, 350] on input "Yes - accepted OD pricing" at bounding box center [331, 358] width 30 height 30
radio input "true"
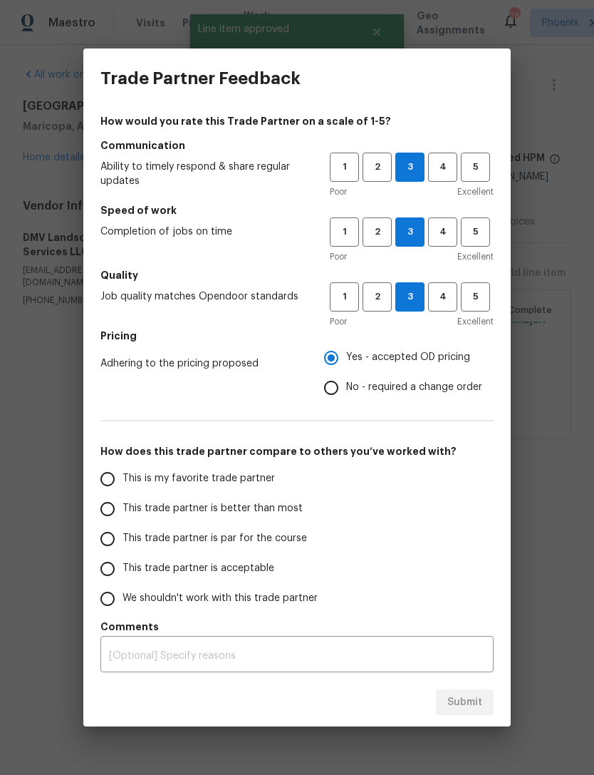
click at [103, 478] on input "This is my favorite trade partner" at bounding box center [108, 479] width 30 height 30
click at [468, 711] on button "Submit" at bounding box center [465, 702] width 58 height 26
radio input "true"
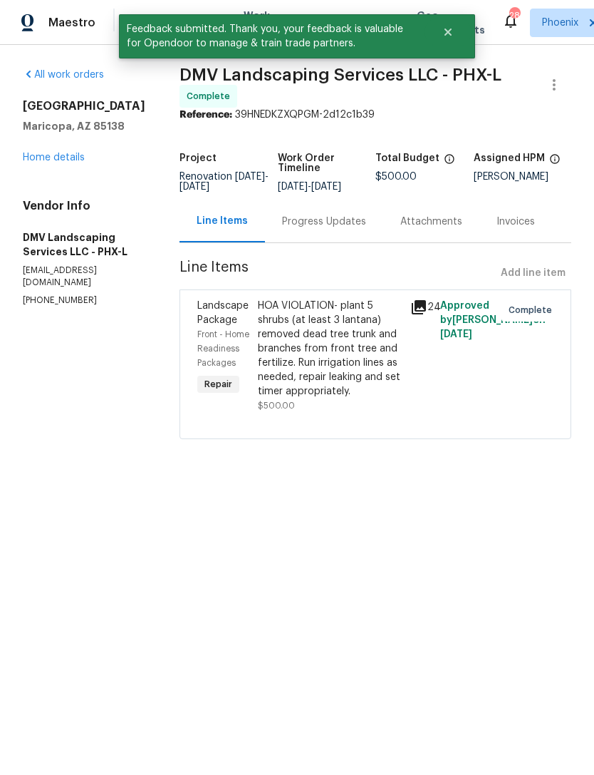
click at [43, 162] on link "Home details" at bounding box center [54, 158] width 62 height 10
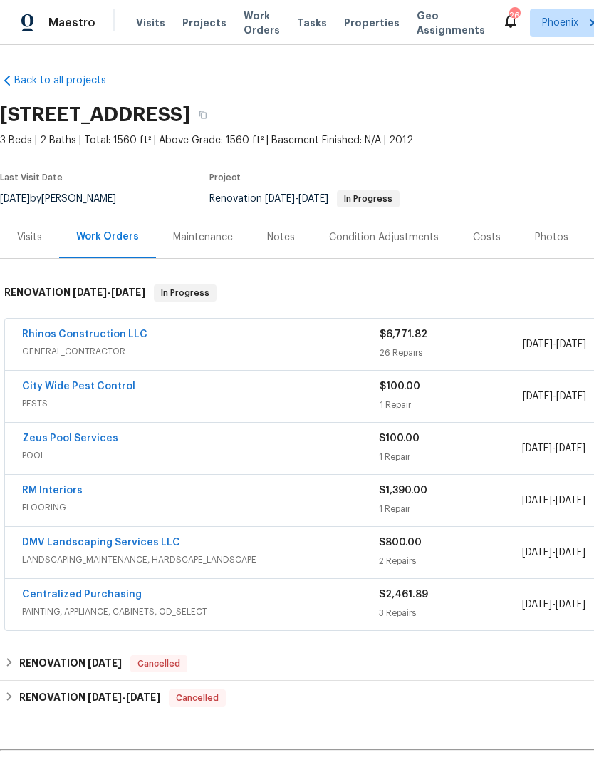
click at [101, 391] on link "City Wide Pest Control" at bounding box center [78, 386] width 113 height 10
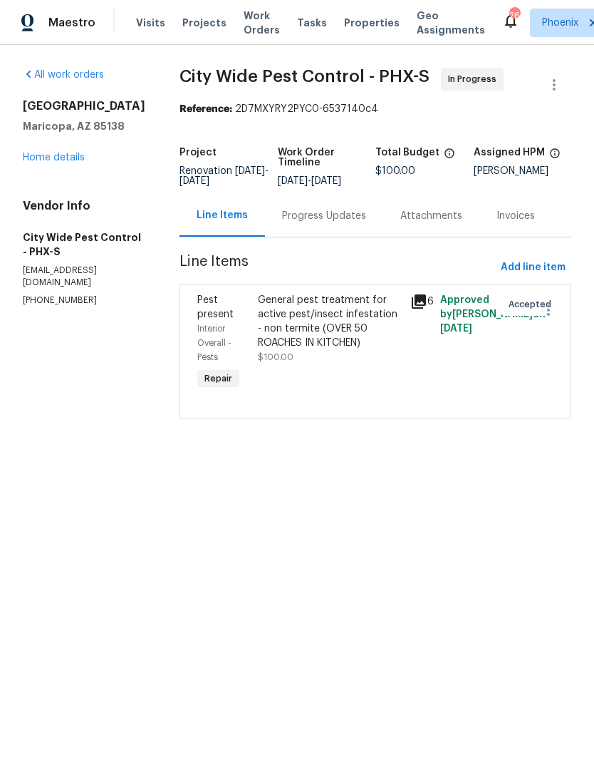
click at [314, 223] on div "Progress Updates" at bounding box center [324, 216] width 84 height 14
